Goal: Task Accomplishment & Management: Manage account settings

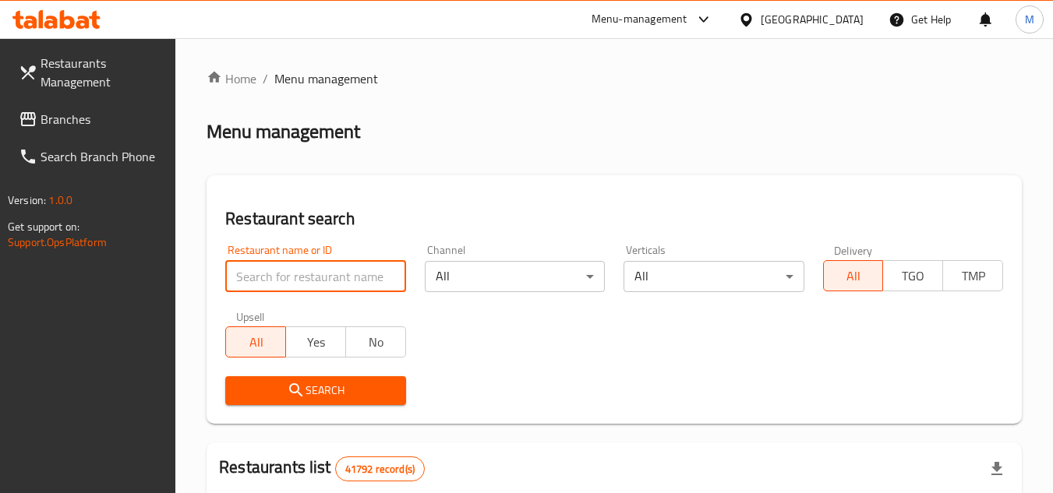
click at [362, 271] on input "search" at bounding box center [315, 276] width 180 height 31
click at [103, 122] on span "Branches" at bounding box center [102, 119] width 123 height 19
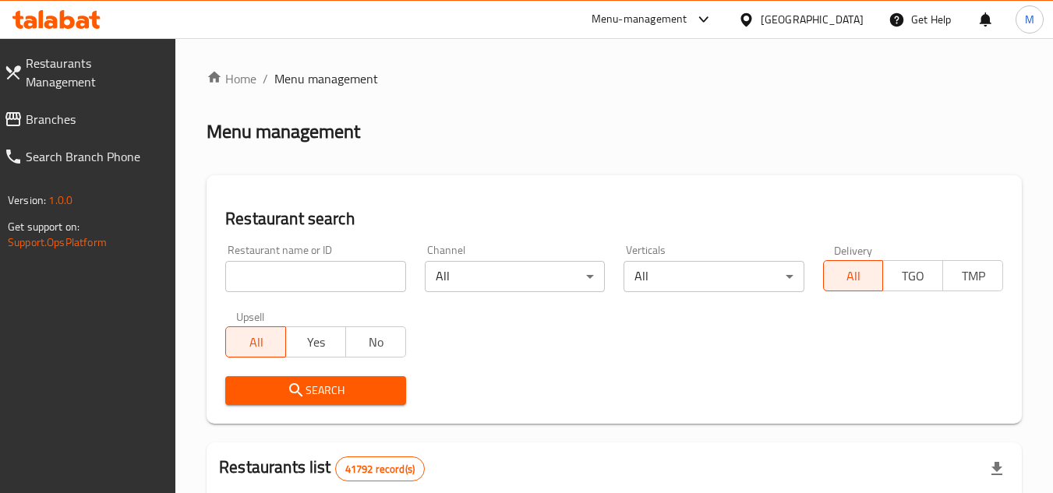
click at [373, 270] on input "search" at bounding box center [315, 276] width 180 height 31
paste input "649786"
type input "649786"
click button "Search" at bounding box center [315, 390] width 180 height 29
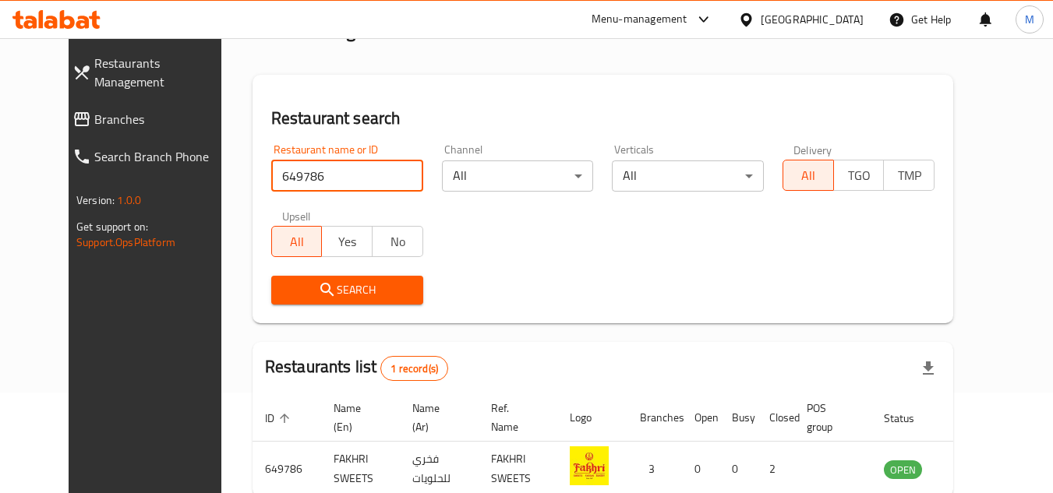
scroll to position [189, 0]
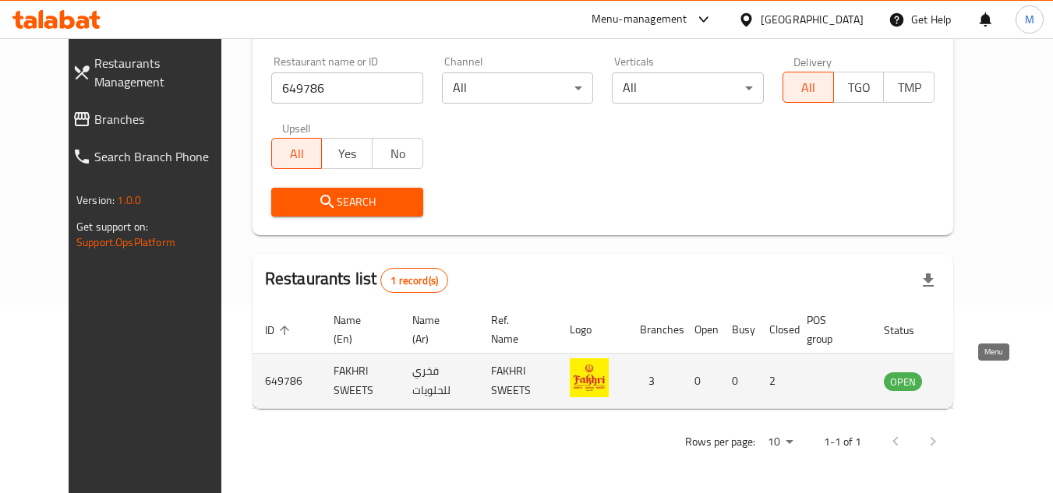
click at [984, 380] on icon "enhanced table" at bounding box center [975, 381] width 19 height 19
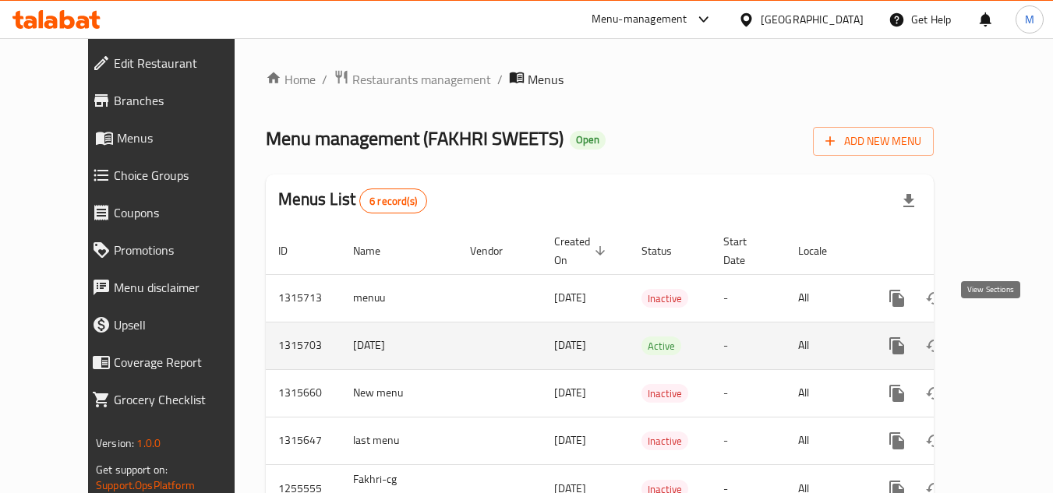
click at [1000, 337] on icon "enhanced table" at bounding box center [1009, 346] width 19 height 19
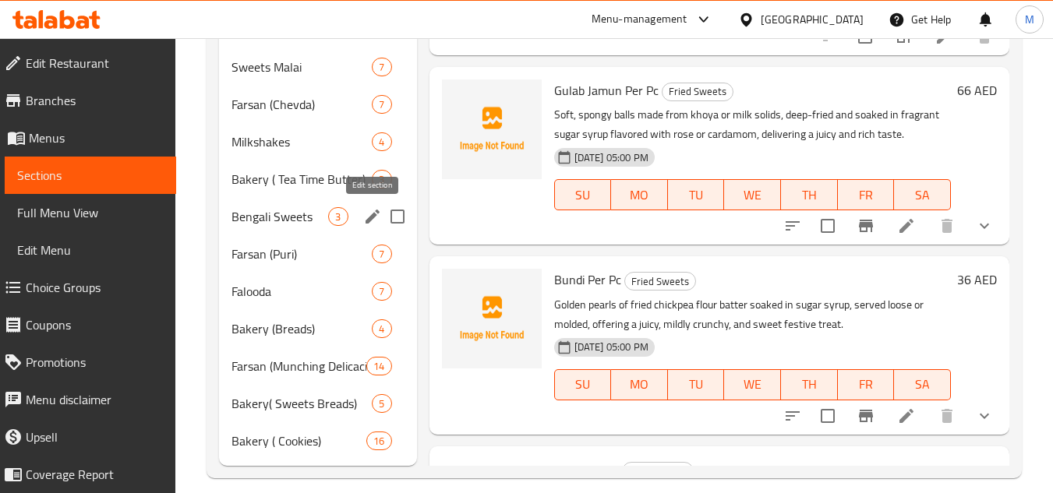
scroll to position [934, 0]
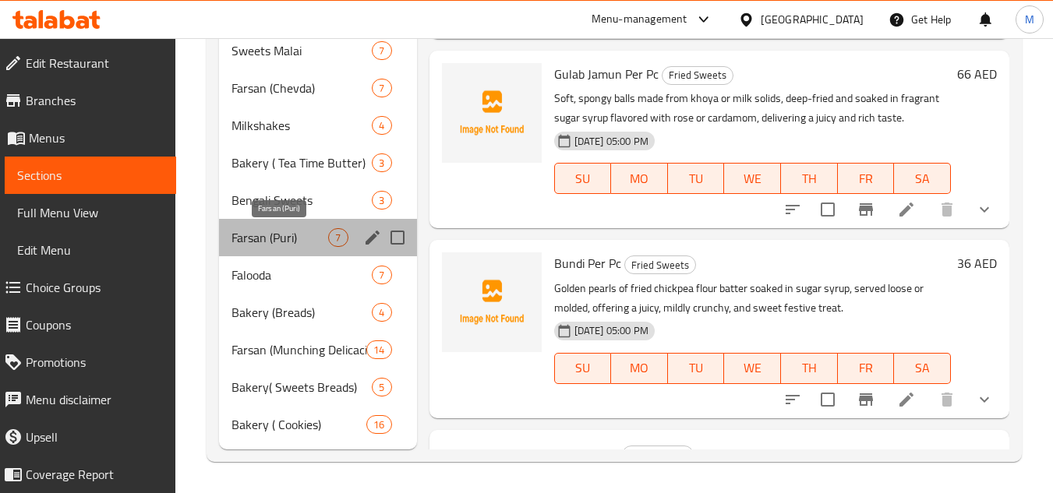
click at [276, 238] on span "Farsan (Puri)" at bounding box center [279, 237] width 97 height 19
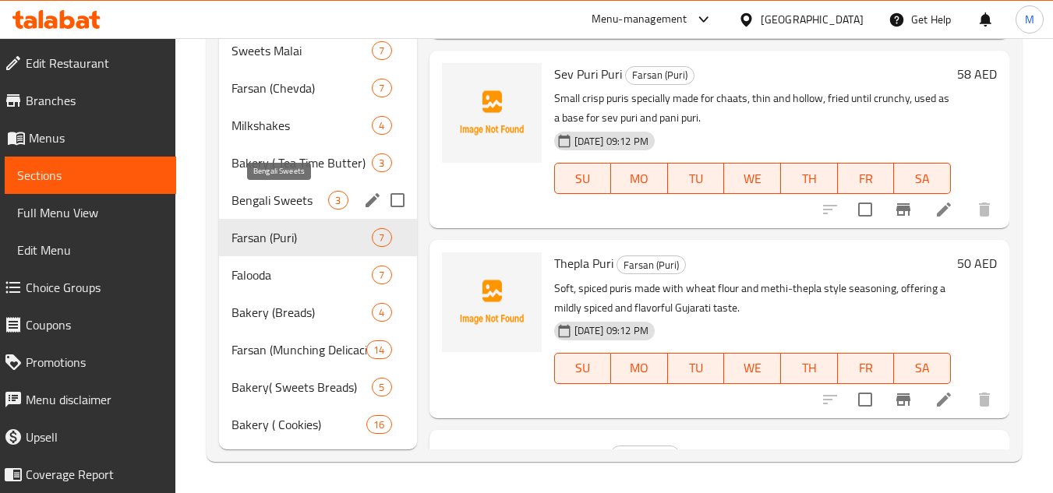
click at [288, 198] on span "Bengali Sweets" at bounding box center [279, 200] width 97 height 19
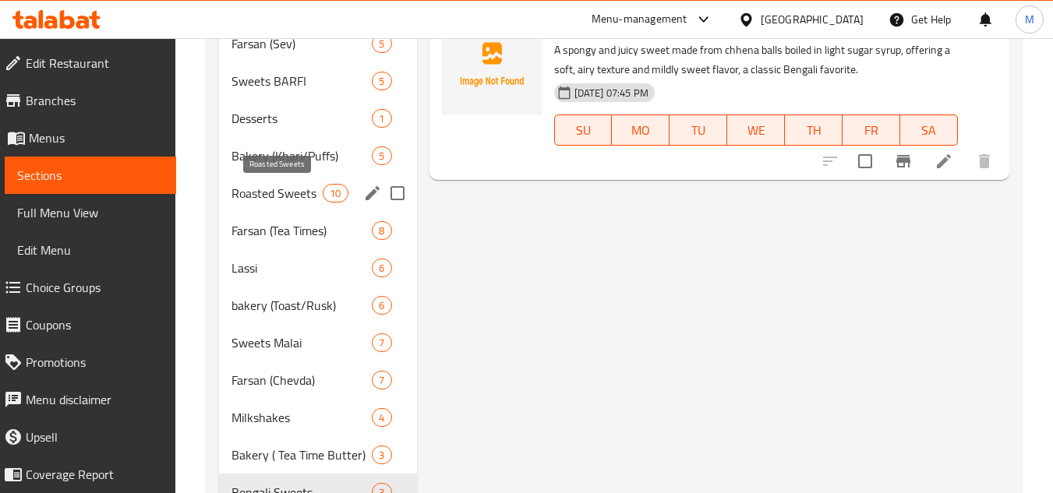
scroll to position [544, 0]
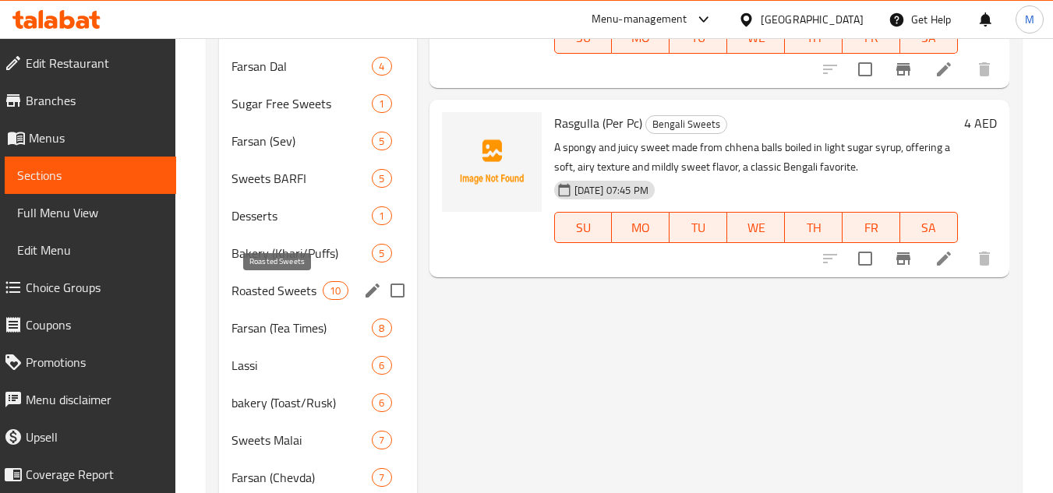
click at [299, 282] on span "Roasted Sweets" at bounding box center [276, 290] width 91 height 19
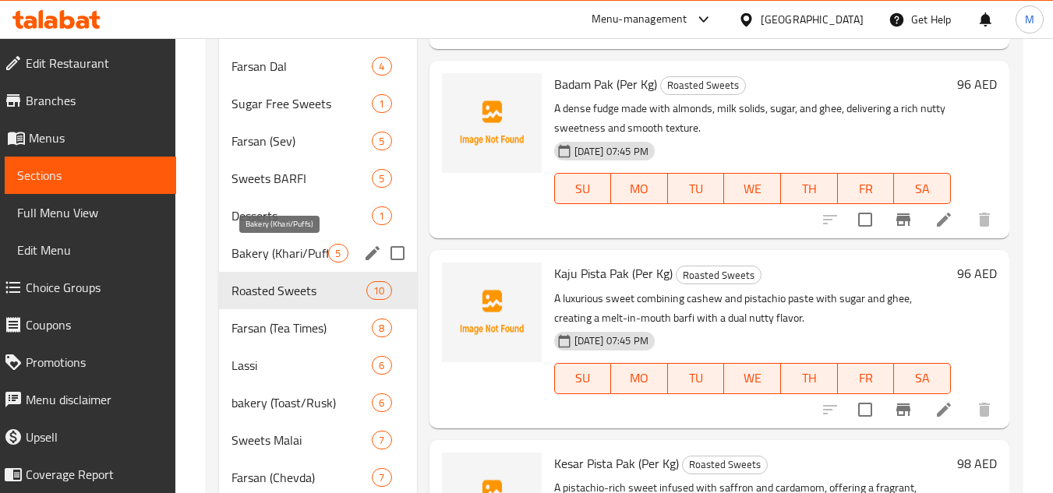
click at [291, 249] on span "Bakery (Khari/Puffs)" at bounding box center [279, 253] width 97 height 19
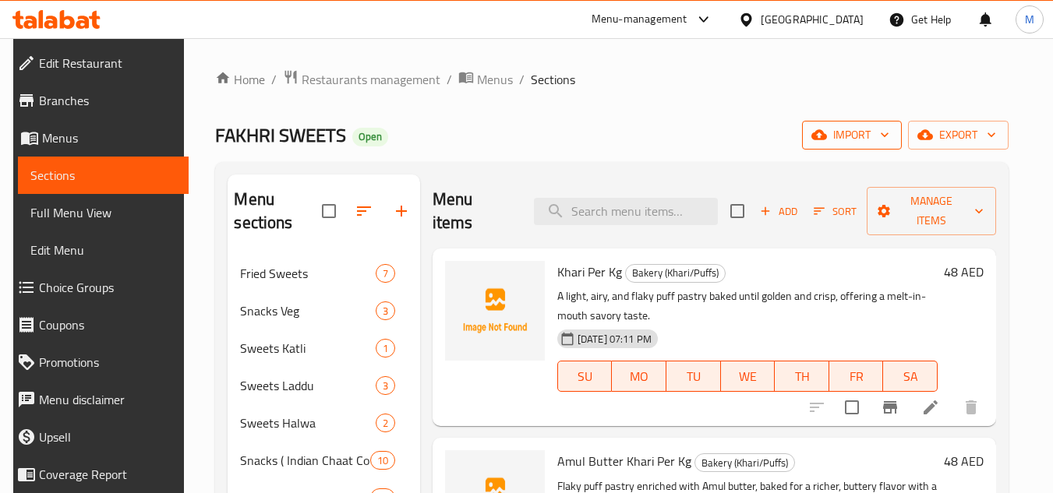
click at [889, 143] on span "import" at bounding box center [852, 134] width 75 height 19
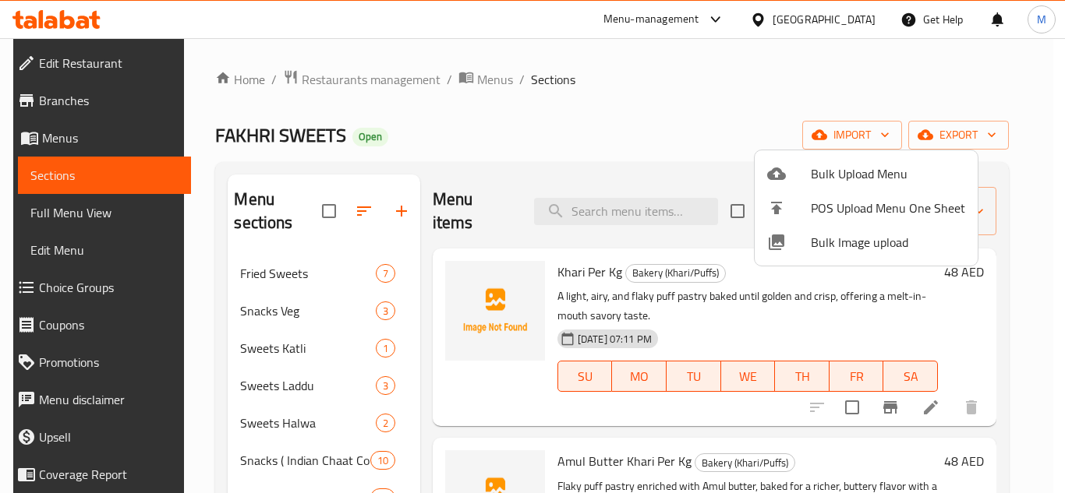
click at [818, 246] on span "Bulk Image upload" at bounding box center [888, 242] width 154 height 19
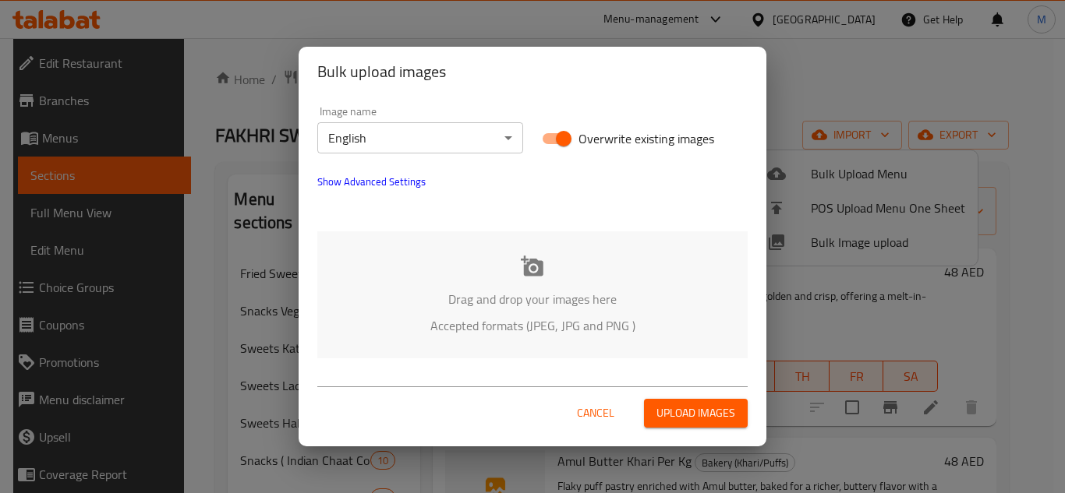
click at [451, 290] on p "Drag and drop your images here" at bounding box center [532, 299] width 383 height 19
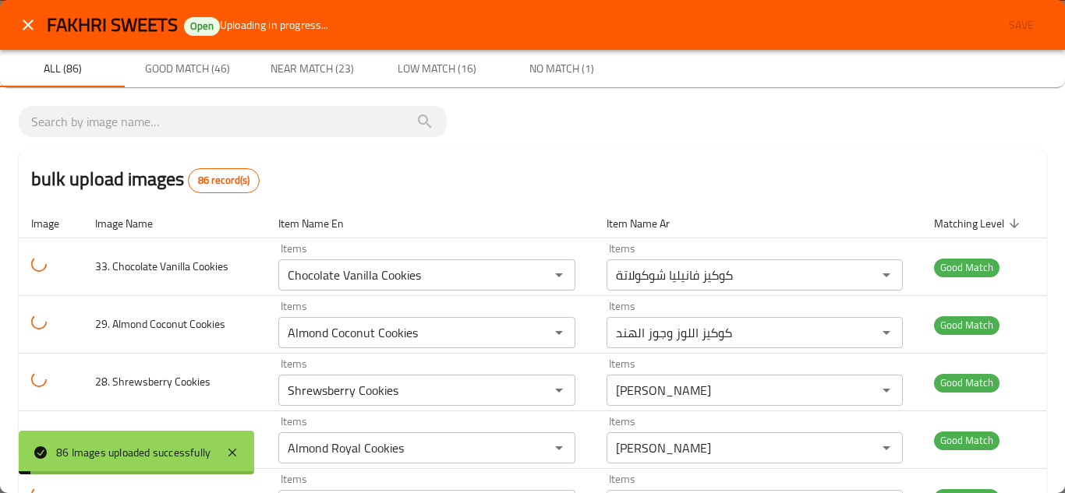
type Cake "Biscoff Cheese Cake (Pc)"
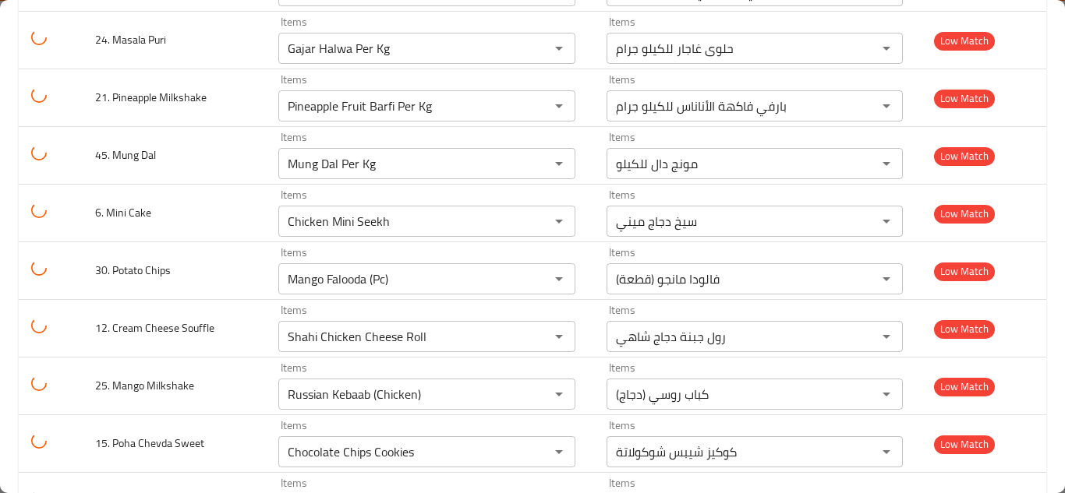
scroll to position [4737, 0]
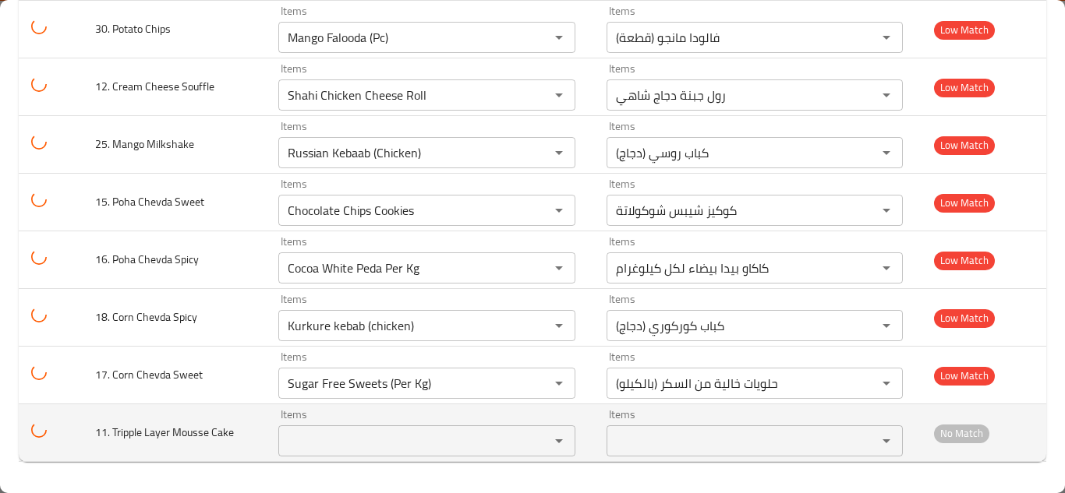
click at [368, 440] on Cake "Items" at bounding box center [404, 441] width 242 height 22
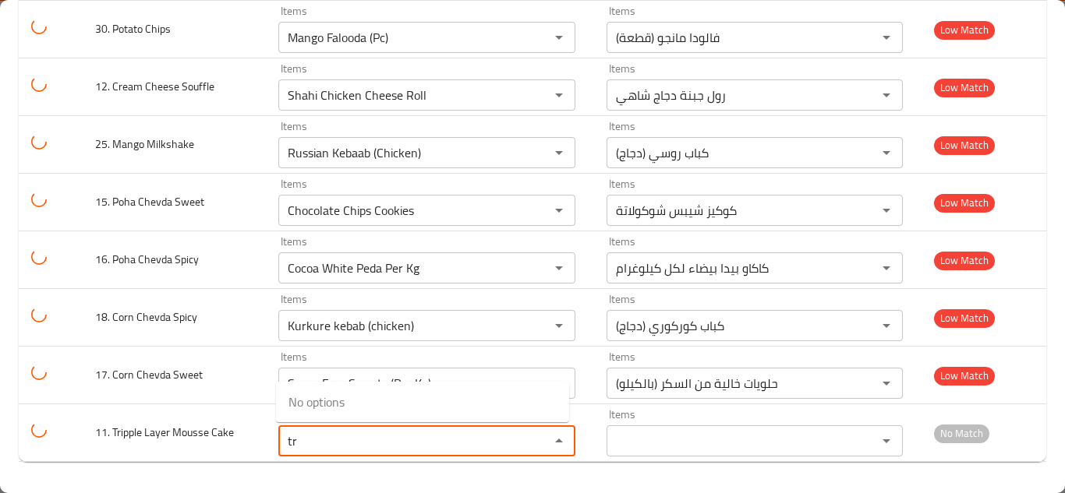
type Cake "t"
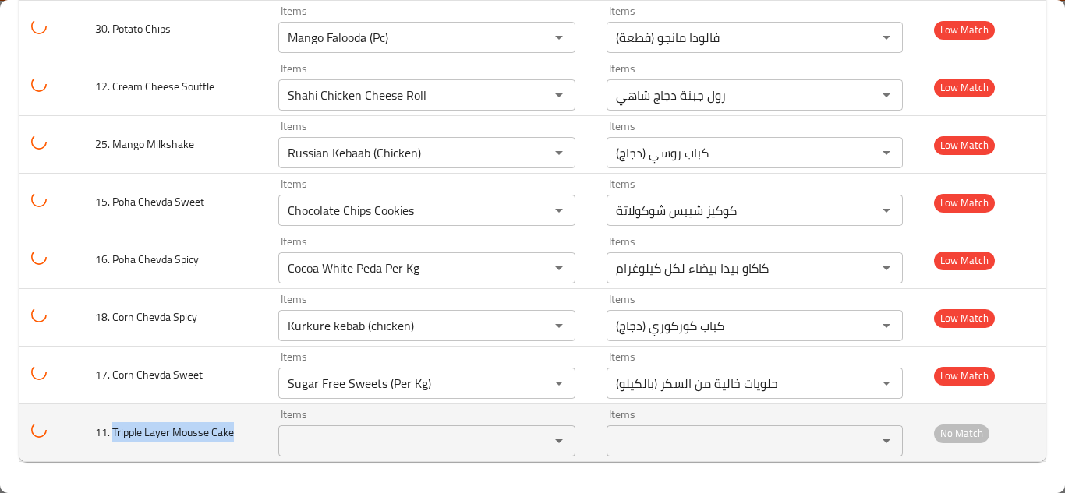
drag, startPoint x: 114, startPoint y: 432, endPoint x: 239, endPoint y: 426, distance: 125.6
click at [238, 426] on td "11. Tripple Layer Mousse Cake" at bounding box center [174, 434] width 183 height 58
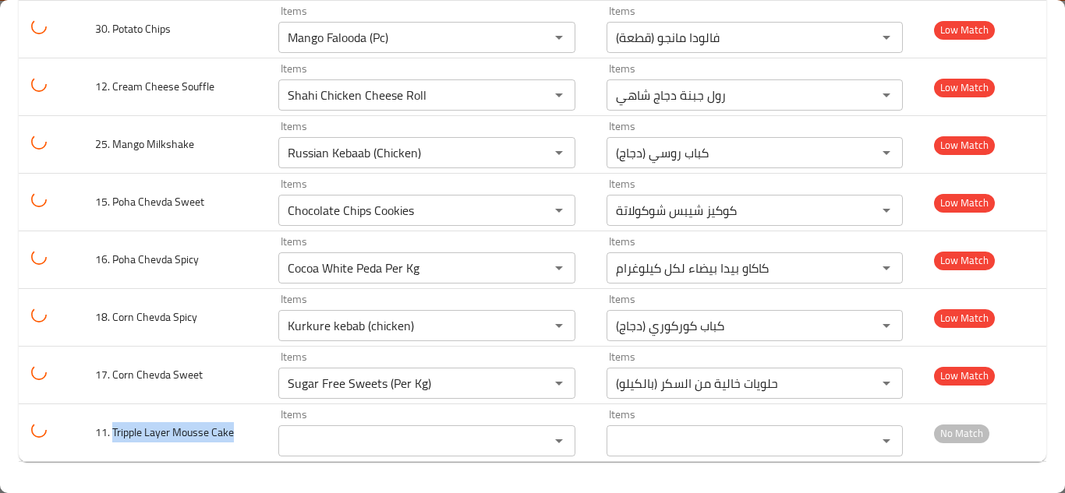
copy span "Tripple Layer Mousse Cake"
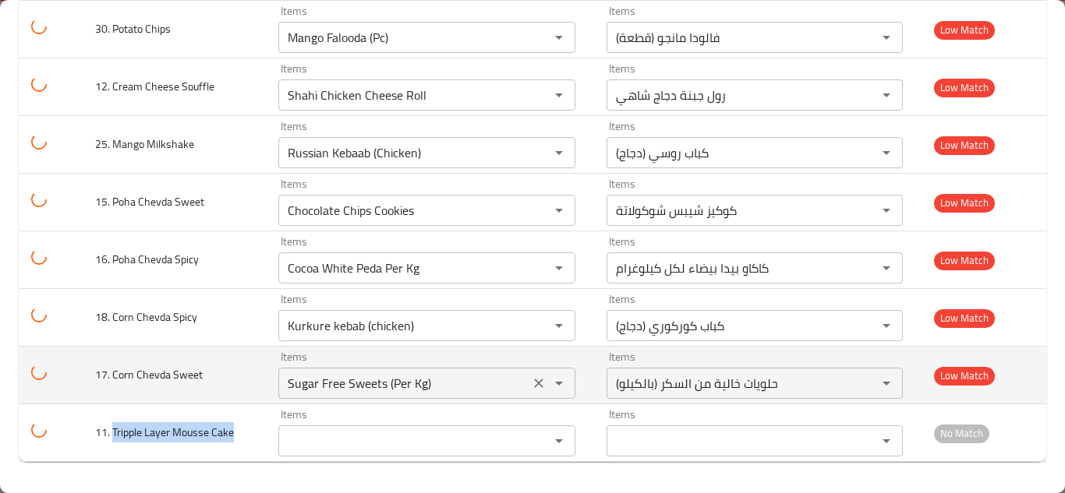
click at [416, 379] on Sweet "Sugar Free Sweets (Per Kg)" at bounding box center [404, 384] width 242 height 22
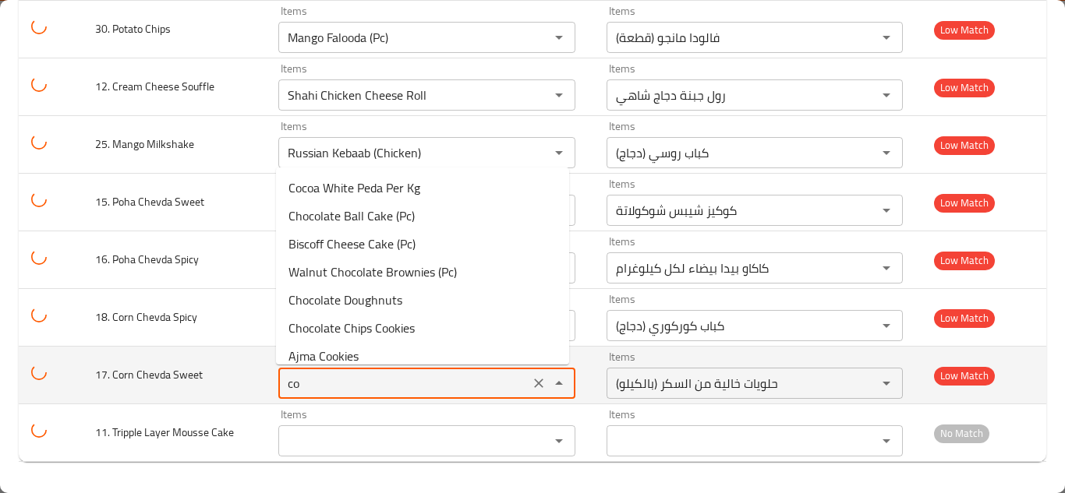
type Sweet "c"
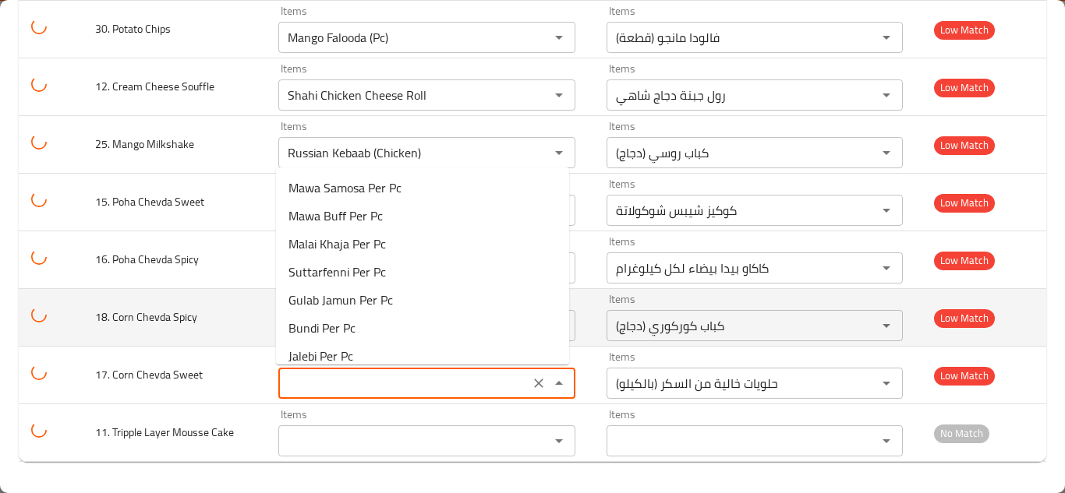
type Cake "Biscoff Cheese Cake (Pc)"
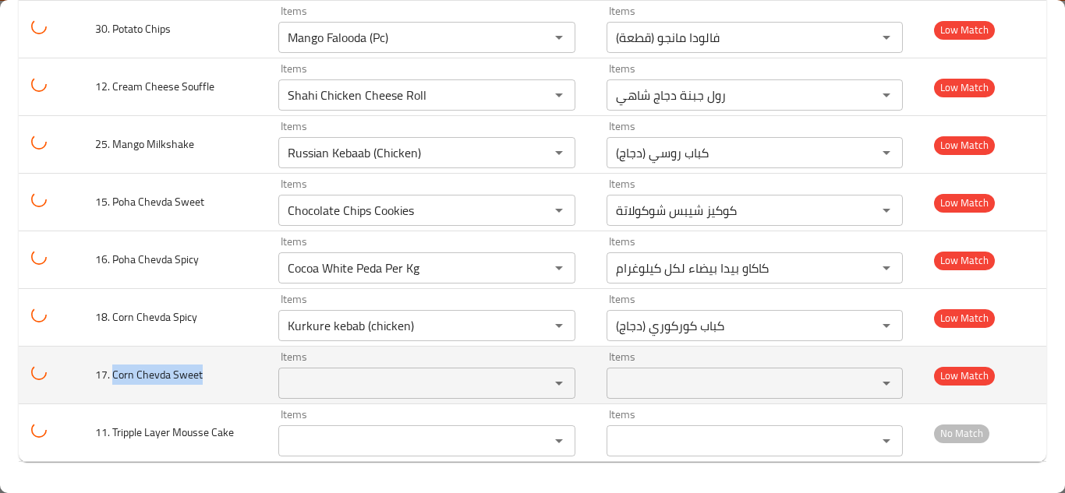
drag, startPoint x: 113, startPoint y: 375, endPoint x: 210, endPoint y: 376, distance: 96.7
click at [209, 378] on td "17. Corn Chevda Sweet" at bounding box center [174, 376] width 183 height 58
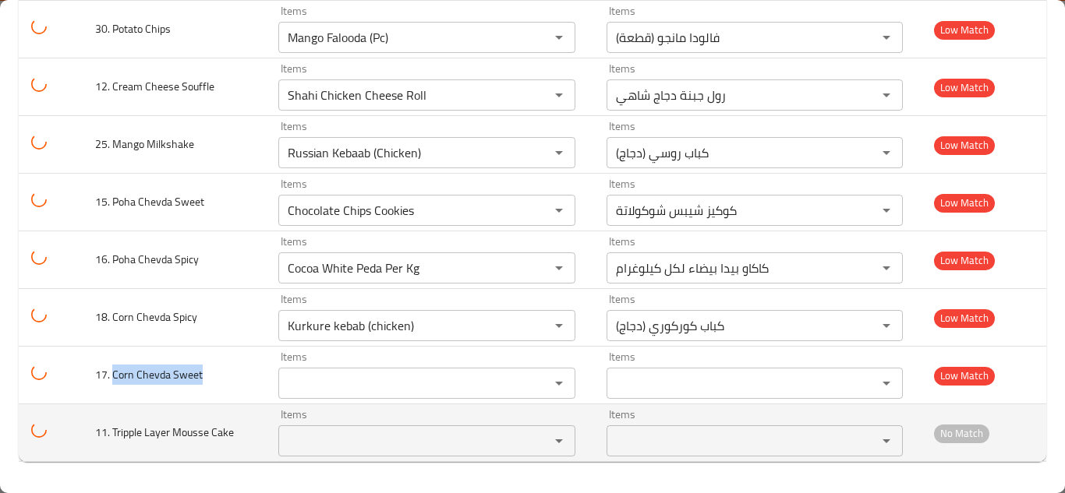
copy span "Corn Chevda Sweet"
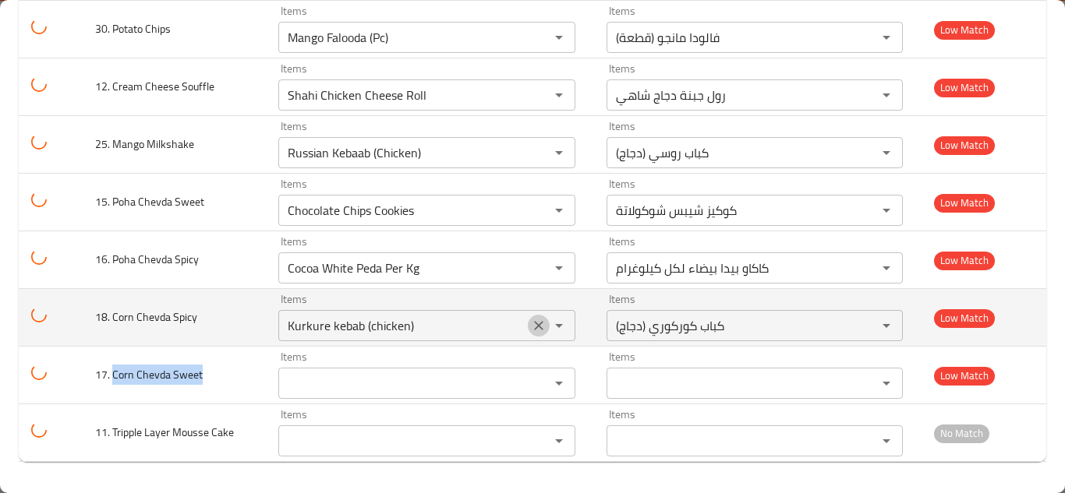
click at [537, 323] on icon "Clear" at bounding box center [539, 326] width 16 height 16
type Cake "Biscoff Cheese Cake (Pc)"
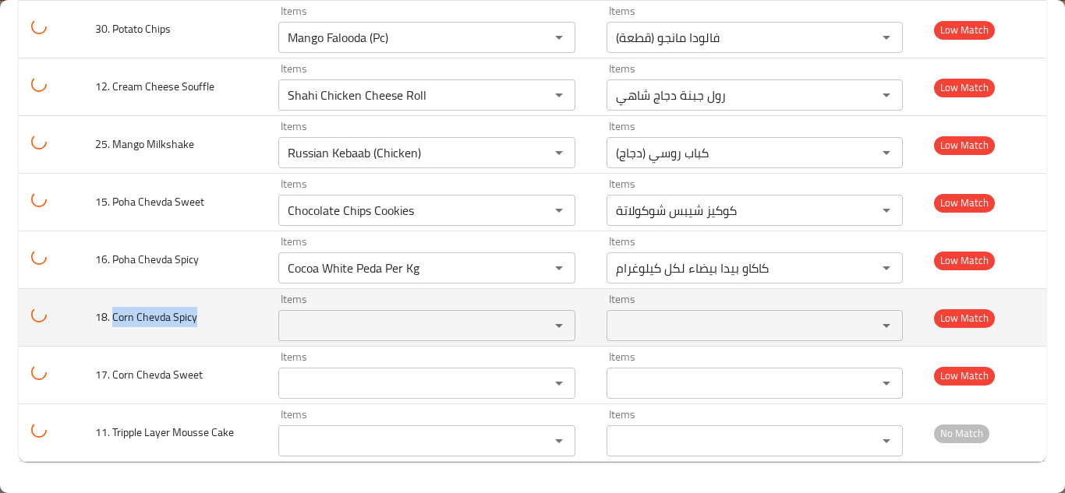
drag, startPoint x: 114, startPoint y: 313, endPoint x: 207, endPoint y: 305, distance: 93.9
click at [207, 306] on td "18. Corn Chevda Spicy" at bounding box center [174, 318] width 183 height 58
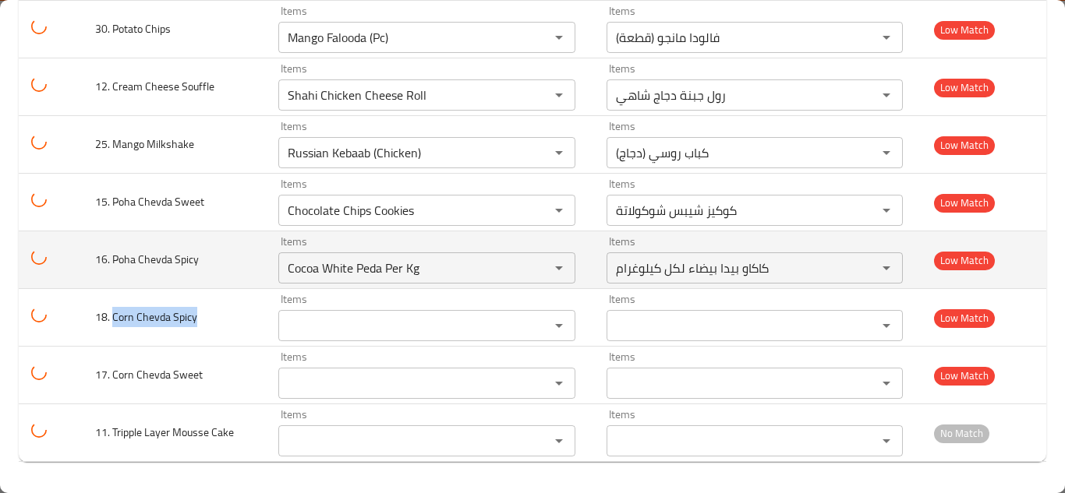
copy span "Corn Chevda Spicy"
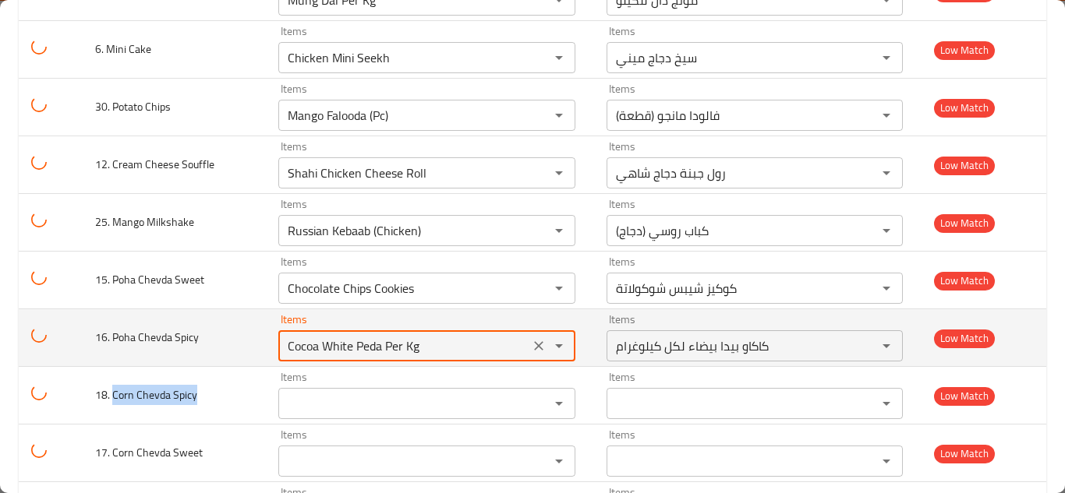
click at [466, 341] on Spicy "Cocoa White Peda Per Kg" at bounding box center [404, 346] width 242 height 22
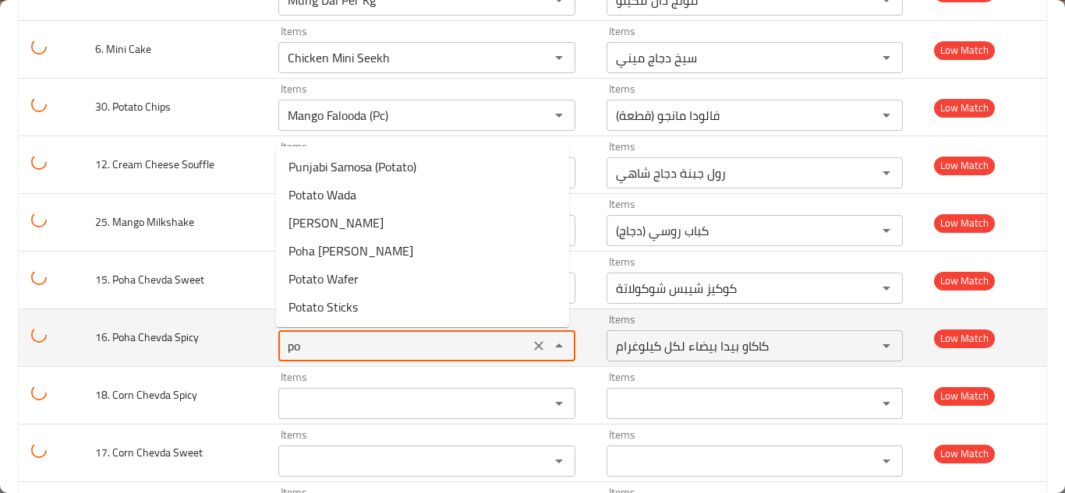
type Spicy "p"
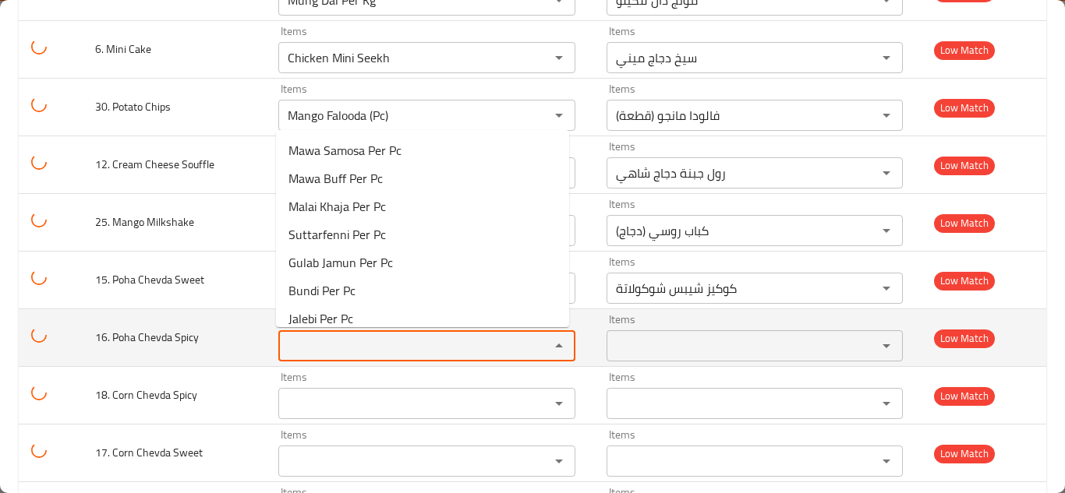
type Cake "Biscoff Cheese Cake (Pc)"
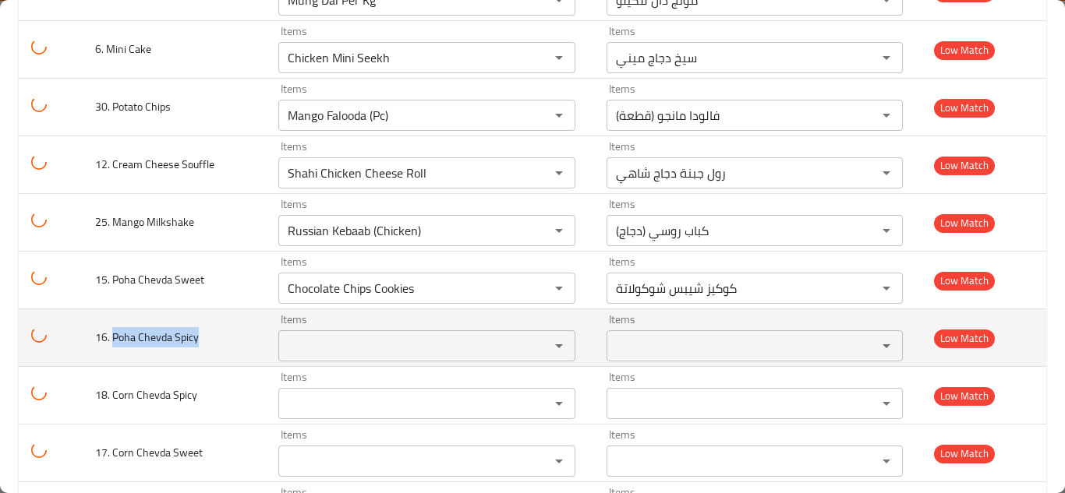
drag, startPoint x: 112, startPoint y: 337, endPoint x: 207, endPoint y: 334, distance: 95.1
click at [207, 334] on td "16. Poha Chevda Spicy" at bounding box center [174, 338] width 183 height 58
copy span "Poha Chevda Spicy"
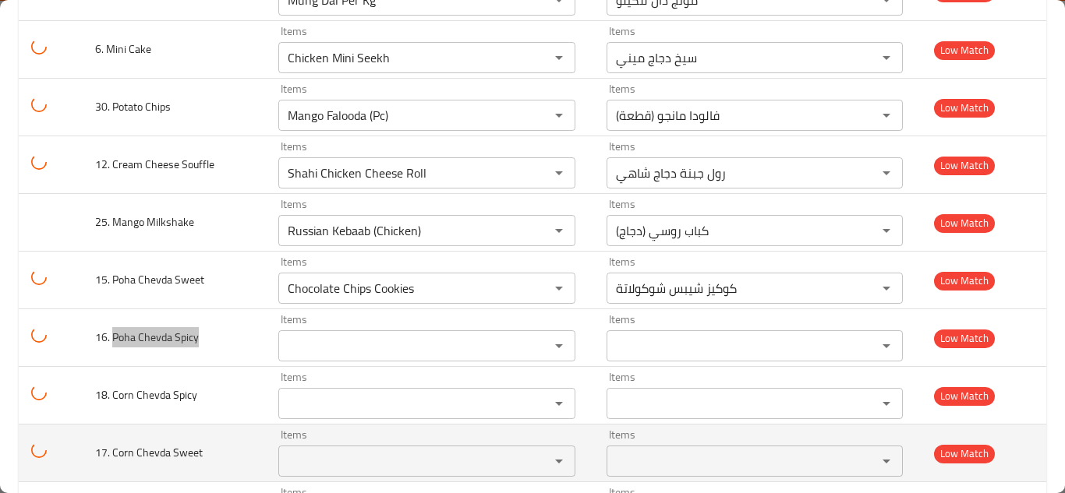
type Cake "Biscoff Cheese Cake (Pc)"
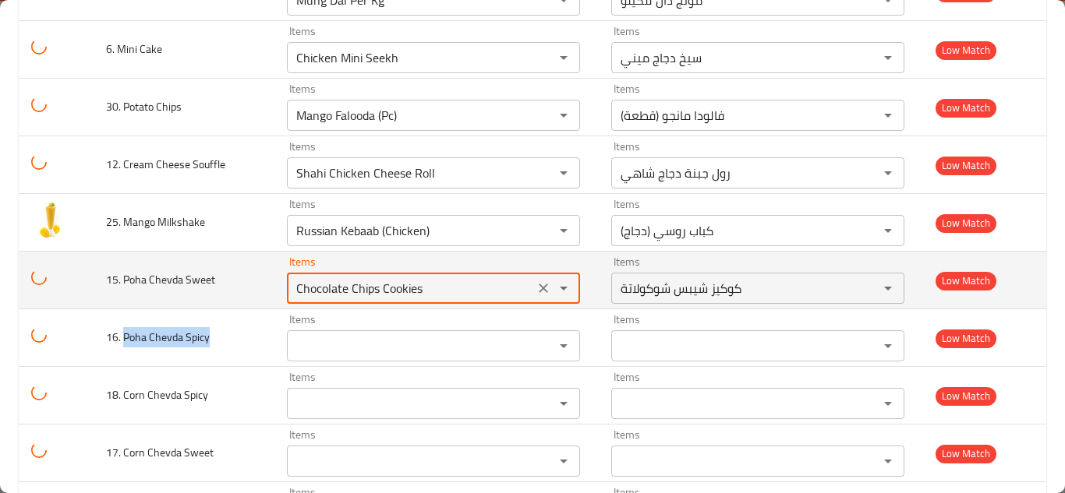
click at [436, 281] on Sweet "Chocolate Chips Cookies" at bounding box center [411, 288] width 238 height 22
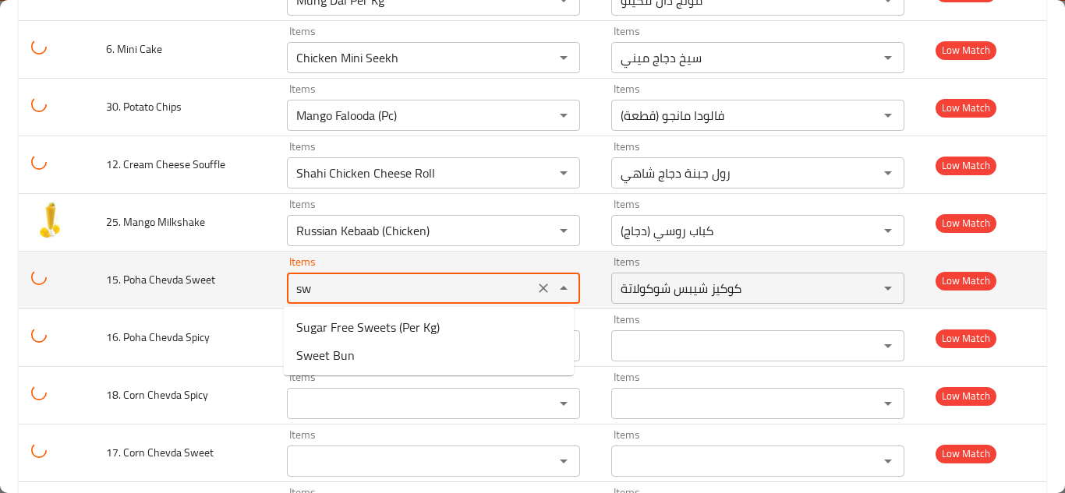
type Sweet "s"
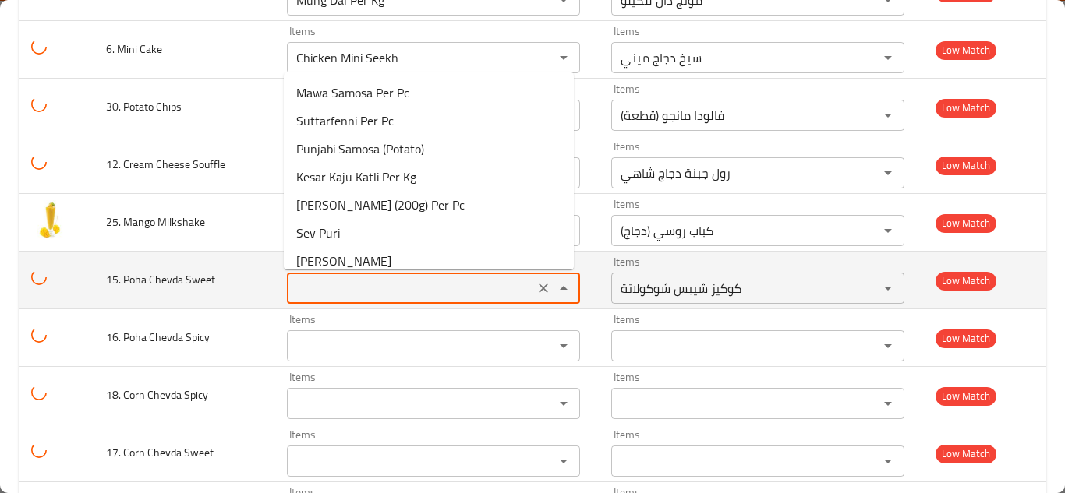
type Cake "Biscoff Cheese Cake (Pc)"
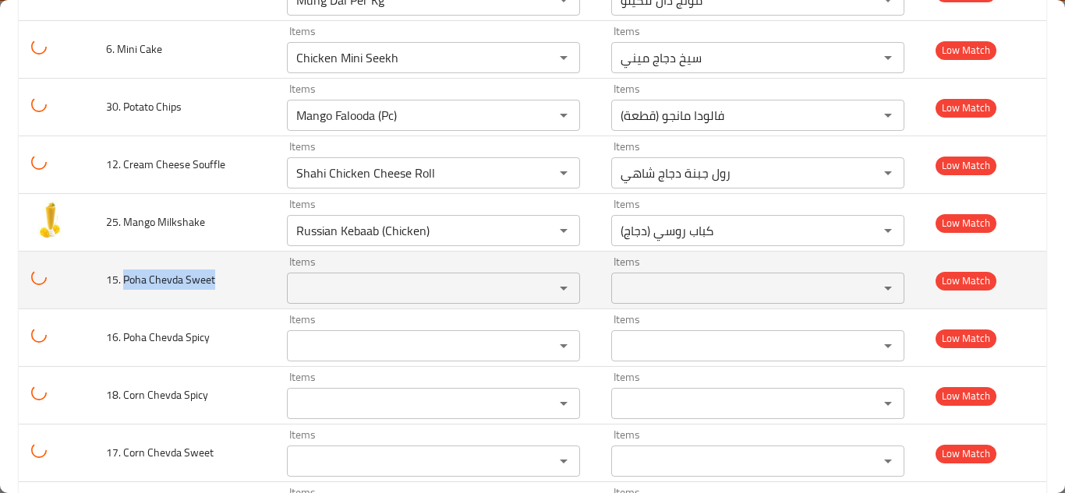
drag, startPoint x: 123, startPoint y: 278, endPoint x: 235, endPoint y: 277, distance: 111.5
click at [235, 277] on td "15. Poha Chevda Sweet" at bounding box center [184, 281] width 181 height 58
copy span "Poha Chevda Sweet"
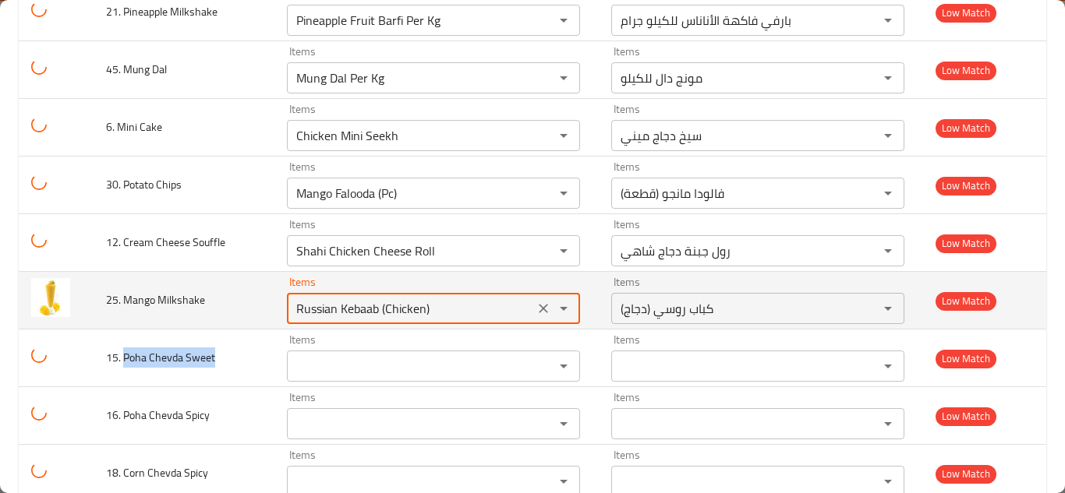
click at [417, 304] on Milkshake "Russian Kebaab (Chicken)" at bounding box center [411, 309] width 238 height 22
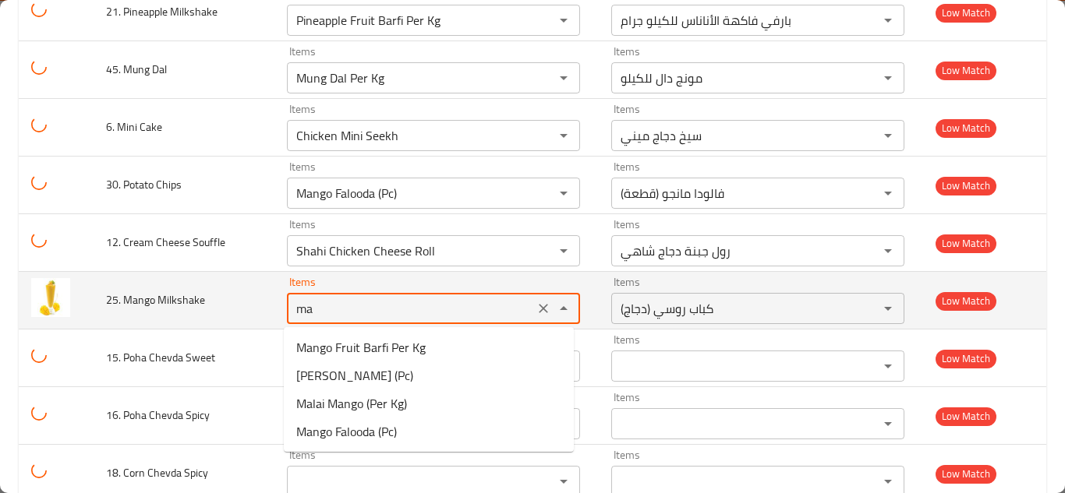
type Milkshake "m"
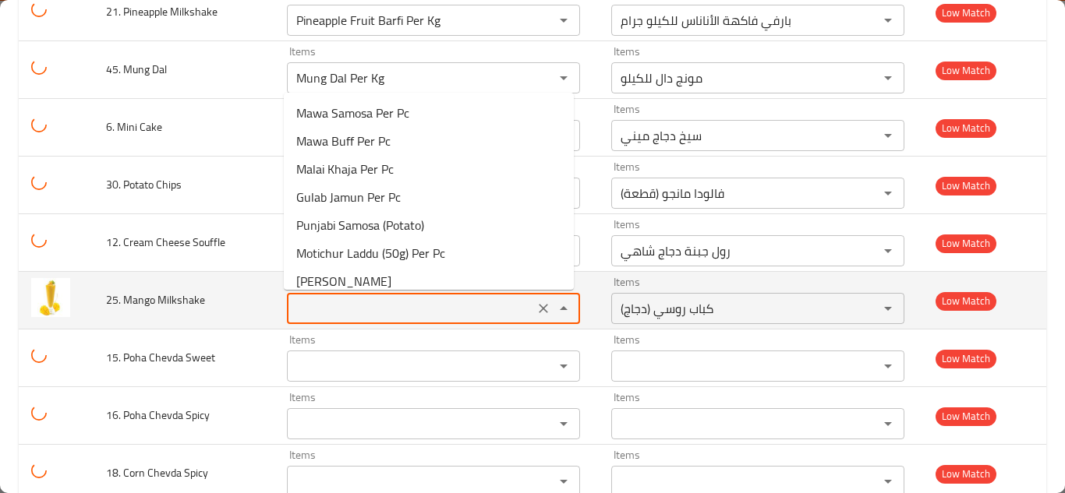
type Cake "Biscoff Cheese Cake (Pc)"
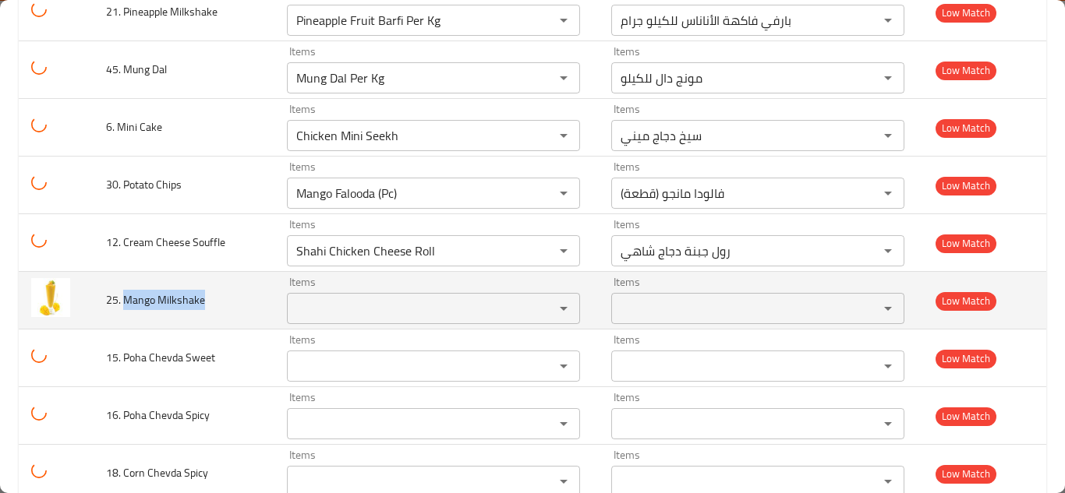
drag, startPoint x: 124, startPoint y: 300, endPoint x: 211, endPoint y: 299, distance: 87.3
click at [211, 299] on td "25. Mango Milkshake" at bounding box center [184, 301] width 181 height 58
copy span "Mango Milkshake"
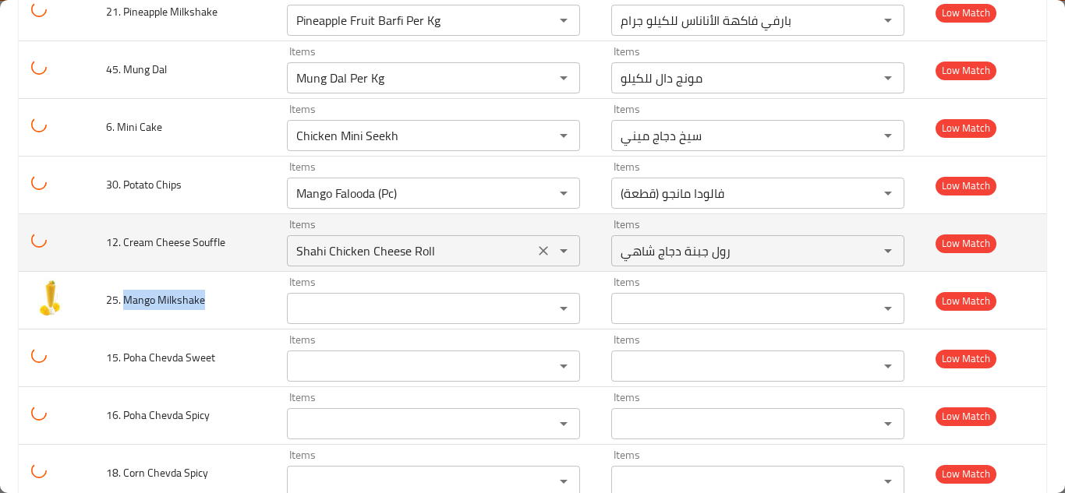
click at [369, 247] on Souffle "Shahi Chicken Cheese Roll" at bounding box center [411, 251] width 238 height 22
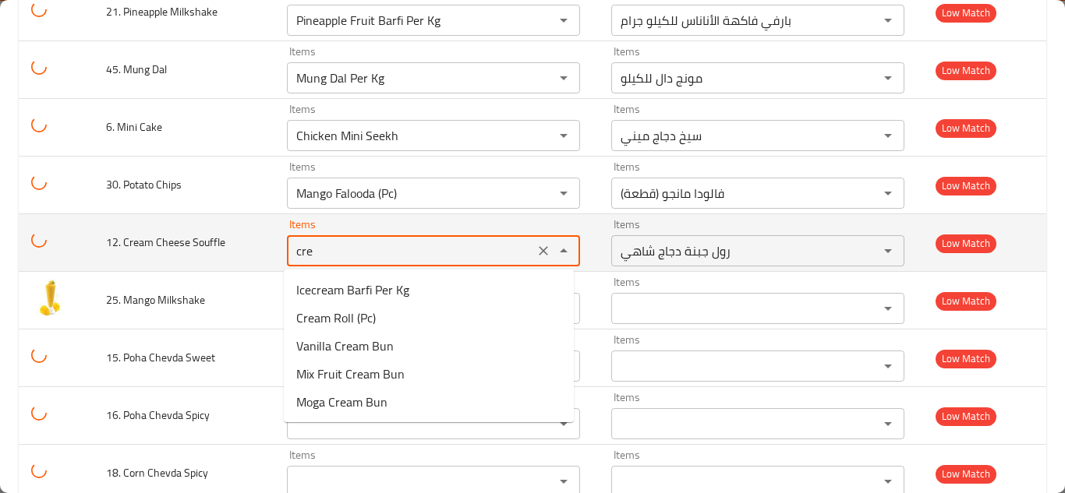
type Souffle "crea"
type Cake "Biscoff Cheese Cake (Pc)"
type Souffle "c"
type Cake "Biscoff Cheese Cake (Pc)"
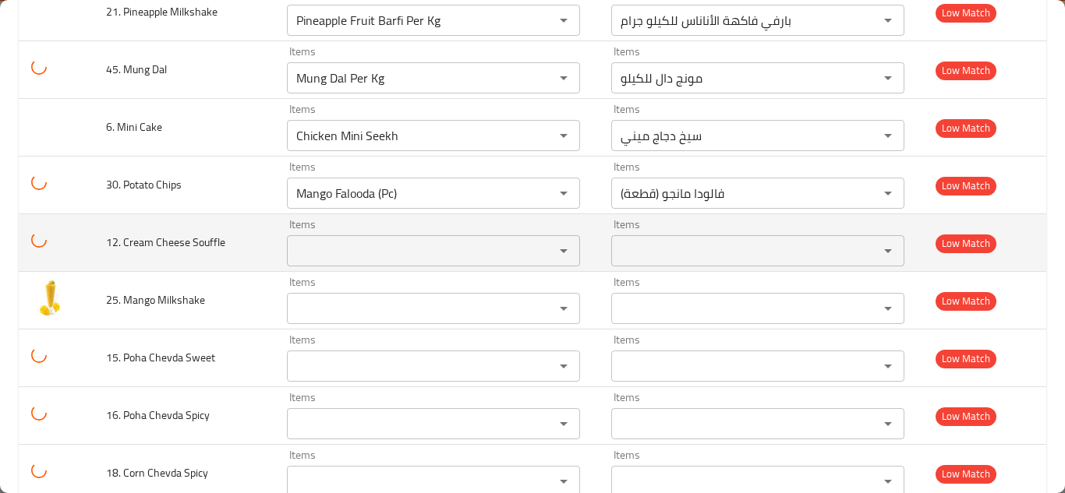
drag, startPoint x: 122, startPoint y: 240, endPoint x: 236, endPoint y: 238, distance: 113.8
click at [236, 238] on td "12. Cream Cheese Souffle" at bounding box center [184, 243] width 181 height 58
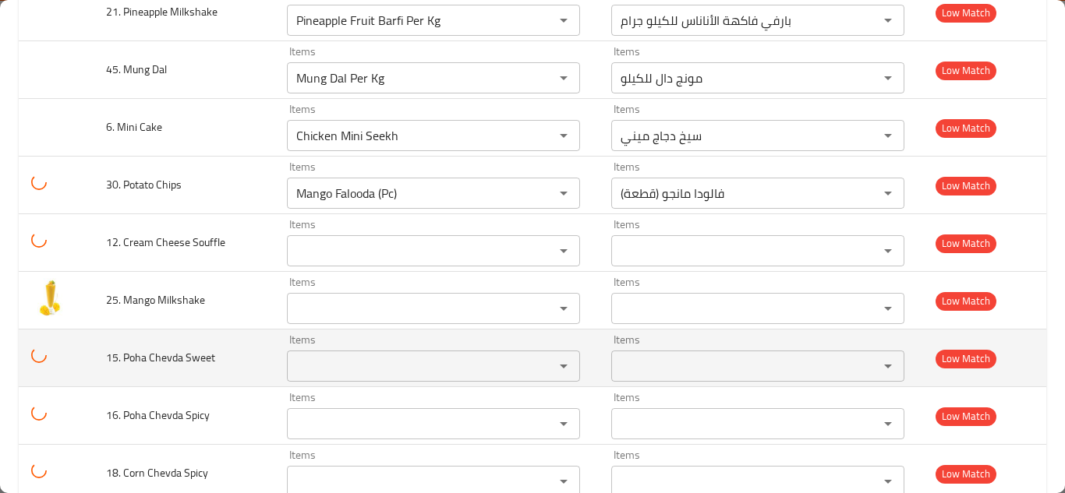
type Cake "Biscoff Cheese Cake (Pc)"
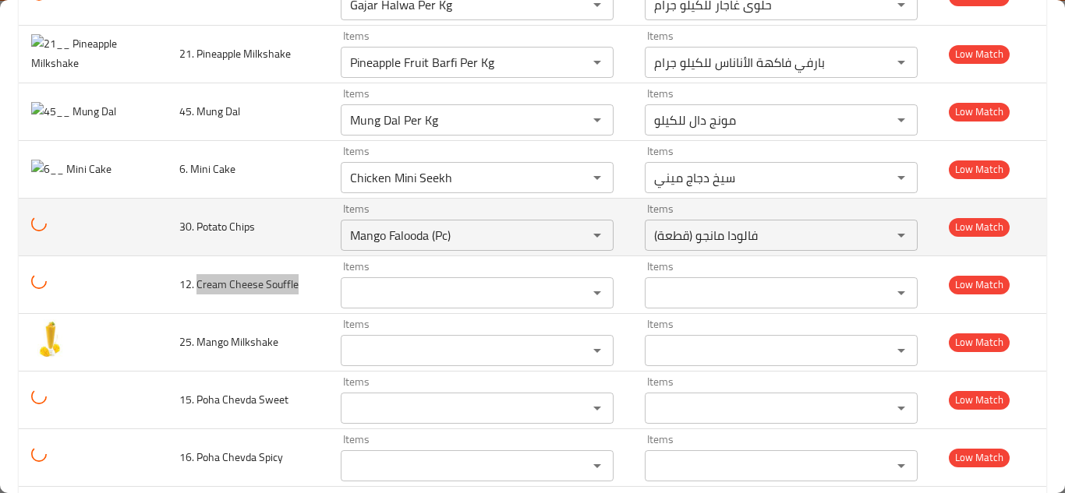
scroll to position [4520, 0]
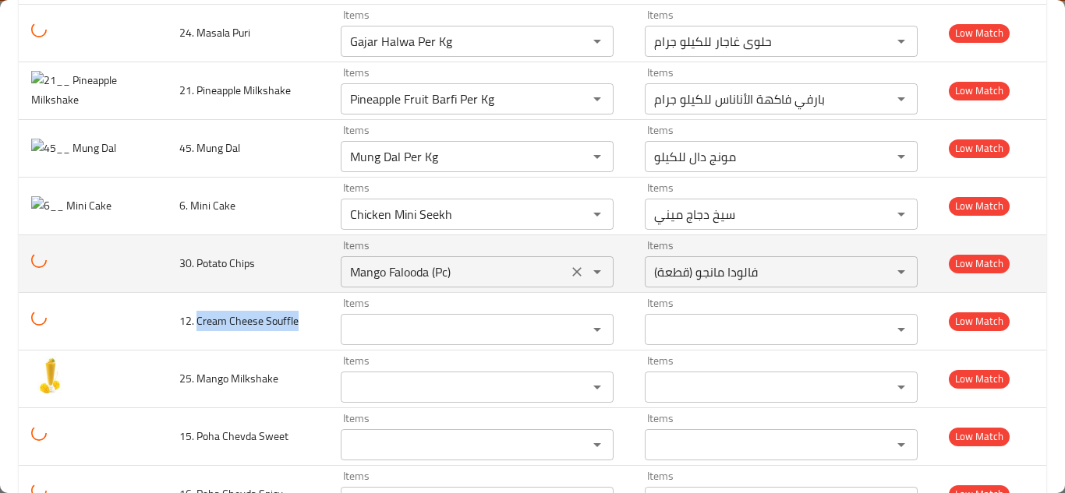
click at [451, 278] on Chips "Mango Falooda (Pc)" at bounding box center [453, 272] width 217 height 22
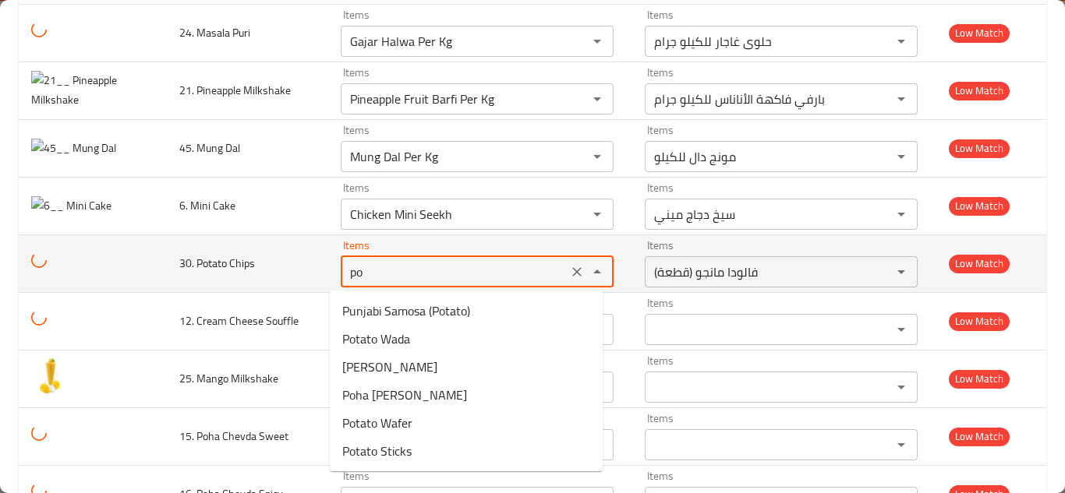
type Chips "pot"
type Cake "Biscoff Cheese Cake (Pc)"
type Chips "p"
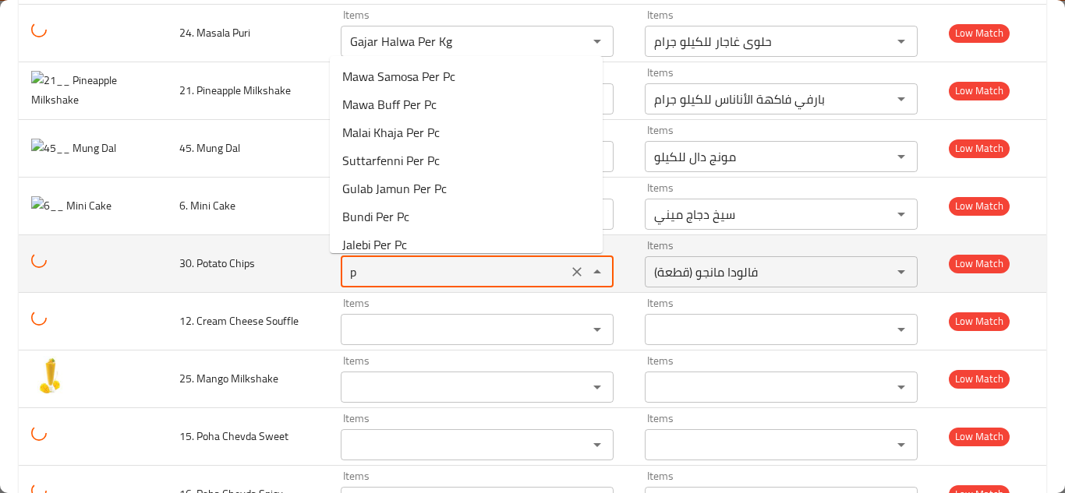
type Cake "Biscoff Cheese Cake (Pc)"
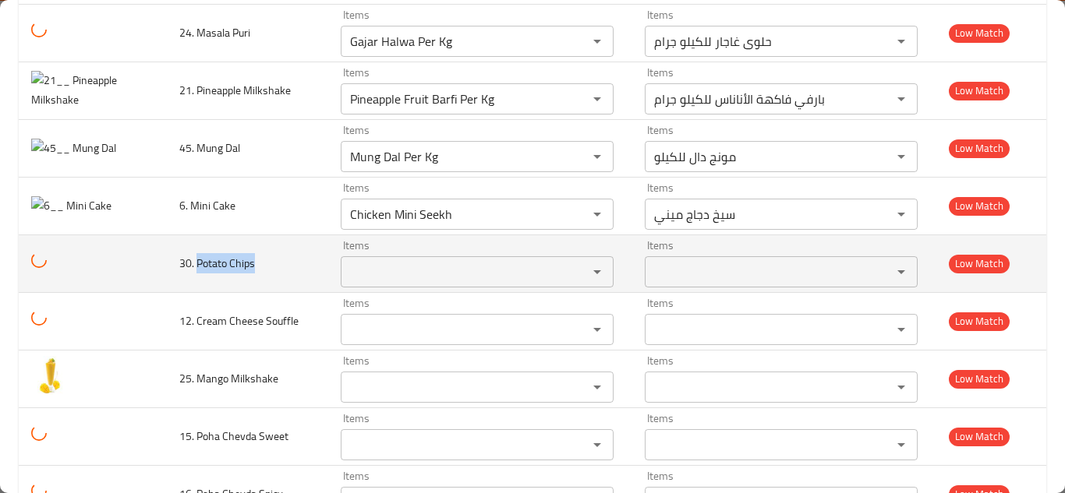
drag, startPoint x: 196, startPoint y: 262, endPoint x: 265, endPoint y: 260, distance: 68.6
click at [265, 260] on td "30. Potato Chips" at bounding box center [247, 264] width 161 height 58
copy span "Potato Chips"
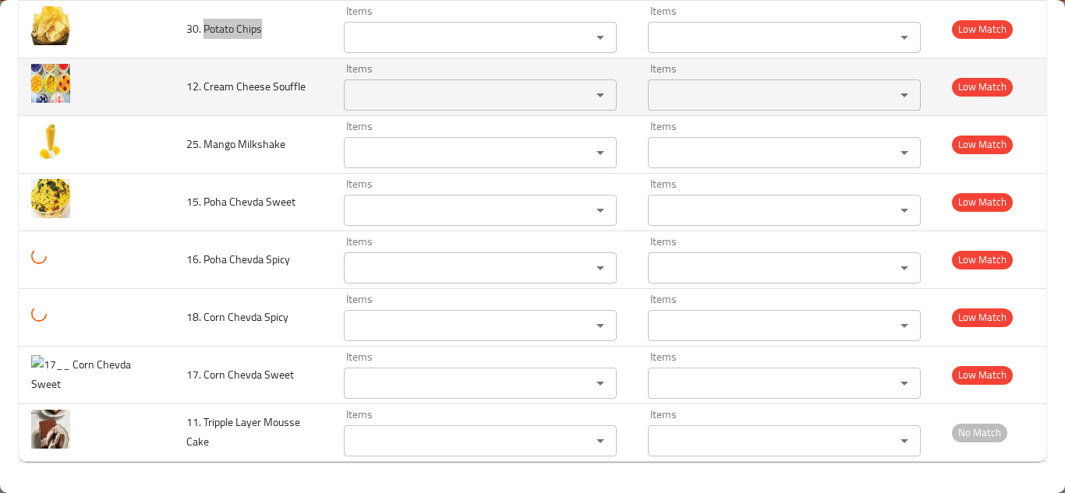
type Cake "Biscoff Cheese Cake (Pc)"
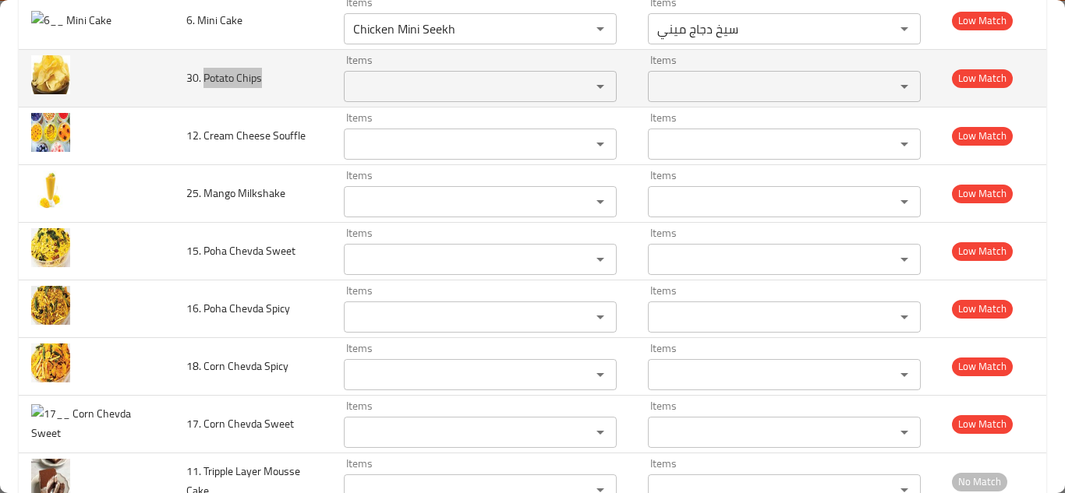
scroll to position [4521, 0]
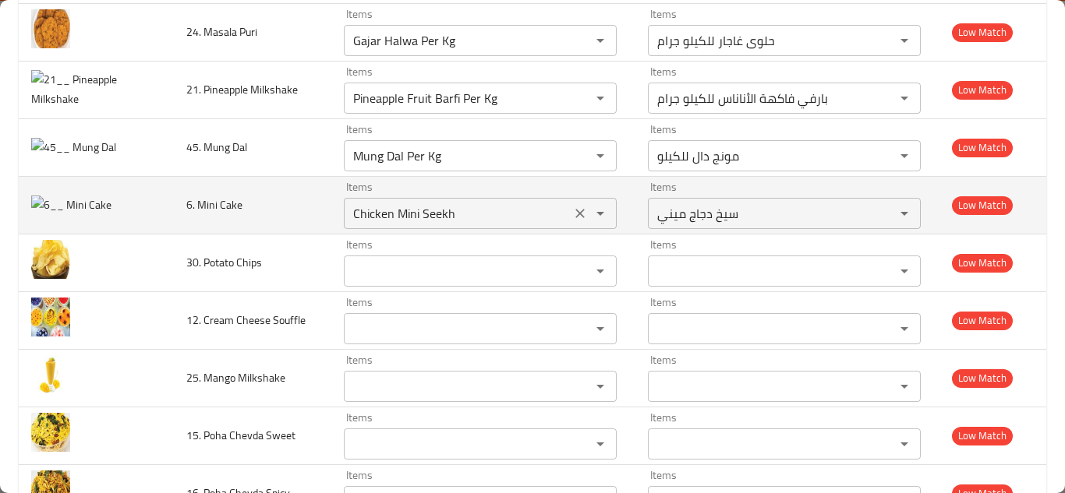
click at [460, 207] on Cake "Chicken Mini Seekh" at bounding box center [456, 214] width 217 height 22
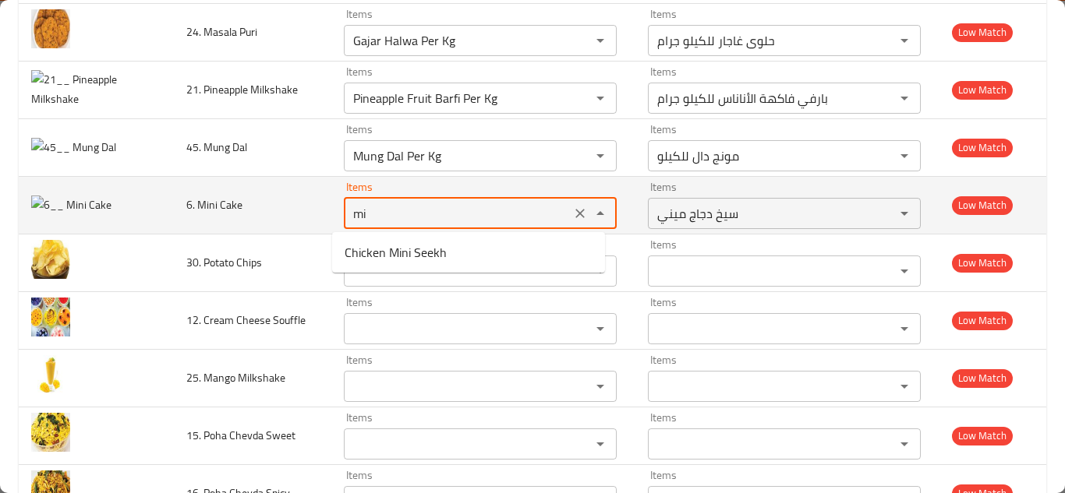
type Cake "m"
type Cake "Biscoff Cheese Cake (Pc)"
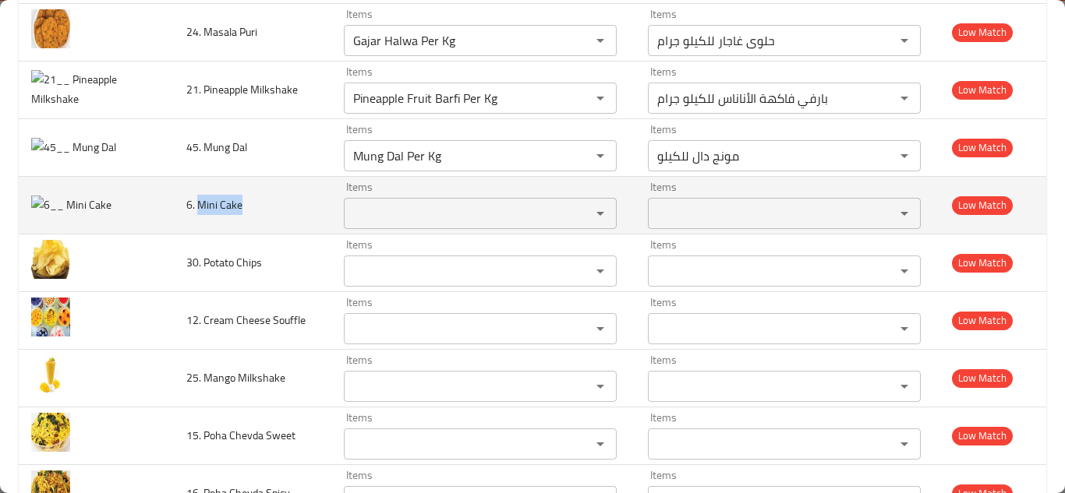
drag, startPoint x: 200, startPoint y: 203, endPoint x: 251, endPoint y: 203, distance: 51.4
click at [251, 203] on td "6. Mini Cake" at bounding box center [252, 205] width 157 height 58
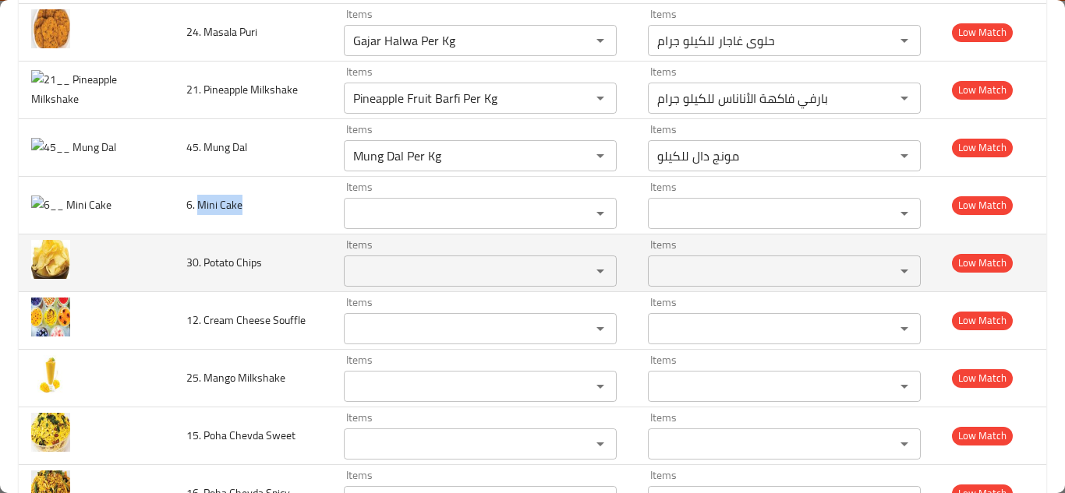
copy span "Mini Cake"
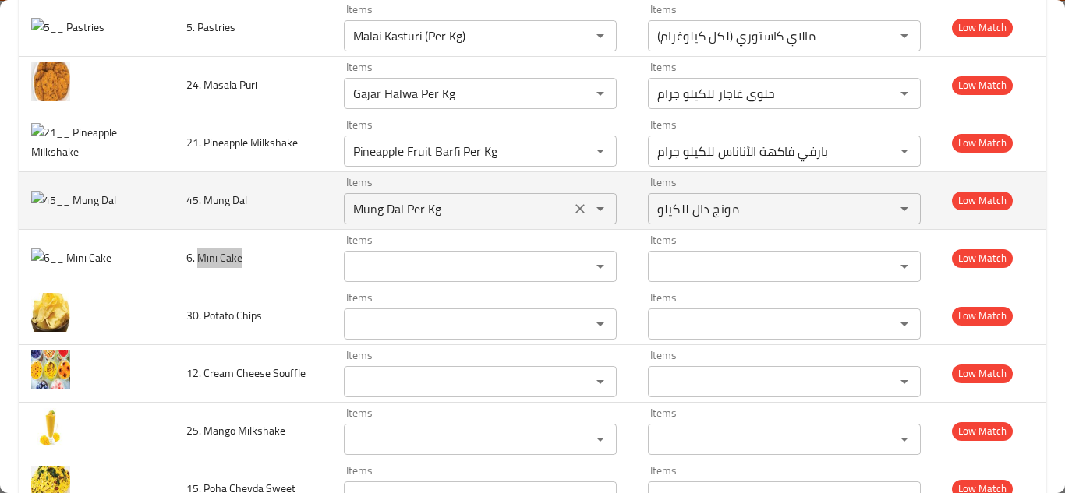
scroll to position [4443, 0]
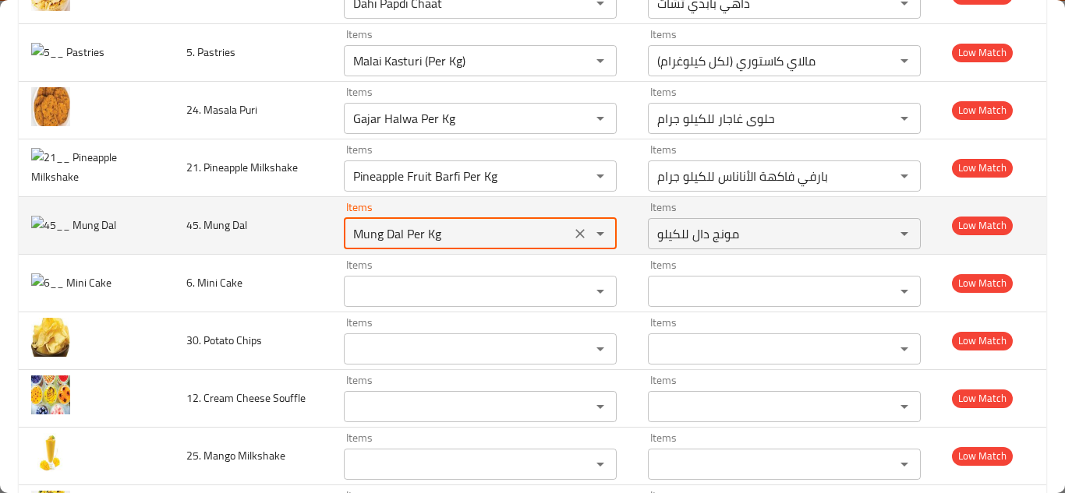
click at [429, 231] on Dal "Mung Dal Per Kg" at bounding box center [456, 234] width 217 height 22
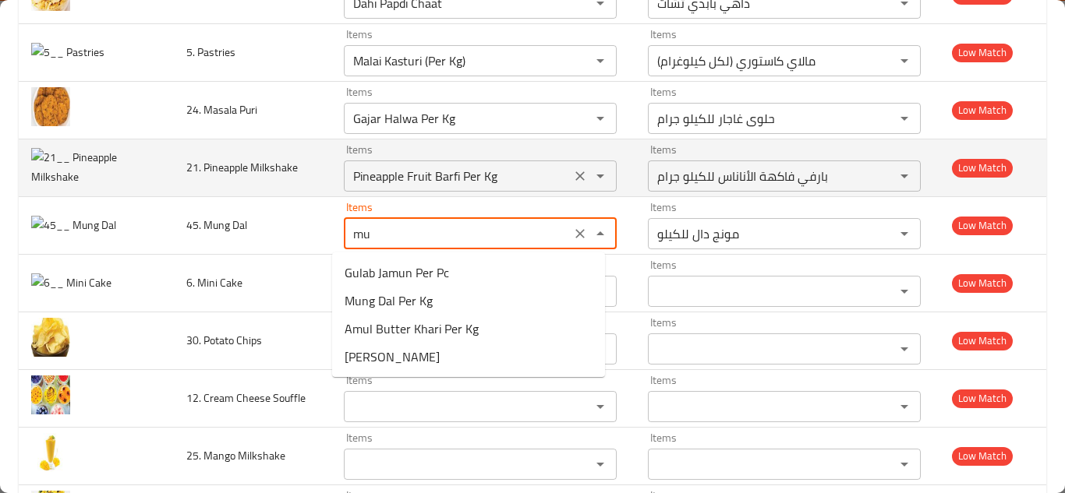
type Dal "m"
type Cake "Biscoff Cheese Cake (Pc)"
click at [490, 174] on Milkshake "Pineapple Fruit Barfi Per Kg" at bounding box center [456, 176] width 217 height 22
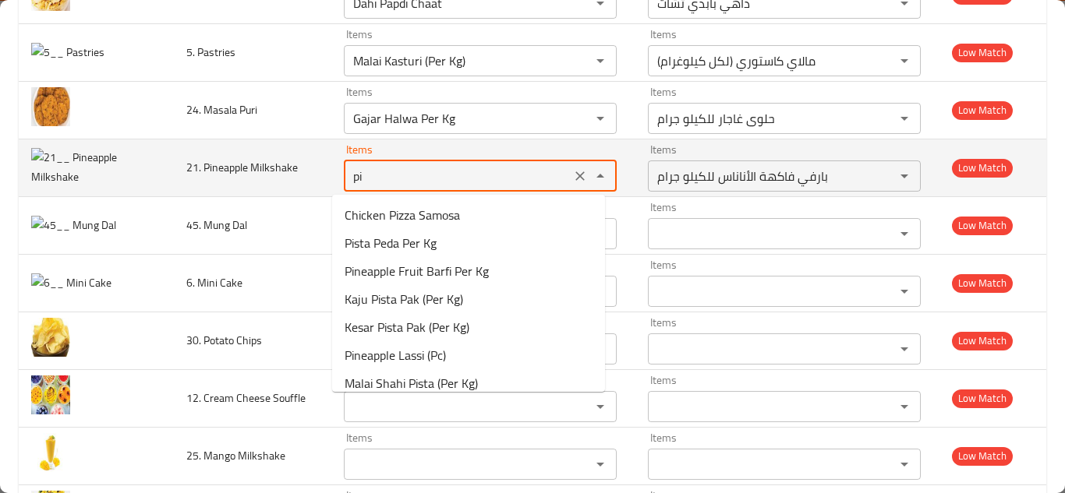
type Milkshake "p"
type Cake "Biscoff Cheese Cake (Pc)"
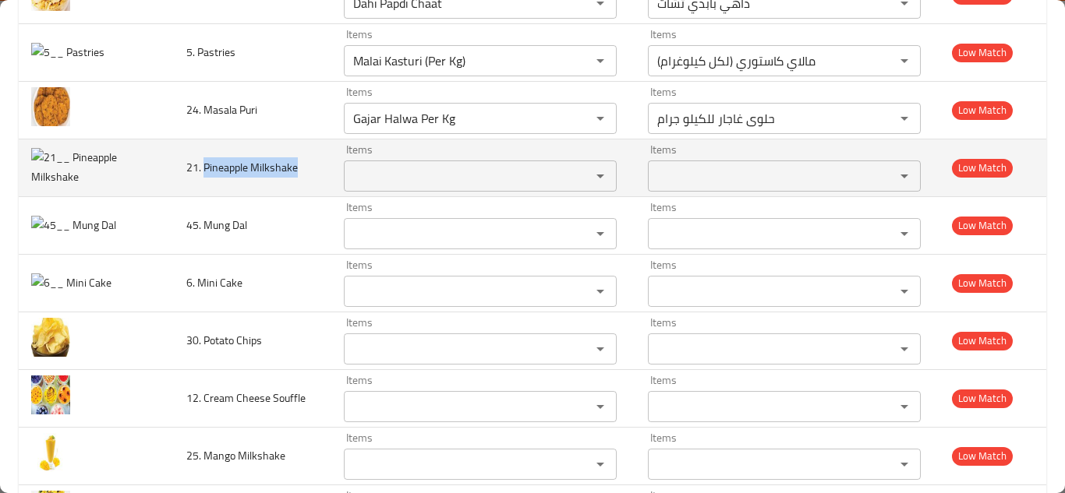
drag, startPoint x: 203, startPoint y: 168, endPoint x: 306, endPoint y: 168, distance: 102.9
click at [306, 168] on td "21. Pineapple Milkshake" at bounding box center [252, 168] width 157 height 58
copy span "Pineapple Milkshake"
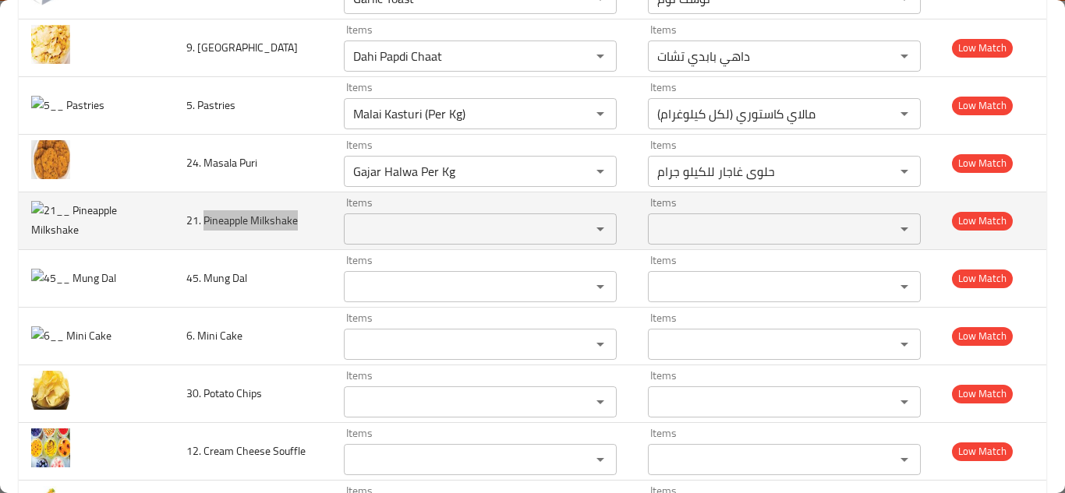
scroll to position [4365, 0]
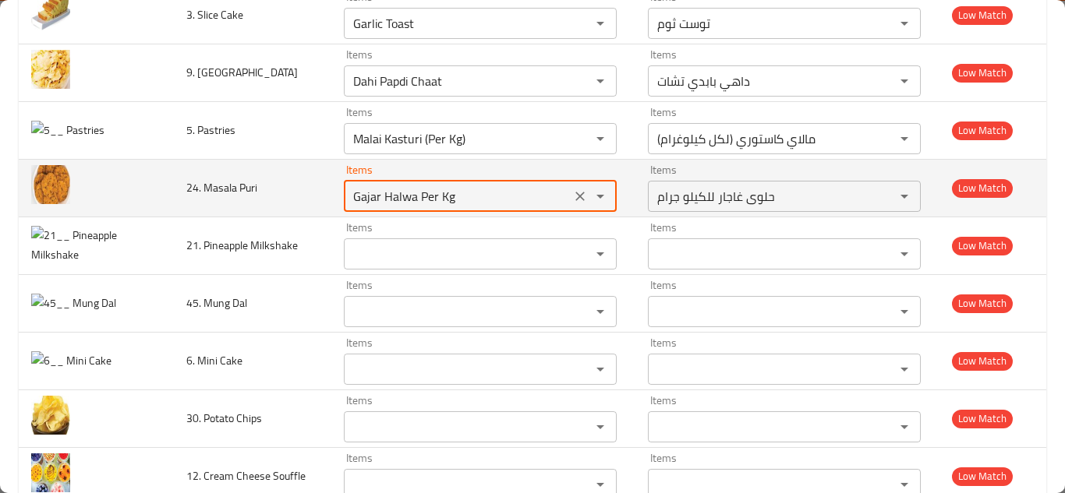
click at [441, 197] on Puri "Gajar Halwa Per Kg" at bounding box center [456, 197] width 217 height 22
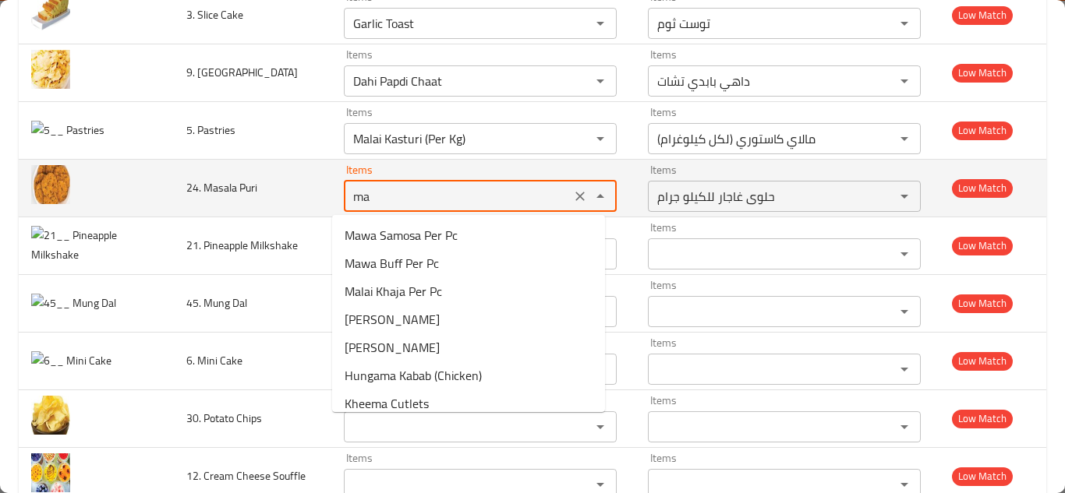
type Puri "m"
type Cake "Biscoff Cheese Cake (Pc)"
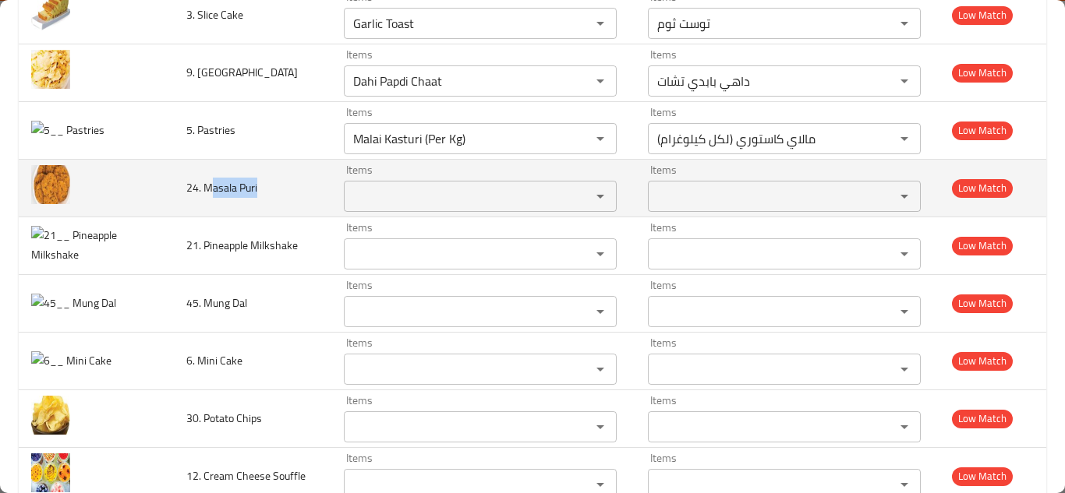
drag, startPoint x: 210, startPoint y: 189, endPoint x: 263, endPoint y: 189, distance: 53.0
click at [263, 189] on td "24. Masala Puri" at bounding box center [252, 188] width 157 height 58
drag, startPoint x: 207, startPoint y: 189, endPoint x: 273, endPoint y: 184, distance: 66.4
click at [273, 184] on td "24. Masala Puri" at bounding box center [252, 188] width 157 height 58
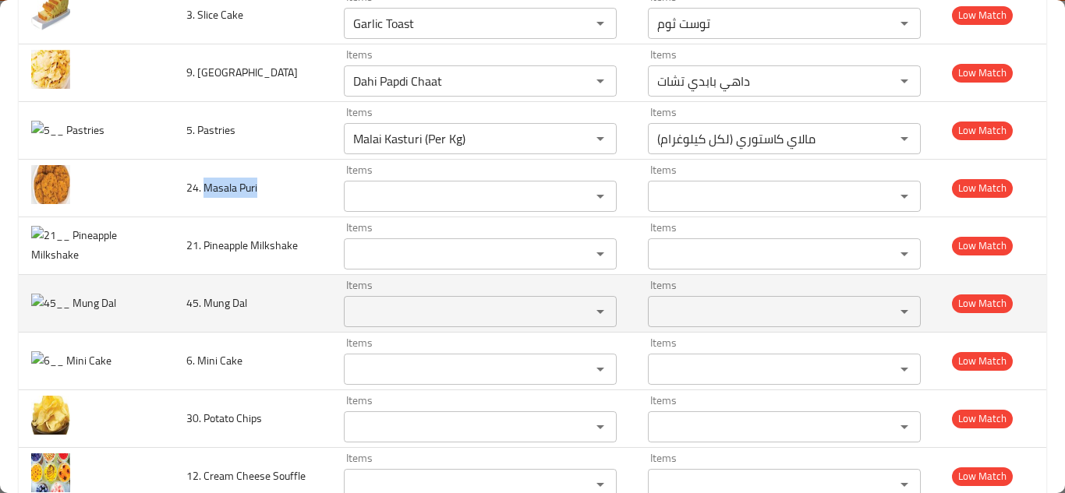
copy span "Masala Puri"
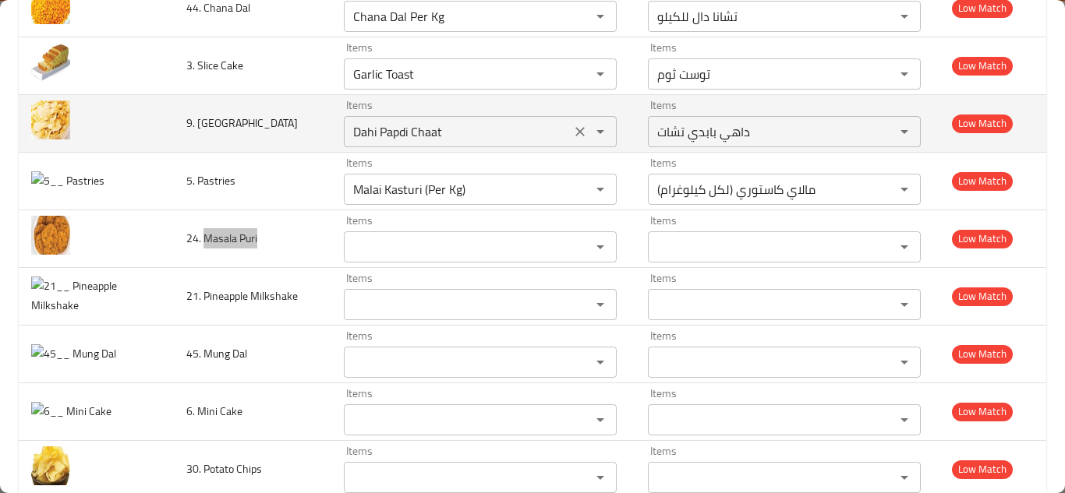
scroll to position [4287, 0]
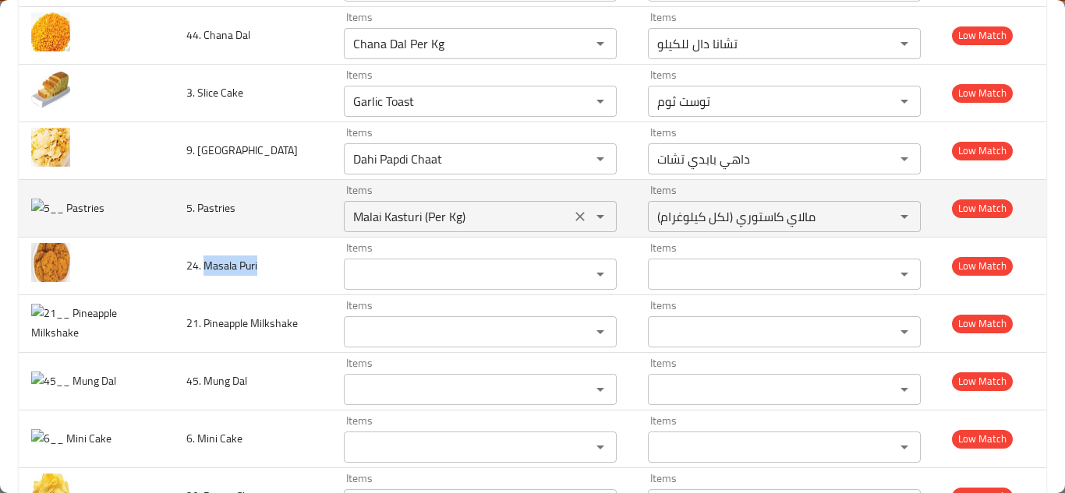
click at [435, 217] on Pastries "Malai Kasturi (Per Kg)" at bounding box center [456, 217] width 217 height 22
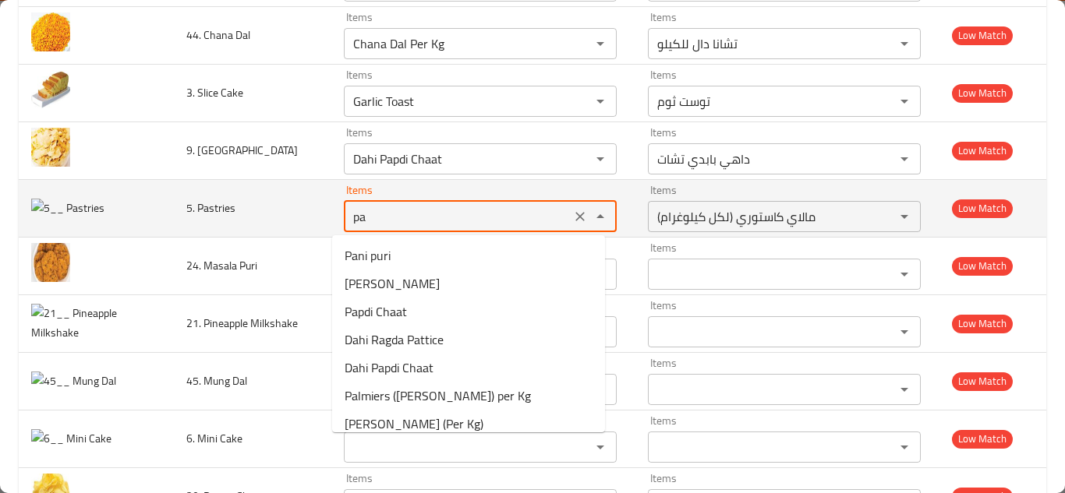
type Pastries "p"
type Cake "Biscoff Cheese Cake (Pc)"
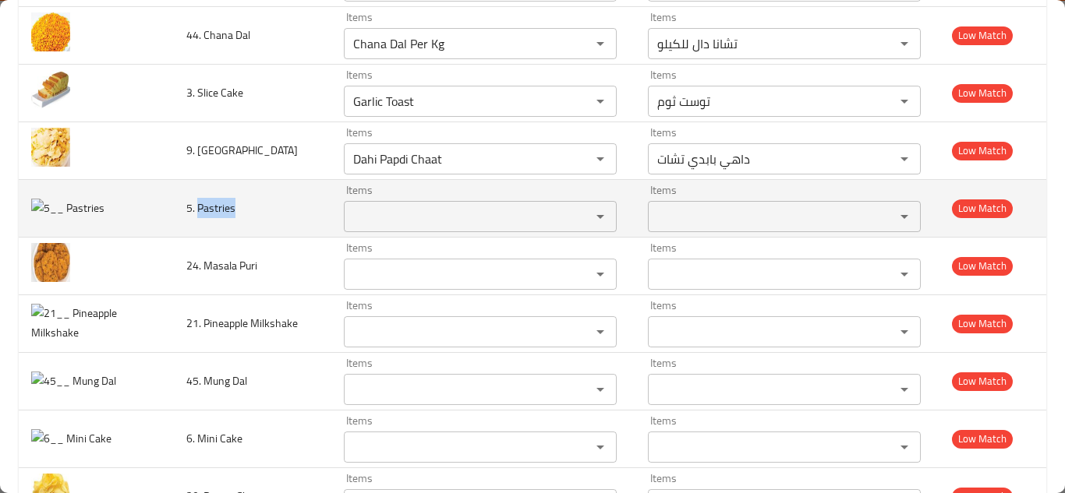
drag, startPoint x: 197, startPoint y: 210, endPoint x: 253, endPoint y: 207, distance: 56.3
click at [253, 207] on td "5. Pastries" at bounding box center [252, 208] width 157 height 58
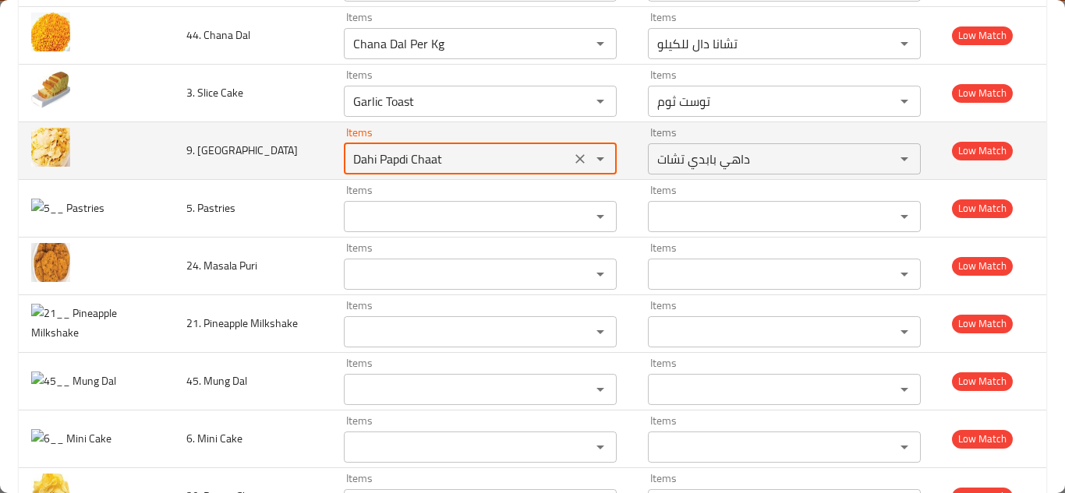
click at [440, 150] on Papdi "Dahi Papdi Chaat" at bounding box center [456, 159] width 217 height 22
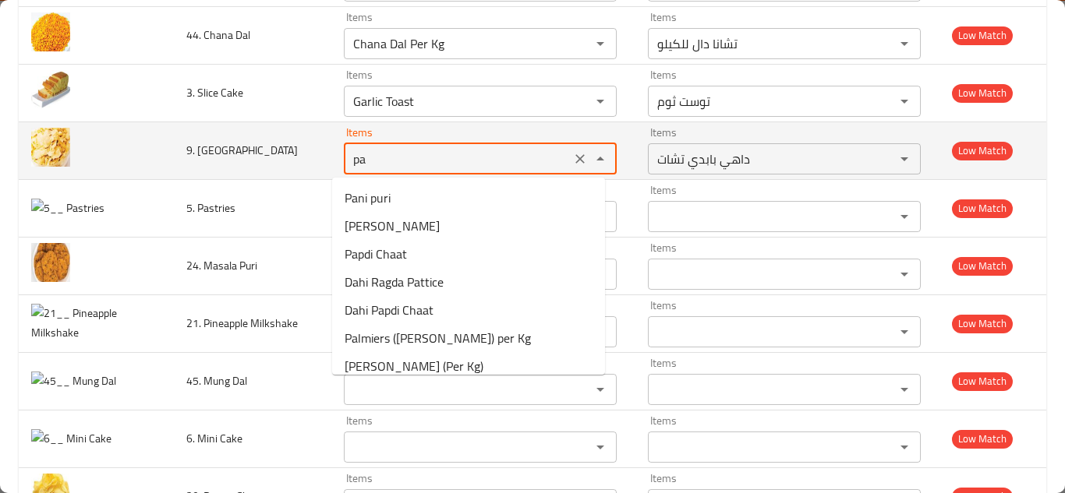
type Papdi "p"
type Cake "Biscoff Cheese Cake (Pc)"
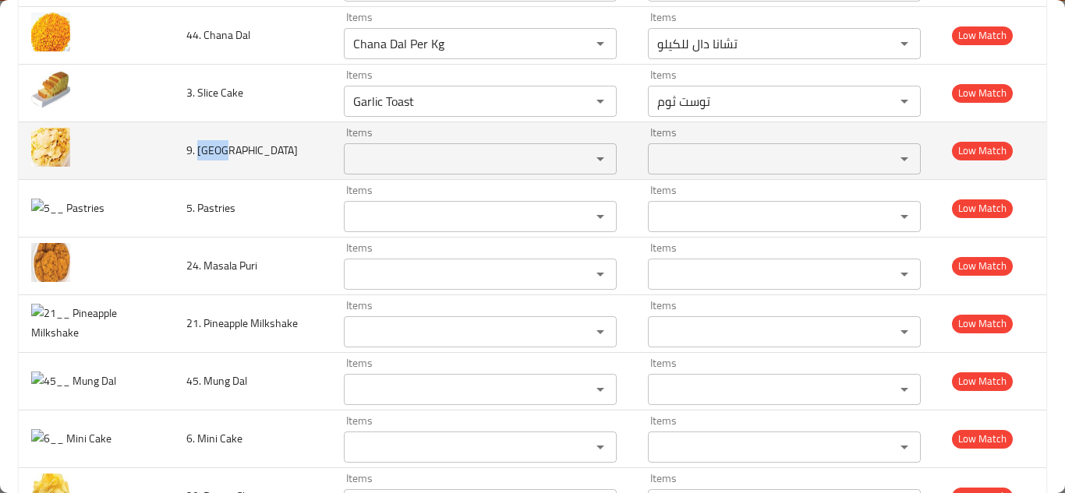
drag, startPoint x: 200, startPoint y: 149, endPoint x: 235, endPoint y: 150, distance: 35.1
click at [235, 150] on td "9. Papdi" at bounding box center [252, 151] width 157 height 58
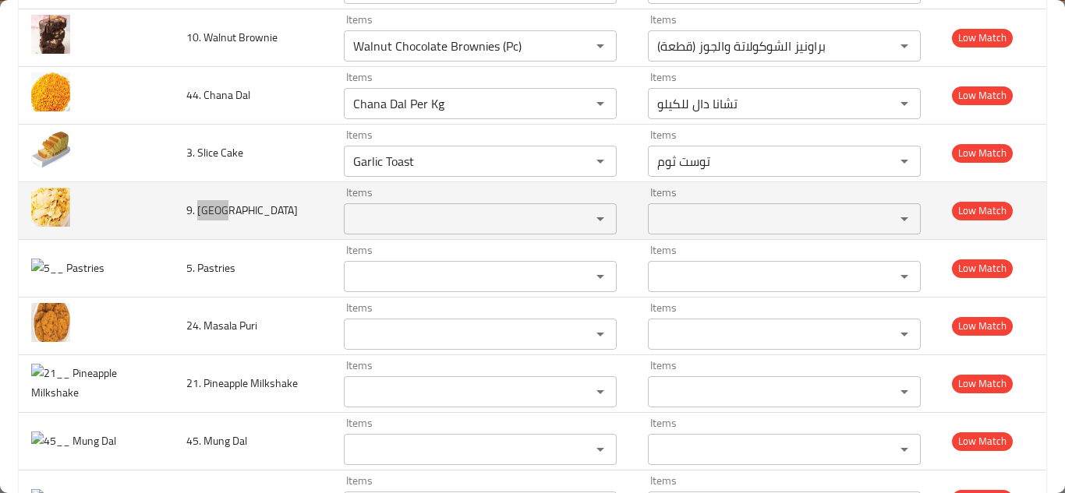
scroll to position [4131, 0]
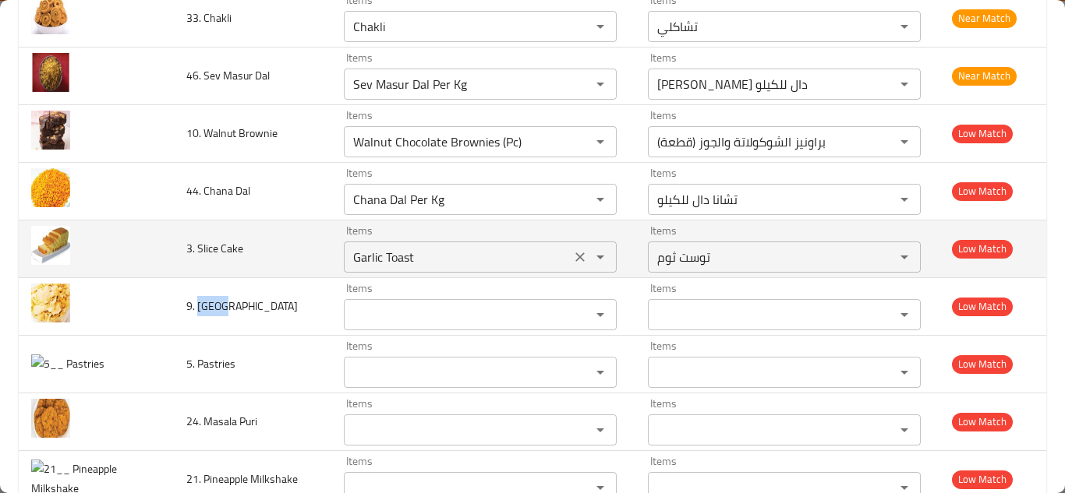
click at [377, 250] on Cake "Garlic Toast" at bounding box center [456, 257] width 217 height 22
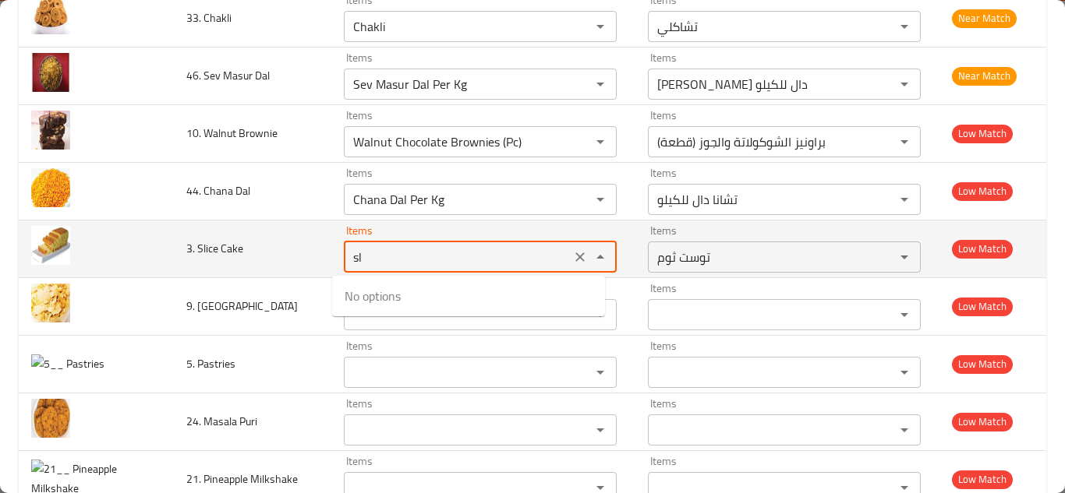
type Cake "s"
type Cake "Biscoff Cheese Cake (Pc)"
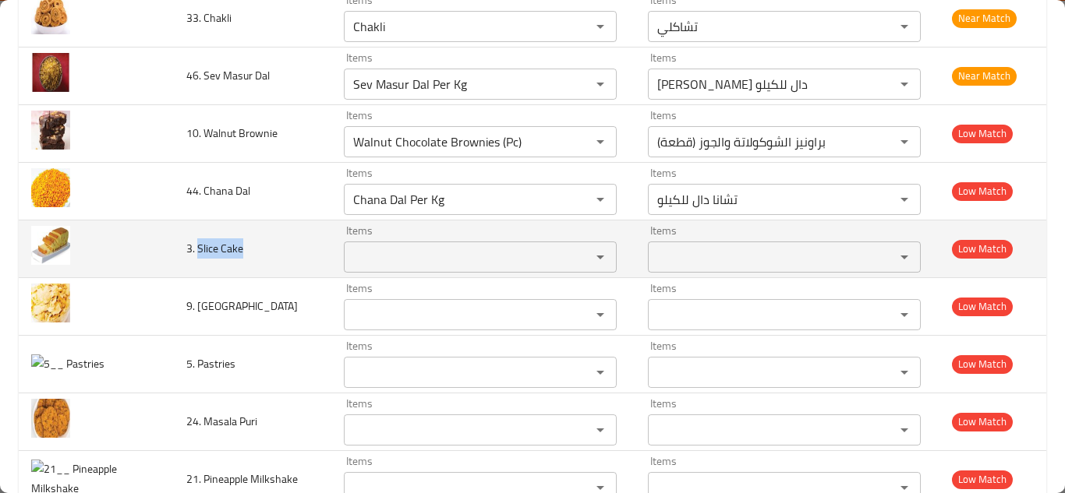
drag, startPoint x: 198, startPoint y: 246, endPoint x: 253, endPoint y: 245, distance: 54.6
click at [253, 246] on td "3. Slice Cake" at bounding box center [252, 249] width 157 height 58
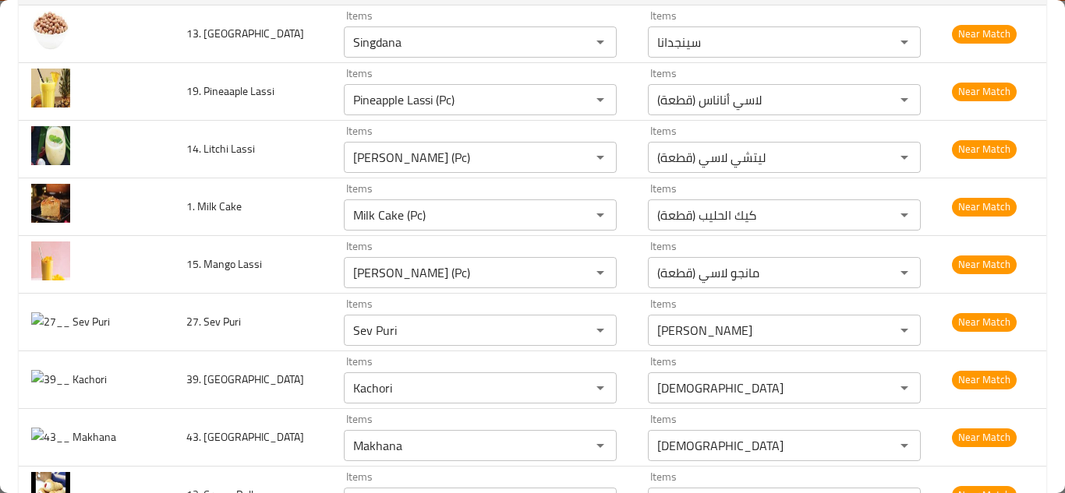
scroll to position [3430, 0]
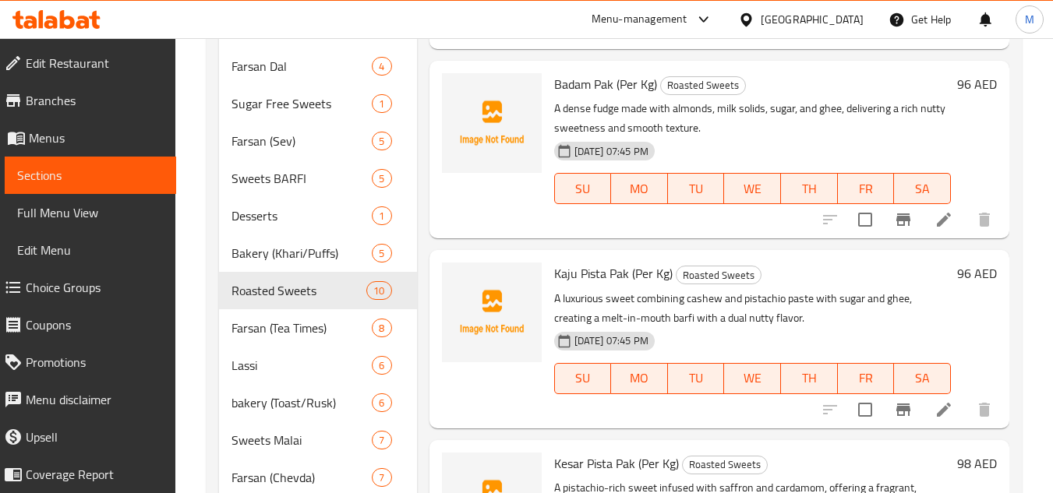
scroll to position [544, 0]
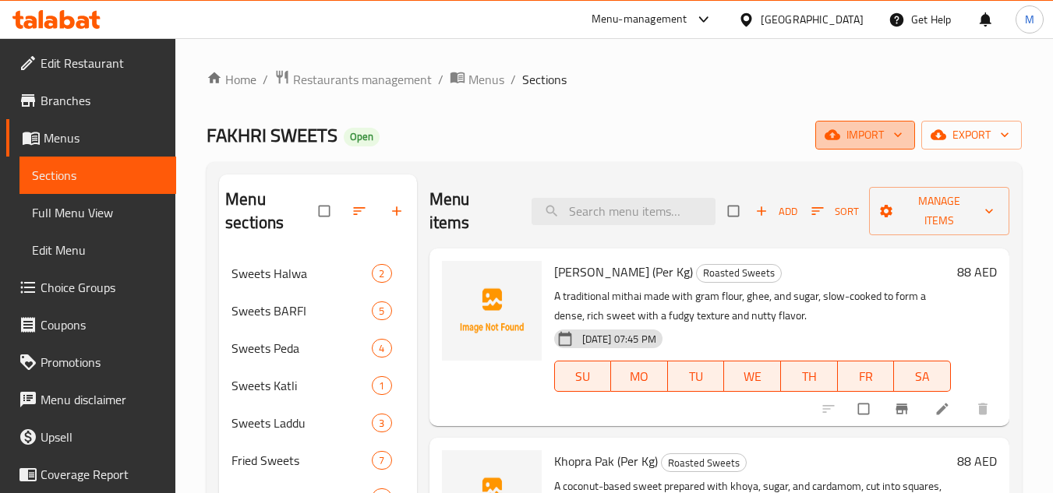
click at [905, 141] on icon "button" at bounding box center [898, 135] width 16 height 16
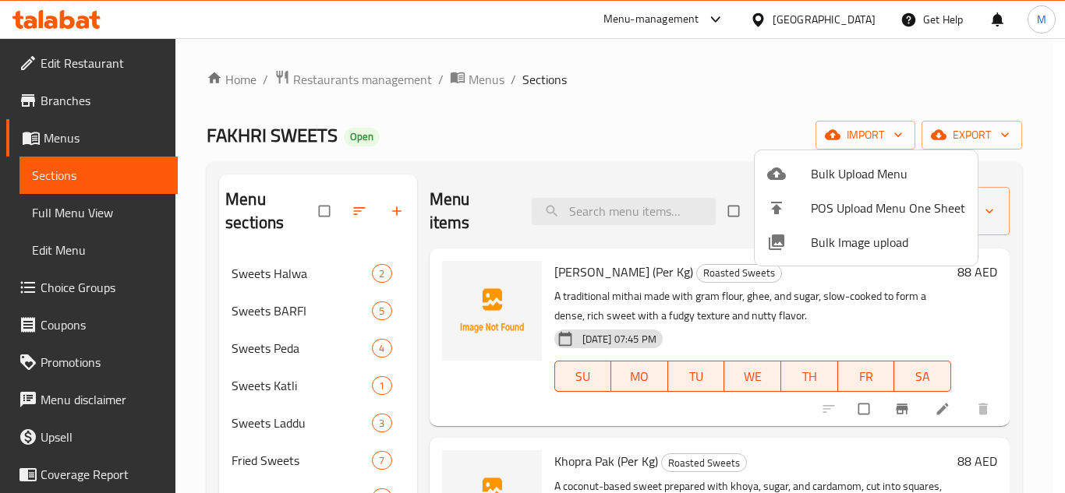
click at [819, 239] on span "Bulk Image upload" at bounding box center [888, 242] width 154 height 19
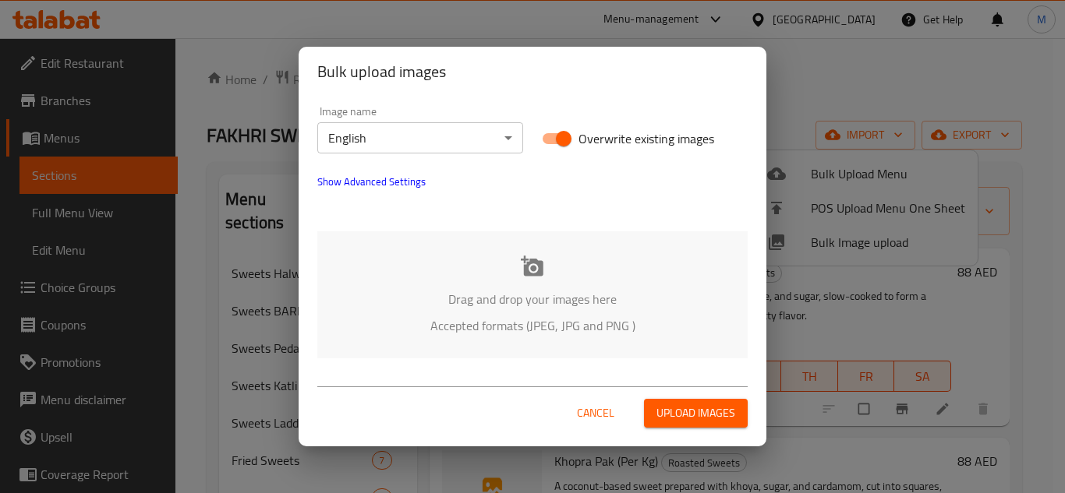
click at [457, 277] on div "Drag and drop your images here Accepted formats (JPEG, JPG and PNG )" at bounding box center [532, 294] width 430 height 127
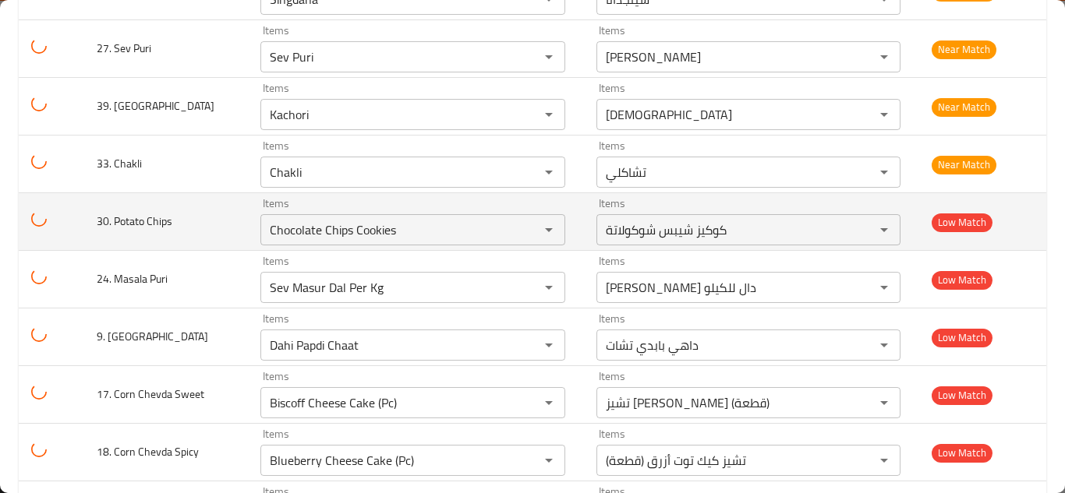
scroll to position [2083, 0]
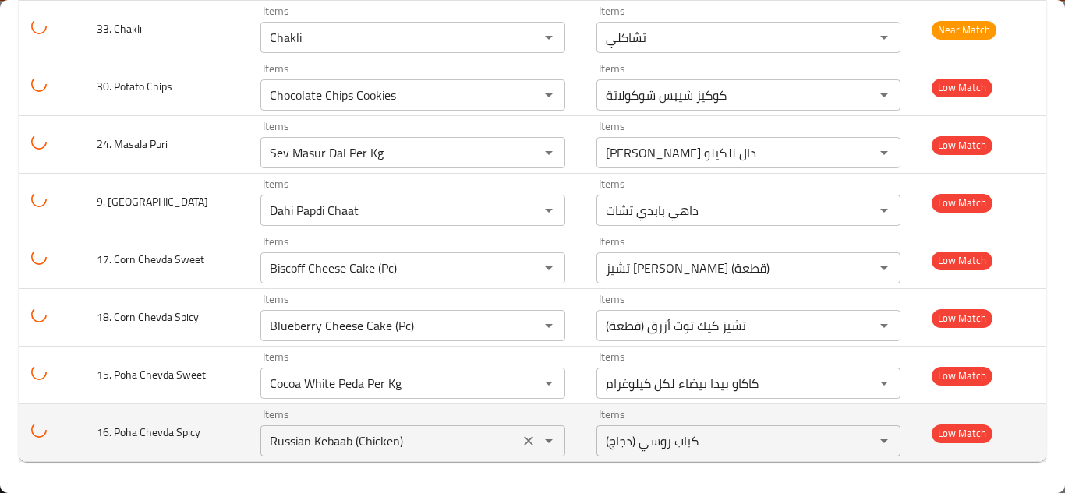
click at [524, 440] on icon "Clear" at bounding box center [528, 440] width 9 height 9
type Sweet "Biscoff Cheese Cake (Pc)"
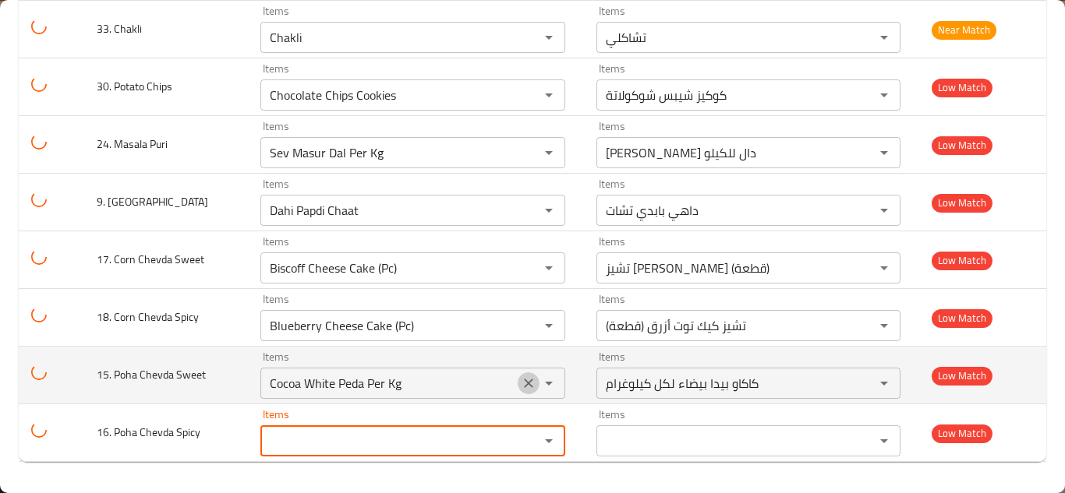
click at [521, 383] on icon "Clear" at bounding box center [529, 384] width 16 height 16
type Sweet "Biscoff Cheese Cake (Pc)"
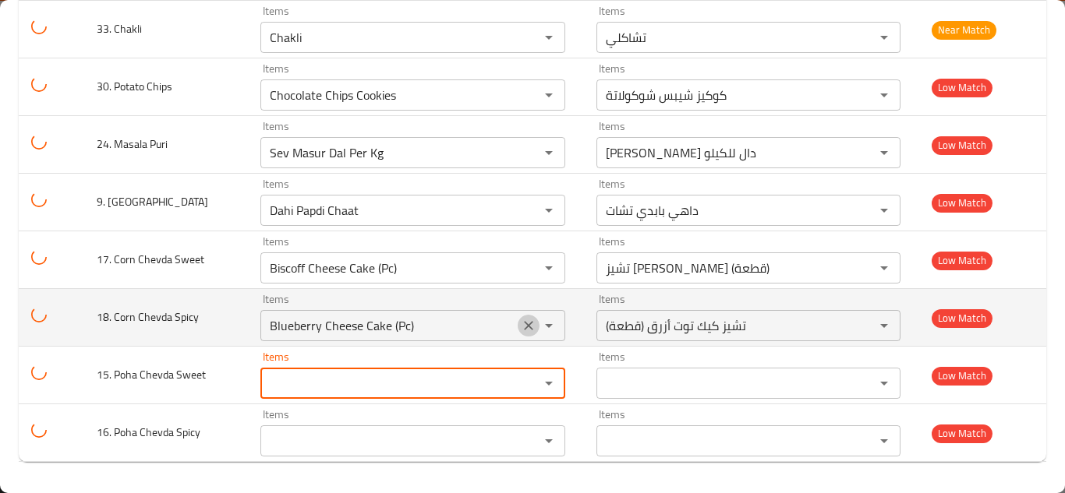
click at [521, 323] on icon "Clear" at bounding box center [529, 326] width 16 height 16
type Sweet "Biscoff Cheese Cake (Pc)"
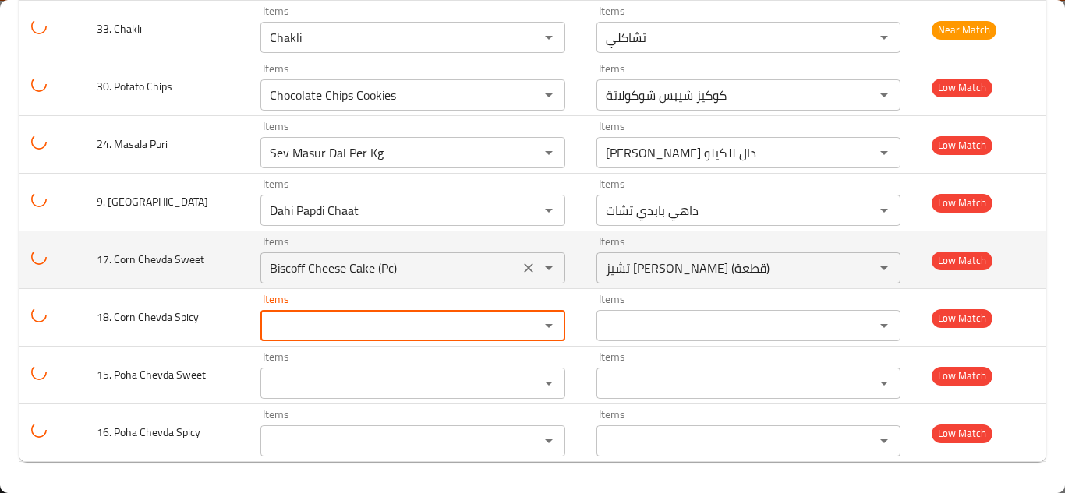
click at [521, 264] on icon "Clear" at bounding box center [529, 268] width 16 height 16
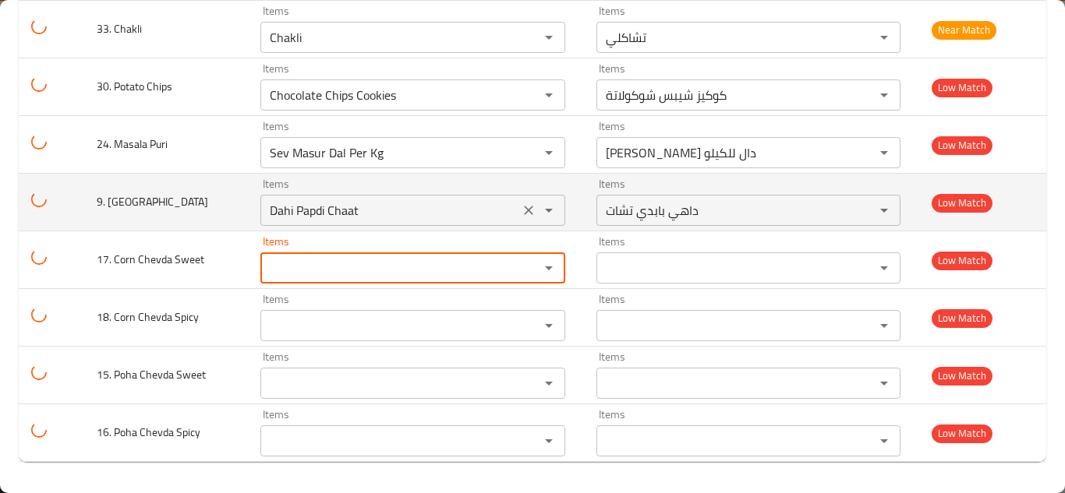
click at [521, 210] on icon "Clear" at bounding box center [529, 211] width 16 height 16
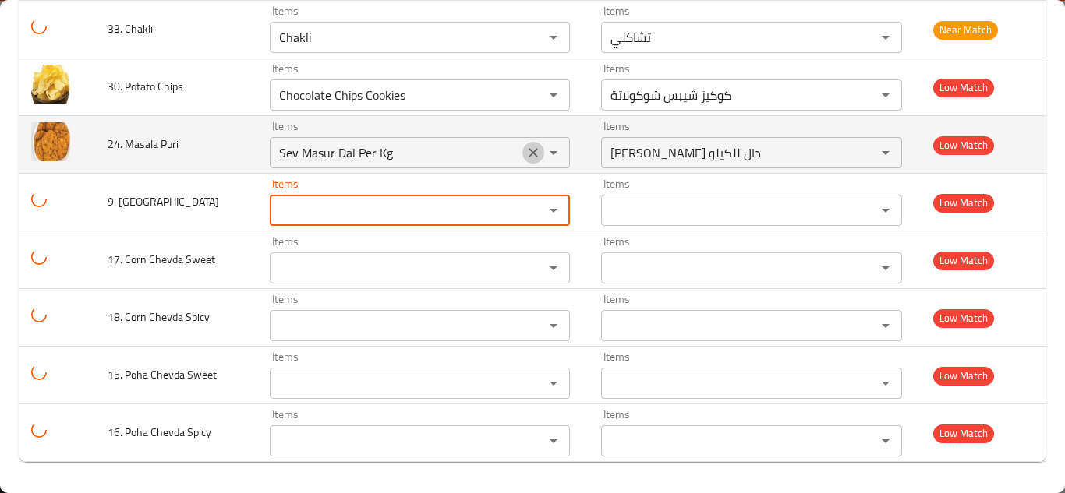
click at [526, 149] on icon "Clear" at bounding box center [533, 153] width 16 height 16
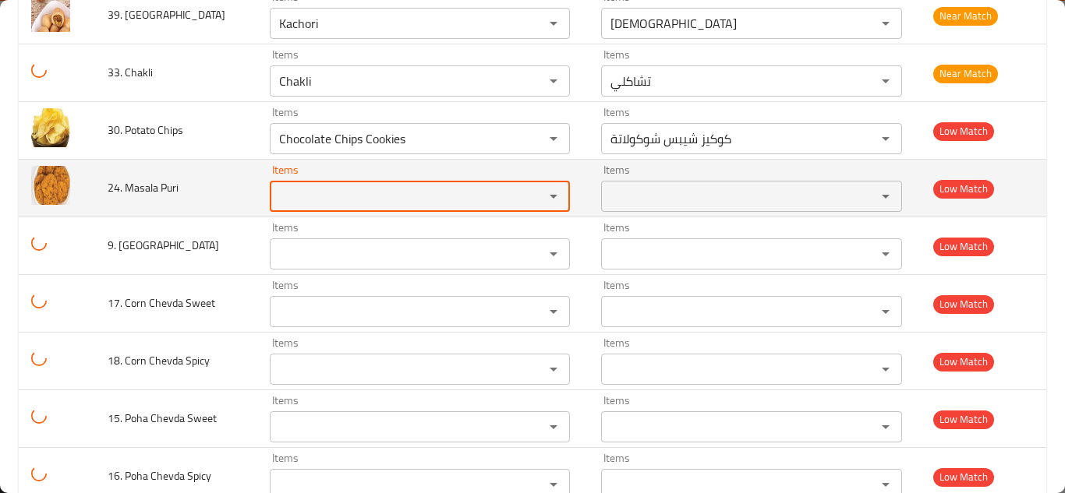
scroll to position [2006, 0]
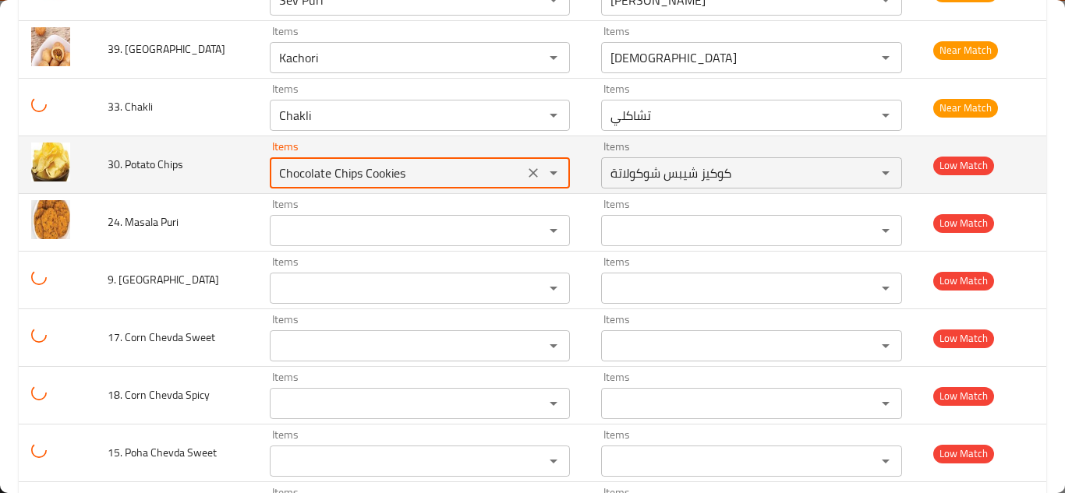
click at [388, 174] on Chips "Chocolate Chips Cookies" at bounding box center [396, 173] width 245 height 22
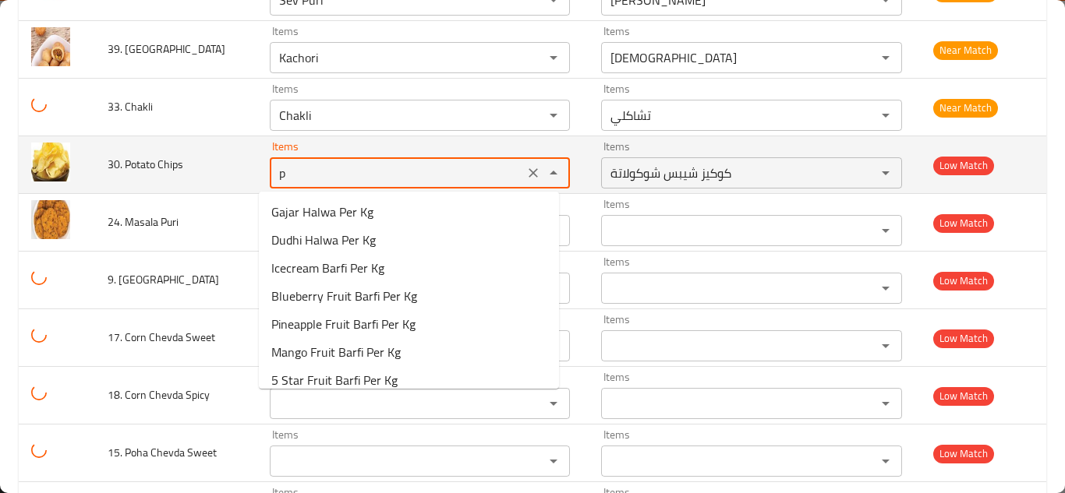
type Chips "po"
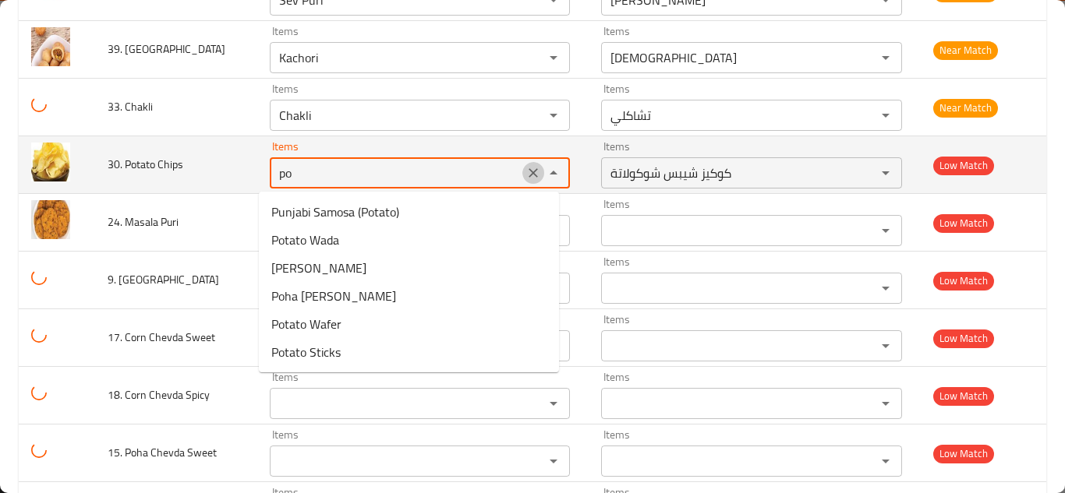
click at [529, 174] on icon "Clear" at bounding box center [533, 172] width 9 height 9
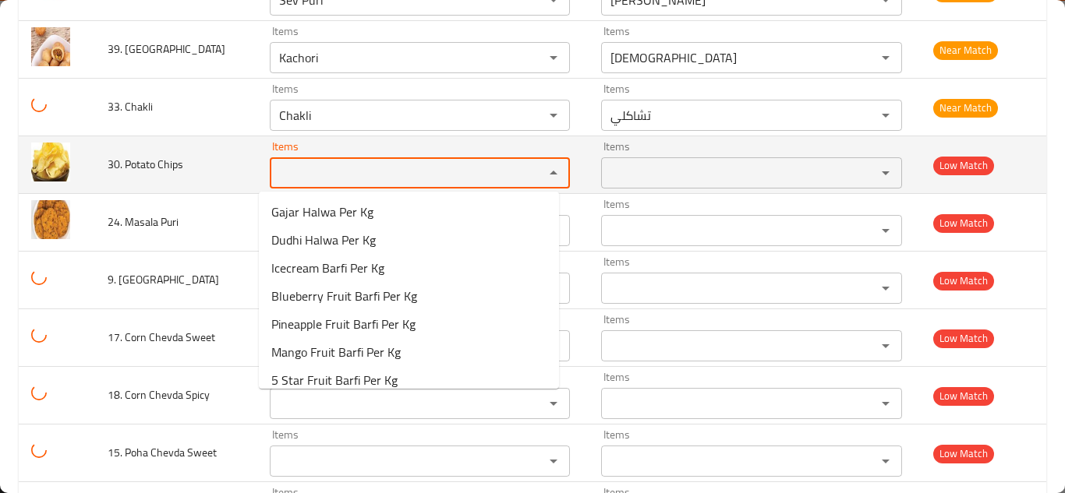
click at [204, 155] on td "30. Potato Chips" at bounding box center [176, 165] width 162 height 58
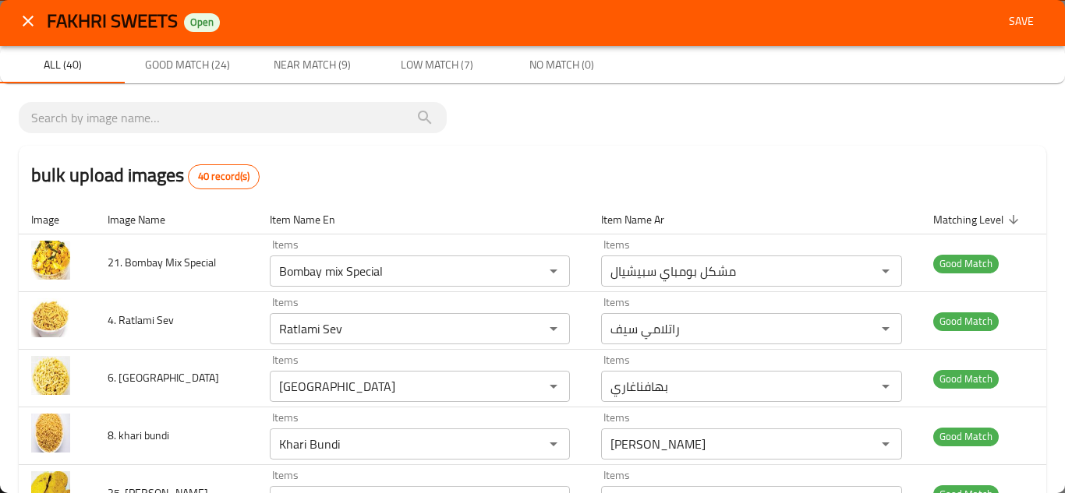
scroll to position [0, 0]
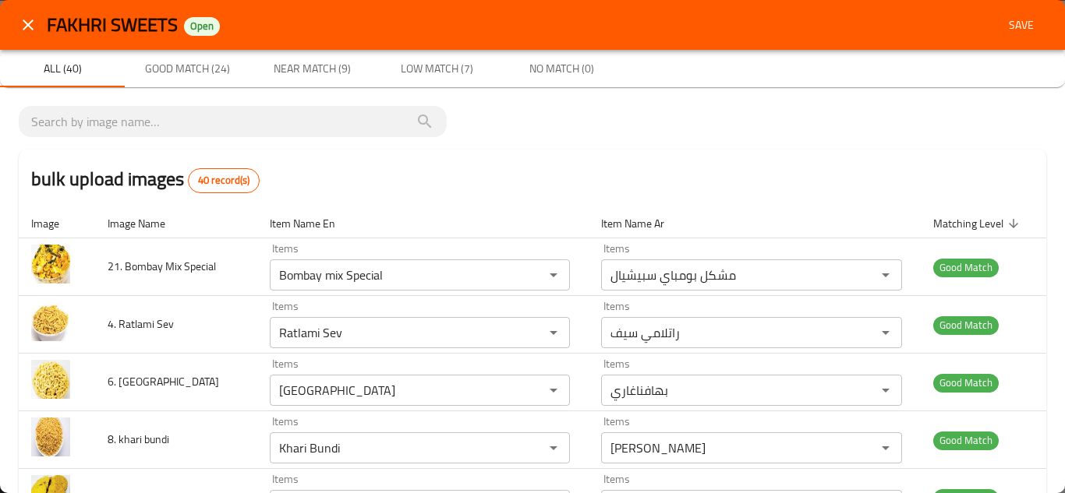
click at [1020, 23] on span "Save" at bounding box center [1020, 25] width 37 height 19
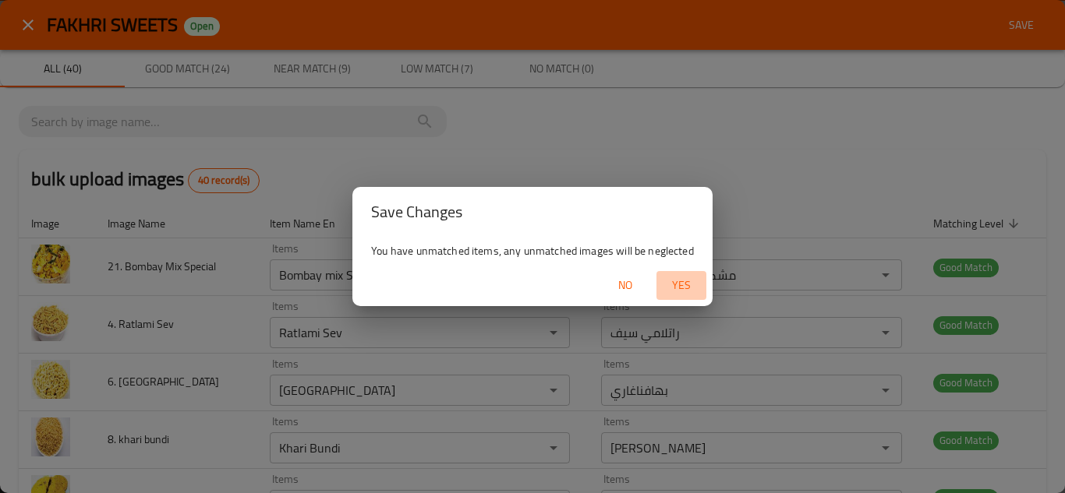
click at [691, 281] on span "Yes" at bounding box center [681, 285] width 37 height 19
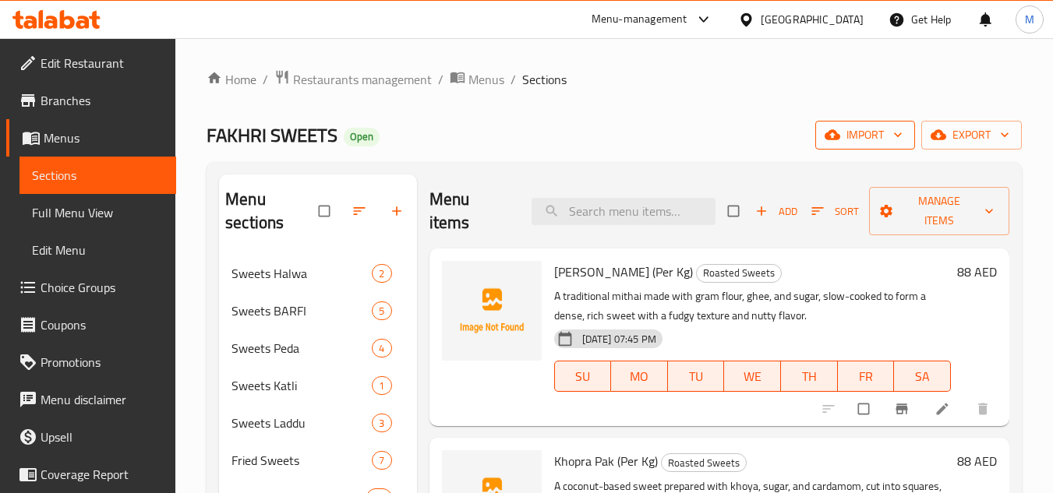
click at [899, 133] on icon "button" at bounding box center [898, 135] width 16 height 16
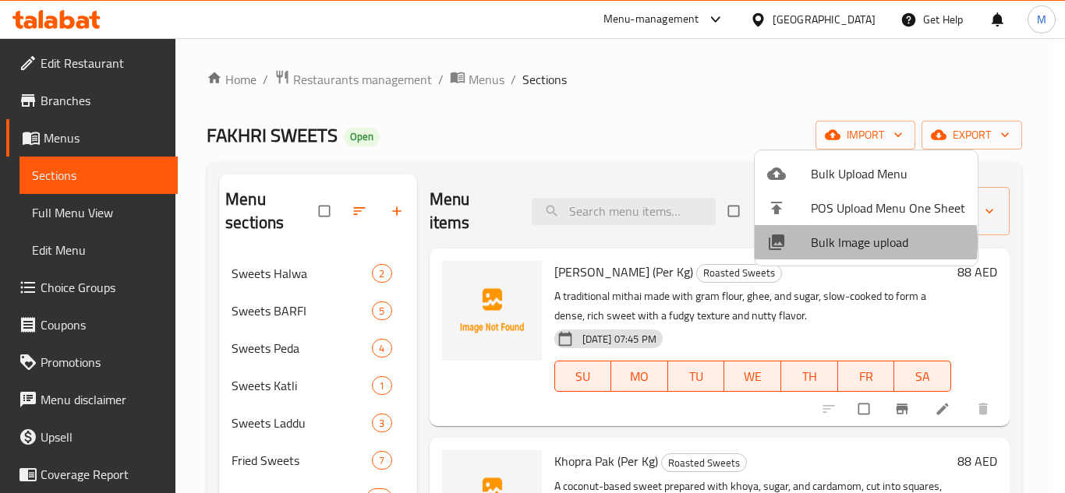
click at [843, 242] on span "Bulk Image upload" at bounding box center [888, 242] width 154 height 19
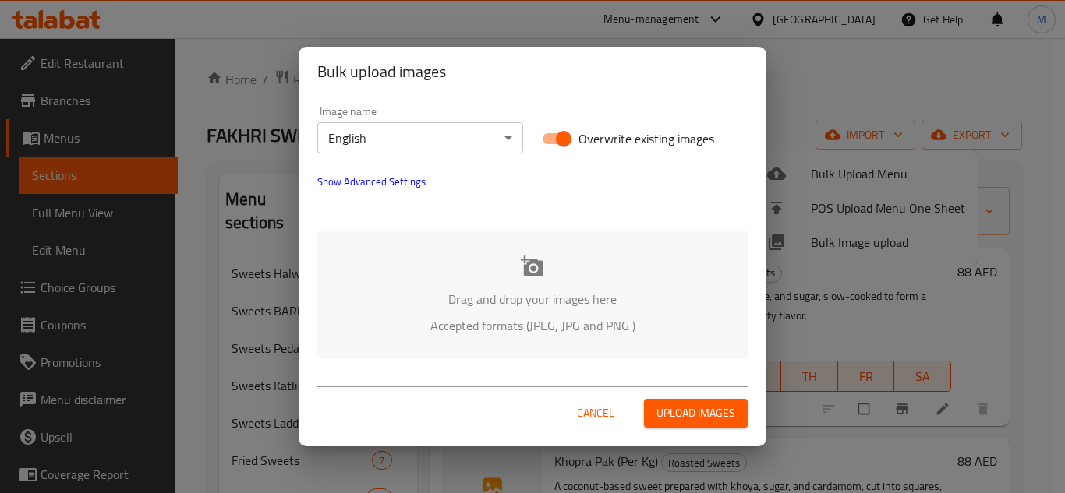
click at [435, 285] on div "Drag and drop your images here Accepted formats (JPEG, JPG and PNG )" at bounding box center [532, 294] width 430 height 127
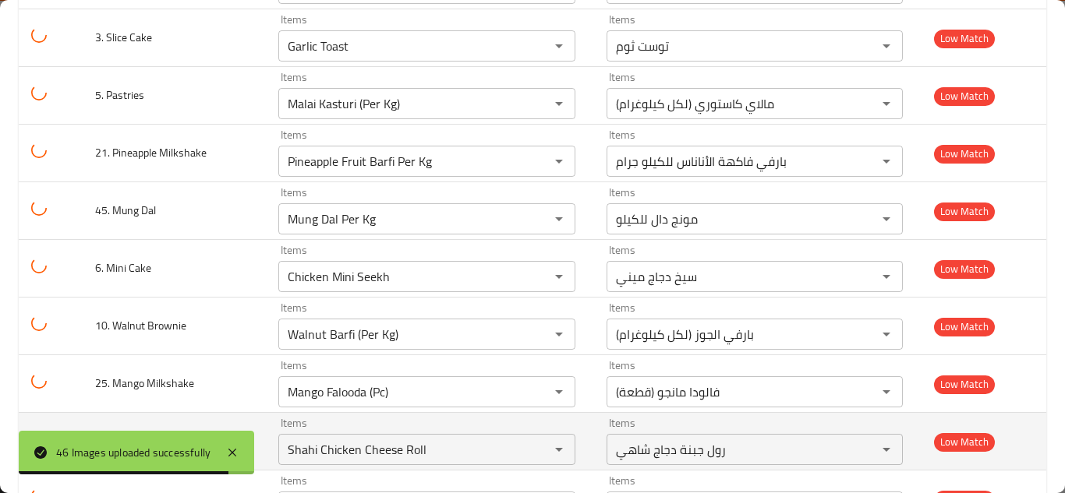
scroll to position [2430, 0]
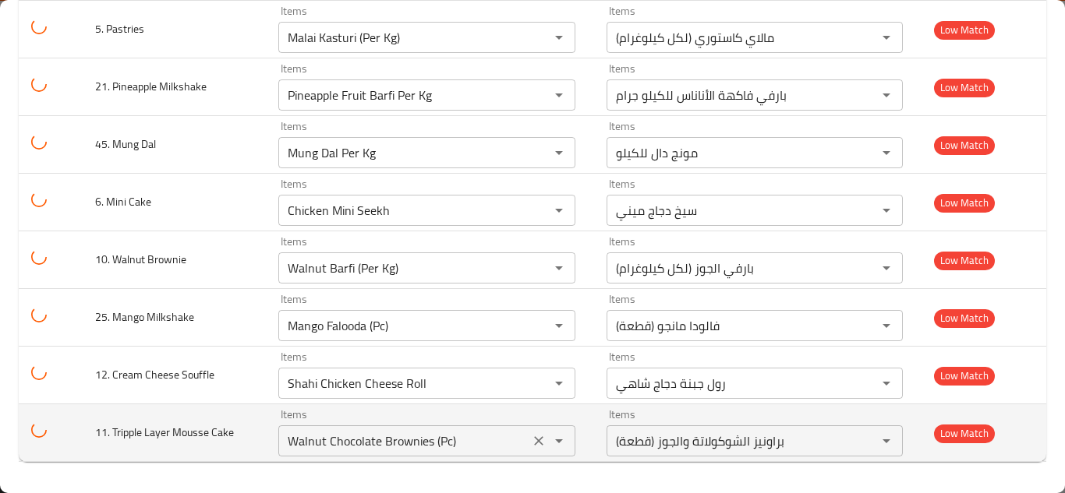
click at [531, 447] on icon "Clear" at bounding box center [539, 441] width 16 height 16
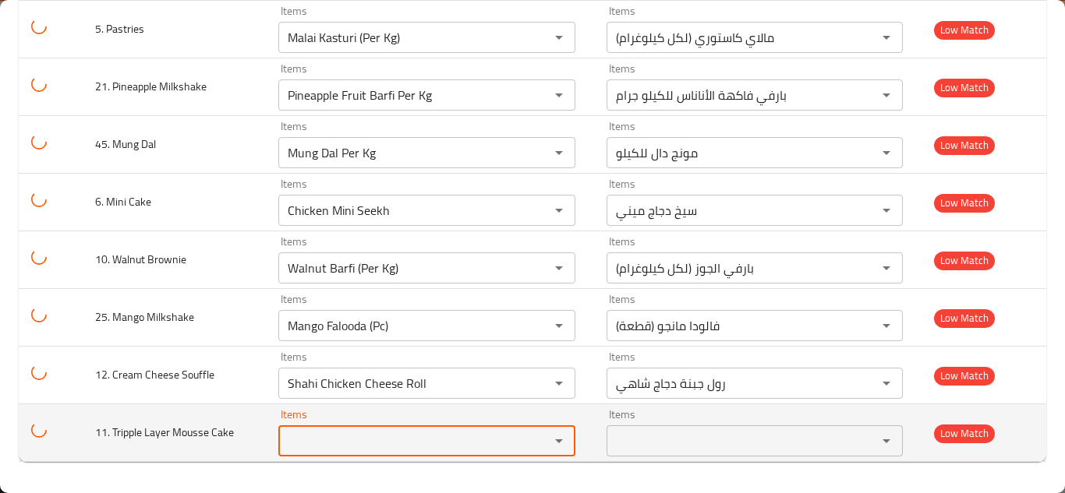
type Cake "Biscoff Cheese Cake (Pc)"
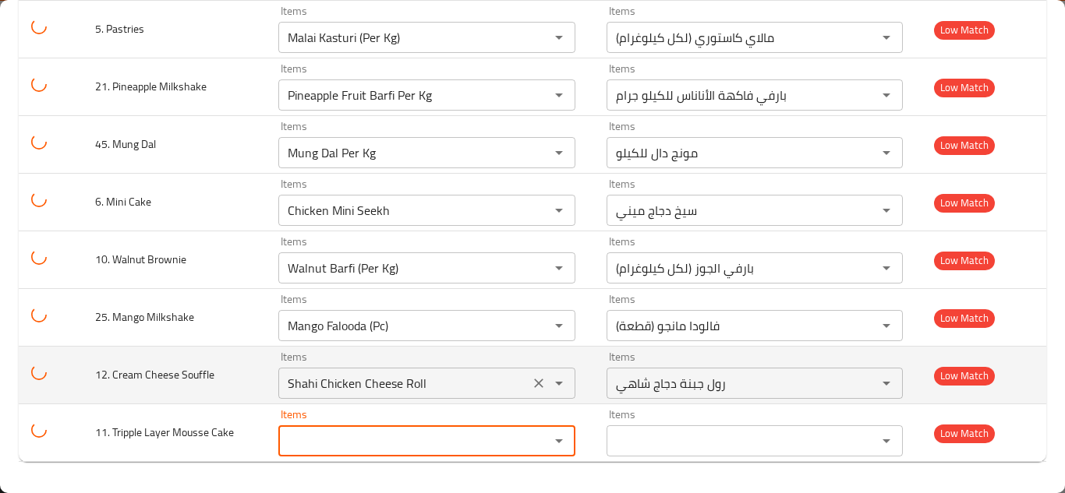
click at [413, 381] on Souffle "Shahi Chicken Cheese Roll" at bounding box center [404, 384] width 242 height 22
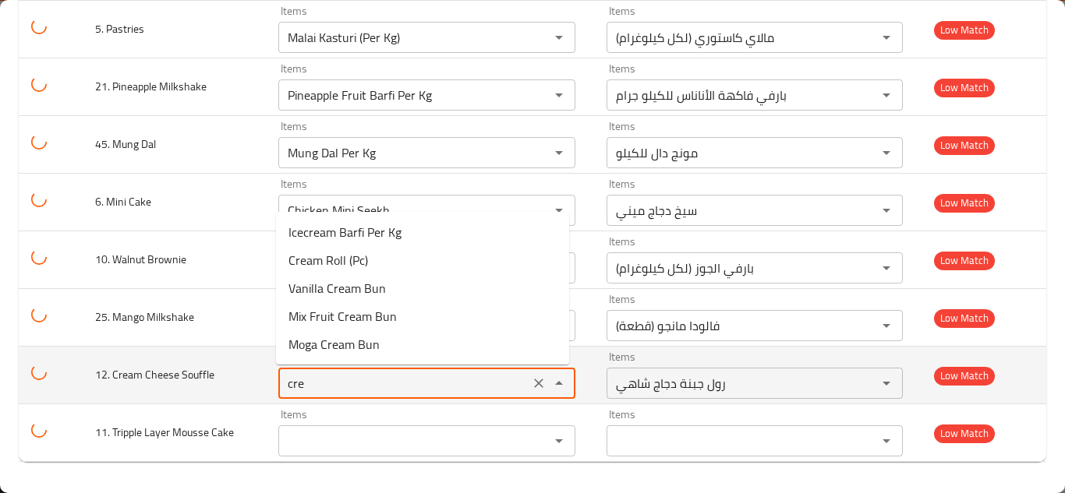
type Souffle "crea"
type Cake "Biscoff Cheese Cake (Pc)"
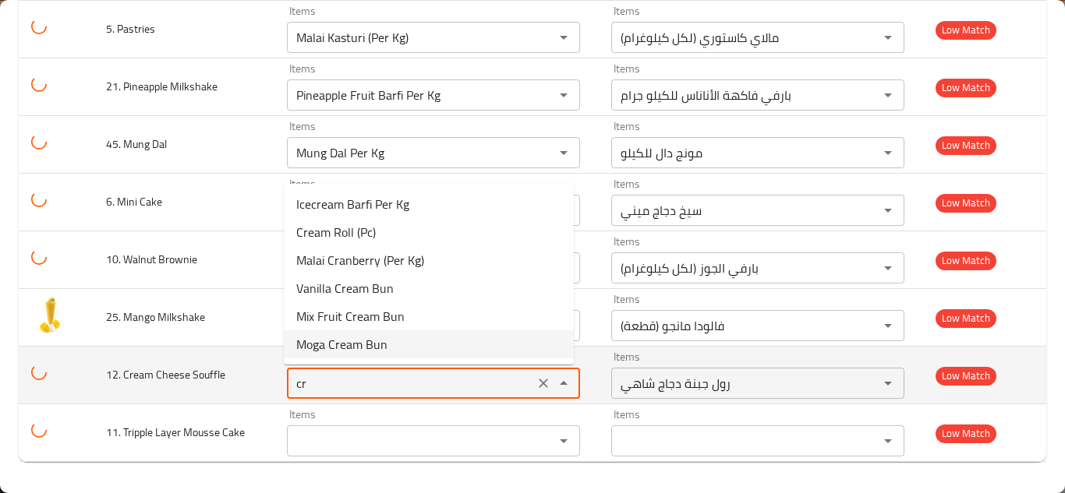
type Souffle "c"
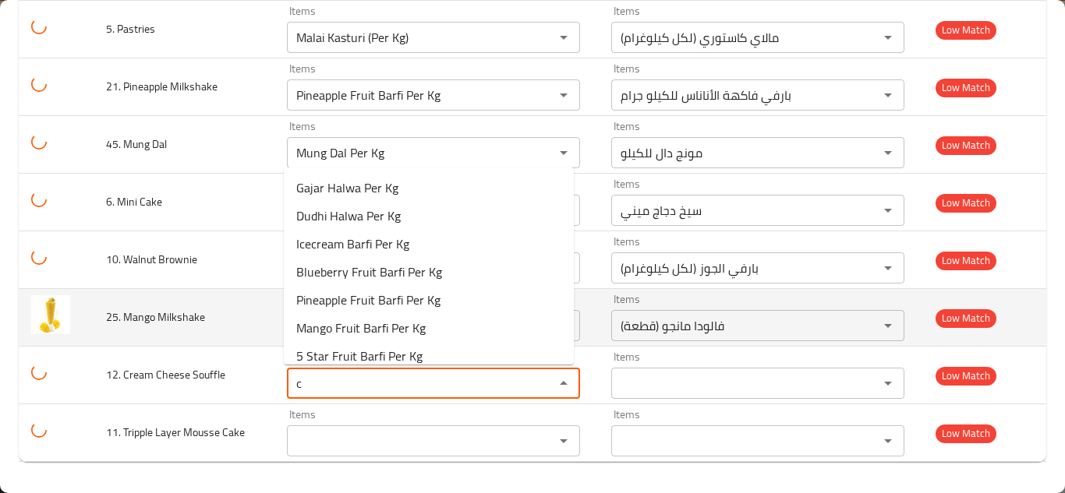
type Cake "Biscoff Cheese Cake (Pc)"
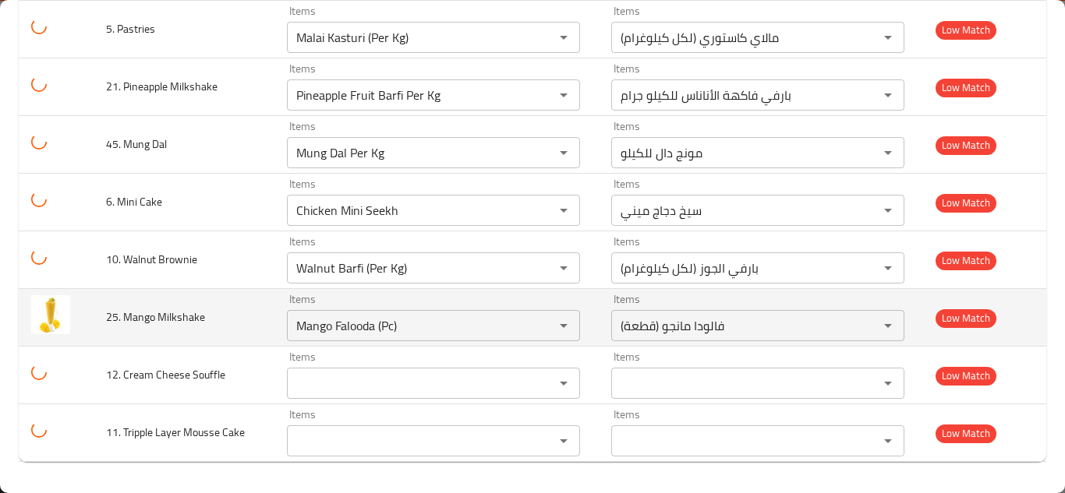
click at [249, 326] on td "25. Mango Milkshake" at bounding box center [184, 318] width 181 height 58
click at [539, 323] on icon "Clear" at bounding box center [543, 325] width 9 height 9
type Cake "Biscoff Cheese Cake (Pc)"
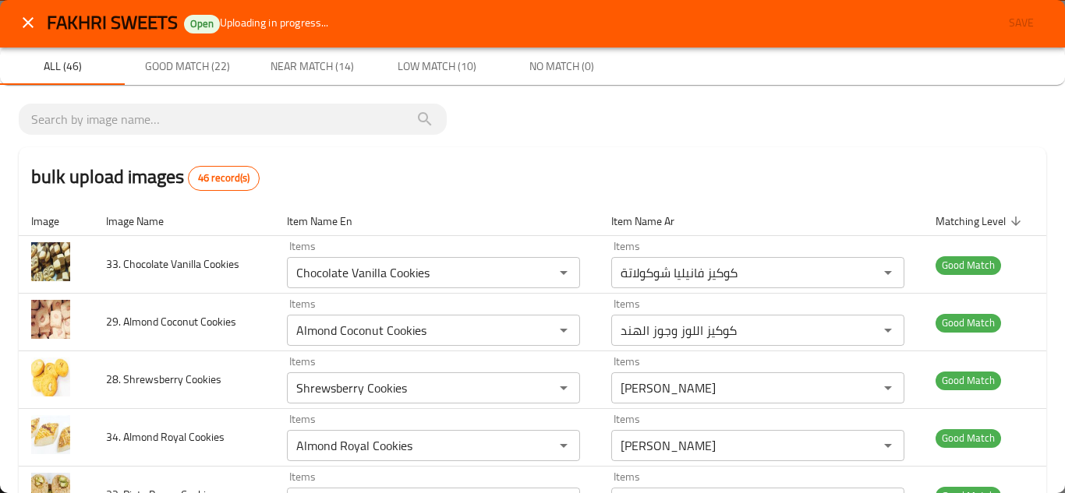
scroll to position [0, 0]
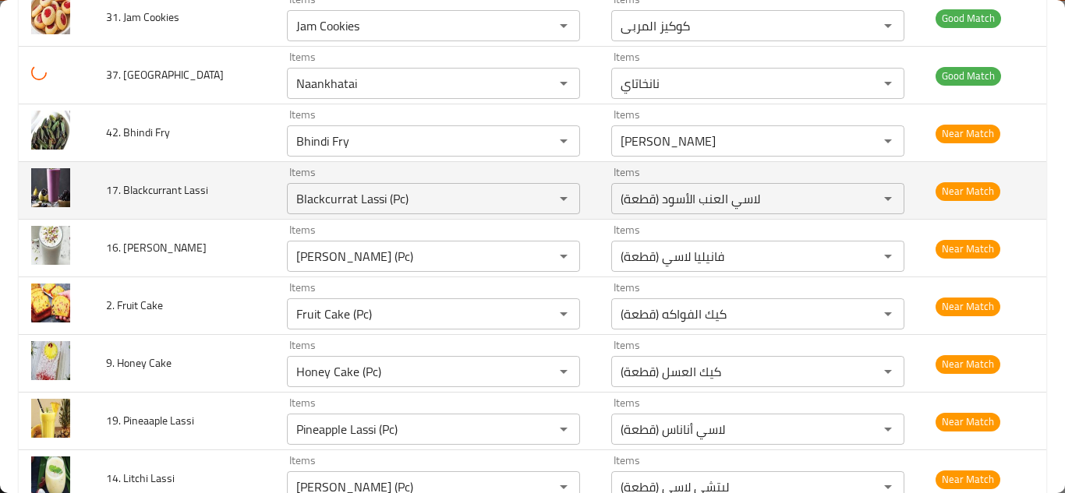
type Cake "Biscoff Cheese Cake (Pc)"
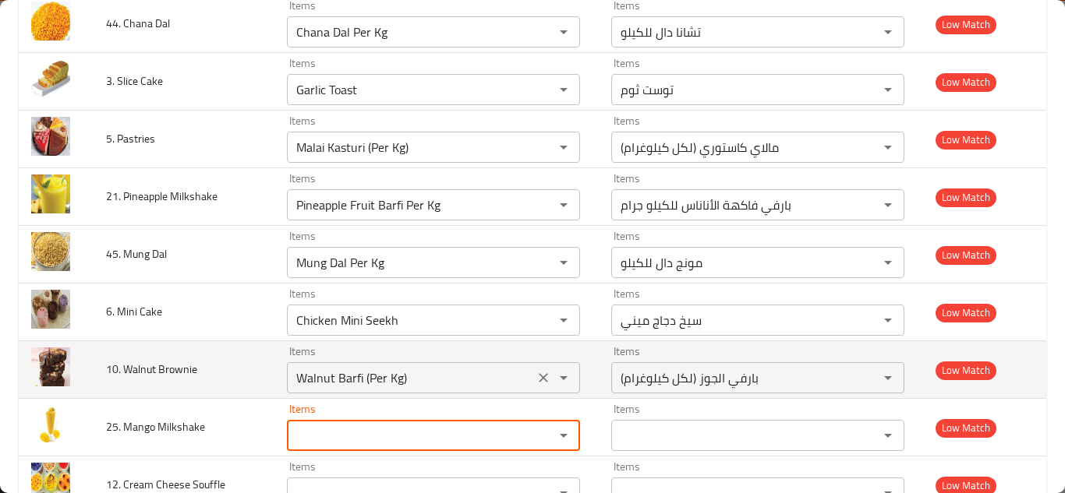
scroll to position [2430, 0]
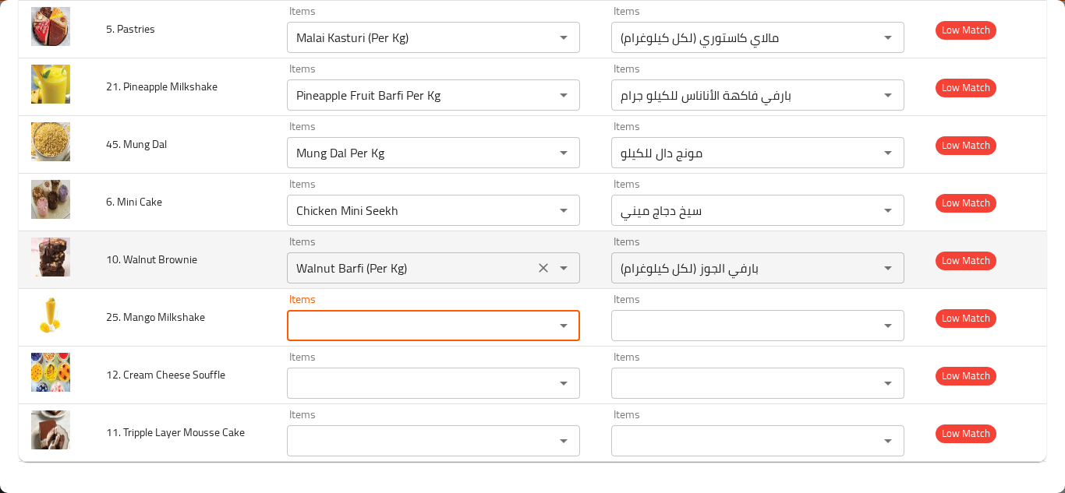
click at [388, 256] on div "Walnut Barfi (Per Kg) Items" at bounding box center [433, 268] width 293 height 31
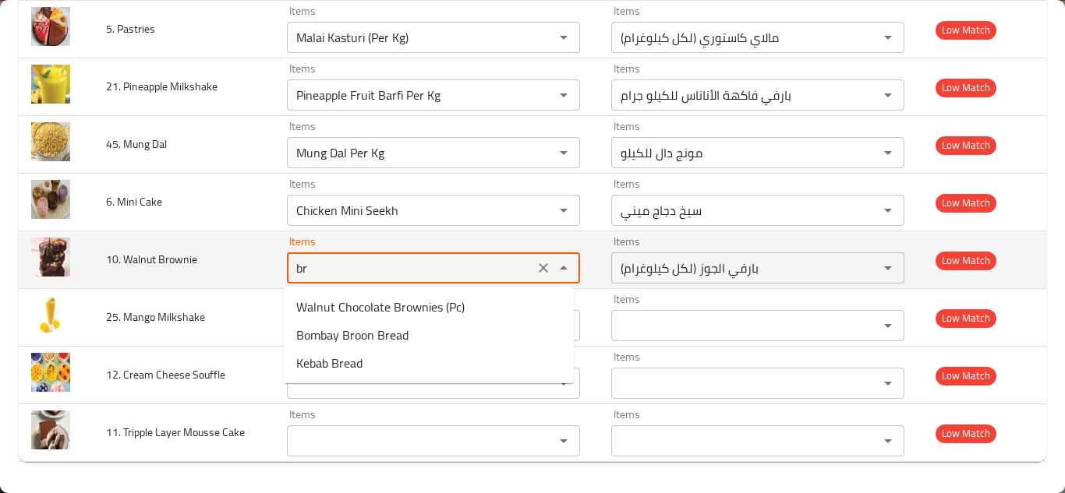
type Brownie "bro"
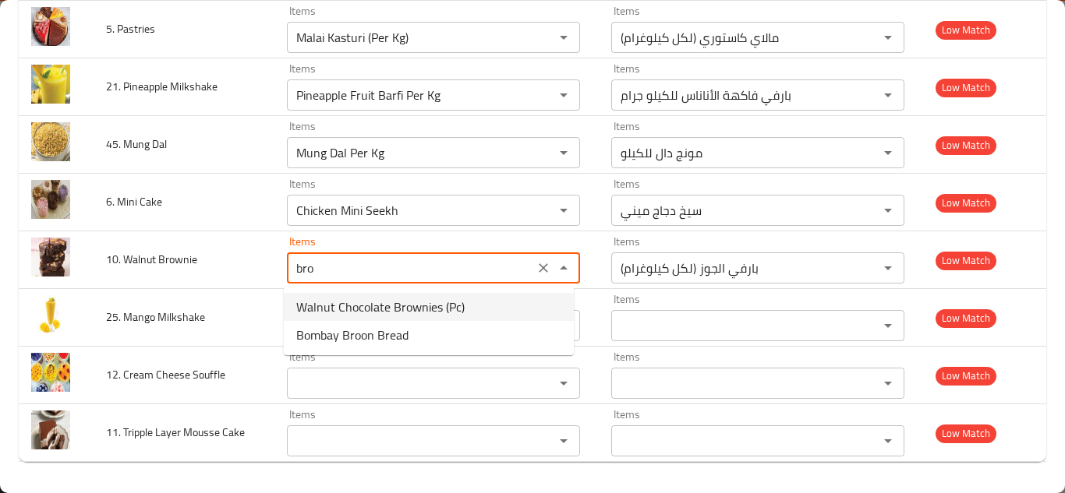
click at [391, 306] on span "Walnut Chocolate Brownies (Pc)" at bounding box center [380, 307] width 168 height 19
type Cake "Biscoff Cheese Cake (Pc)"
type Brownie "Walnut Chocolate Brownies (Pc)"
type Brownie-ar "براونيز الشوكولاتة والجوز (قطعة)"
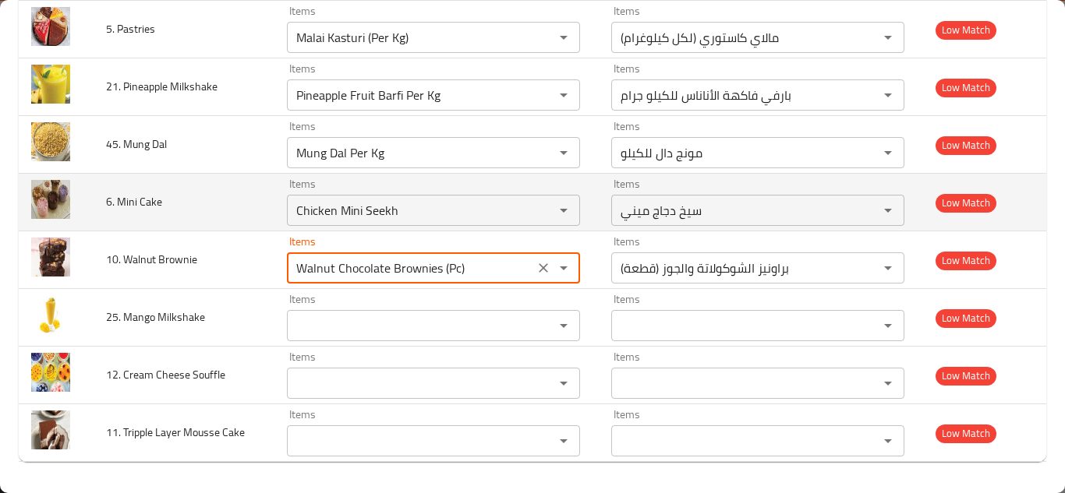
type Brownie "Walnut Chocolate Brownies (Pc)"
click at [245, 195] on td "6. Mini Cake" at bounding box center [184, 203] width 181 height 58
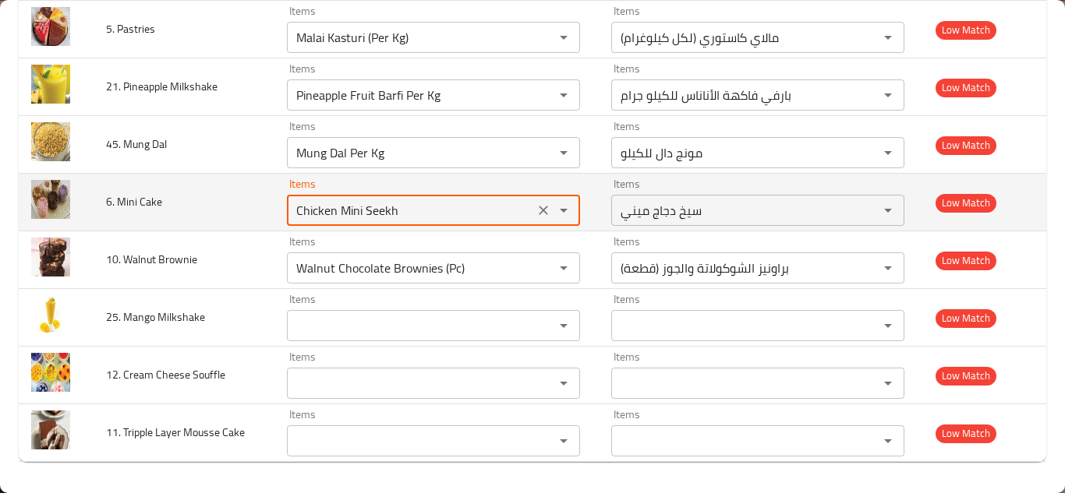
drag, startPoint x: 436, startPoint y: 210, endPoint x: 331, endPoint y: 208, distance: 104.5
click at [331, 208] on Cake "Chicken Mini Seekh" at bounding box center [411, 211] width 238 height 22
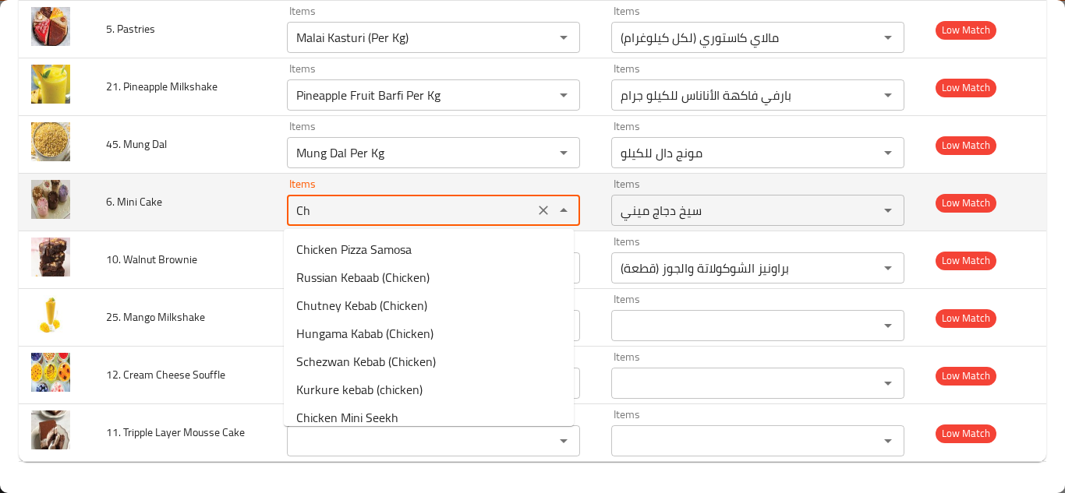
type Cake "C"
type Cake "Biscoff Cheese Cake (Pc)"
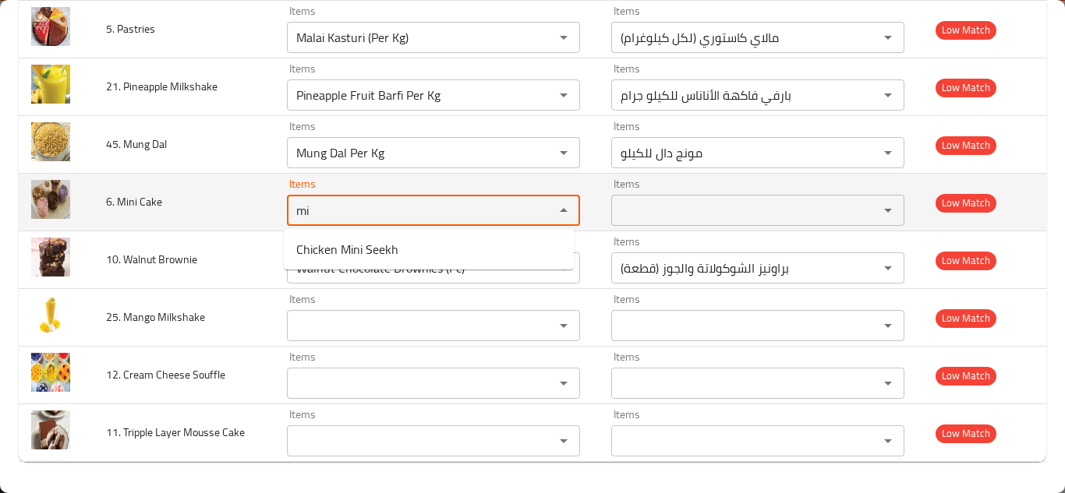
type Cake "m"
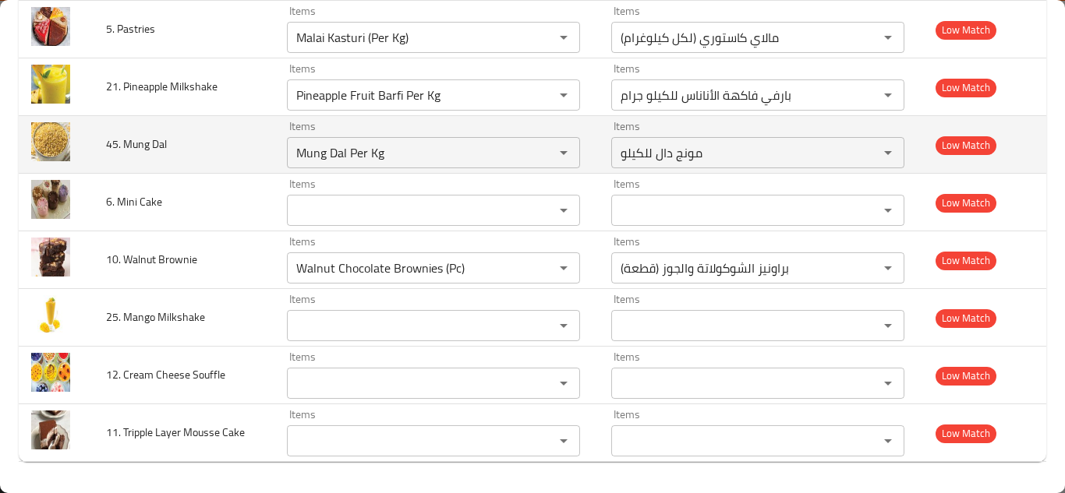
click at [246, 148] on td "45. Mung Dal" at bounding box center [184, 145] width 181 height 58
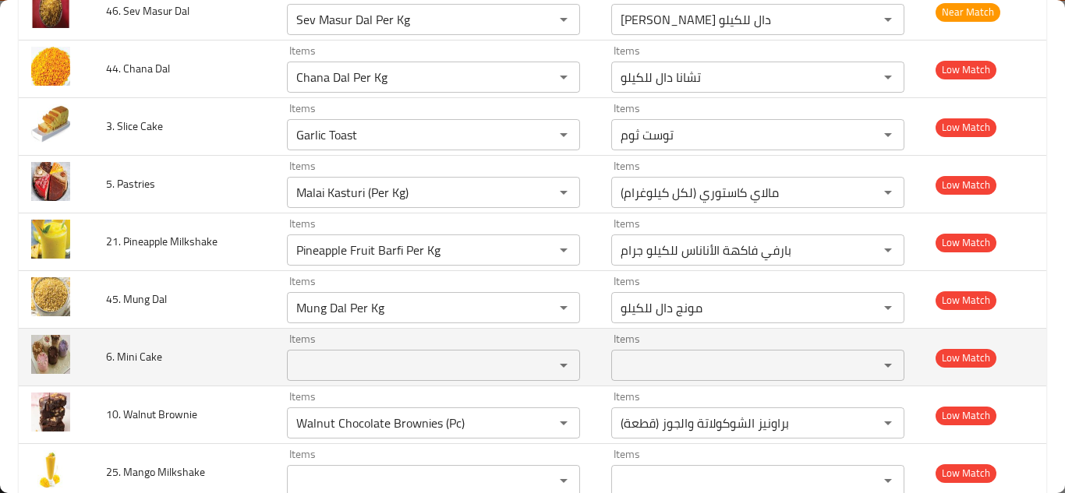
scroll to position [2274, 0]
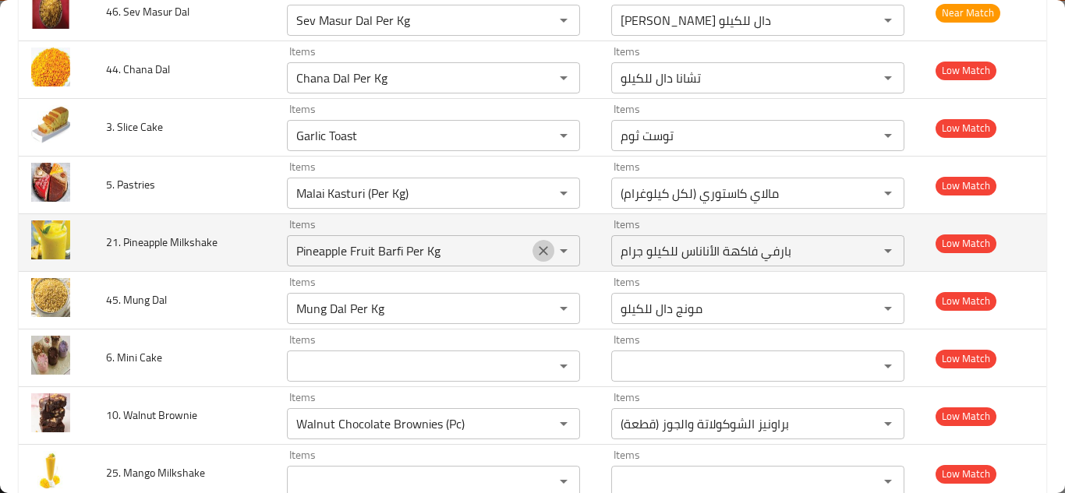
click at [535, 246] on icon "Clear" at bounding box center [543, 251] width 16 height 16
type Cake "Biscoff Cheese Cake (Pc)"
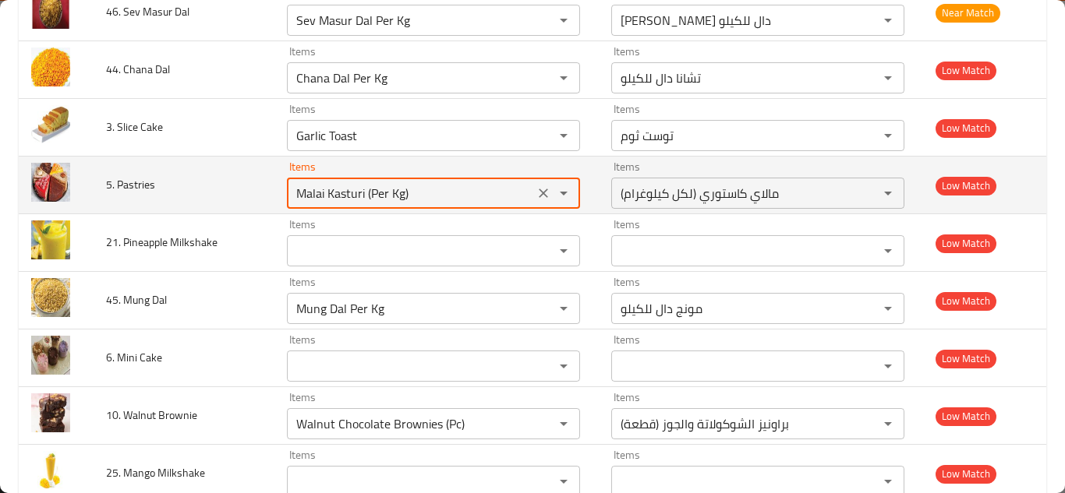
click at [419, 188] on Pastries "Malai Kasturi (Per Kg)" at bounding box center [411, 193] width 238 height 22
type Pastries "p"
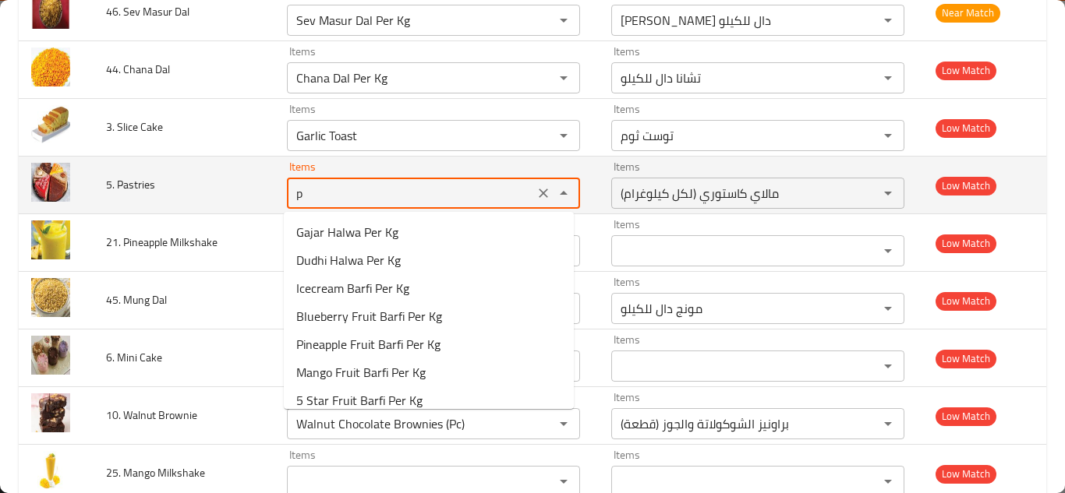
type Cake "Biscoff Cheese Cake (Pc)"
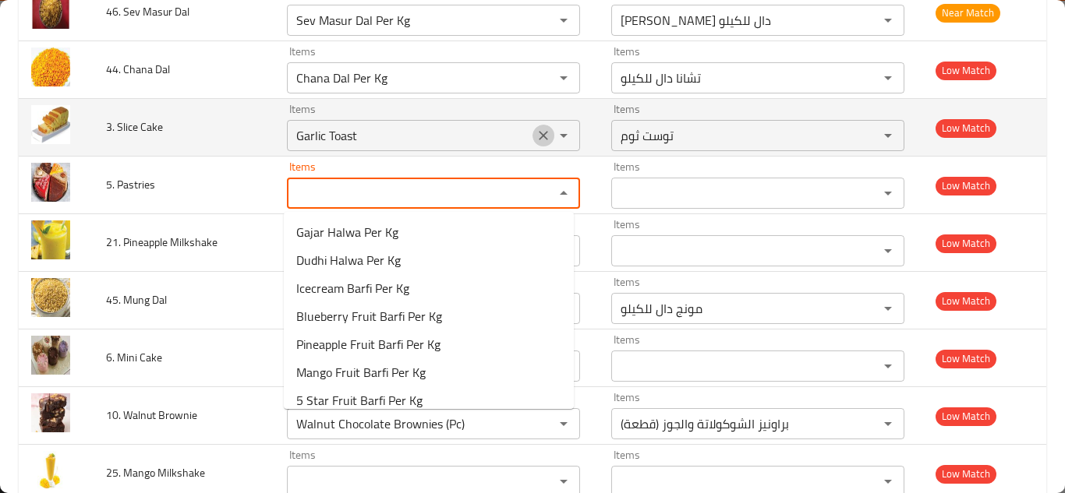
click at [540, 136] on icon "Clear" at bounding box center [543, 136] width 16 height 16
type Cake "Biscoff Cheese Cake (Pc)"
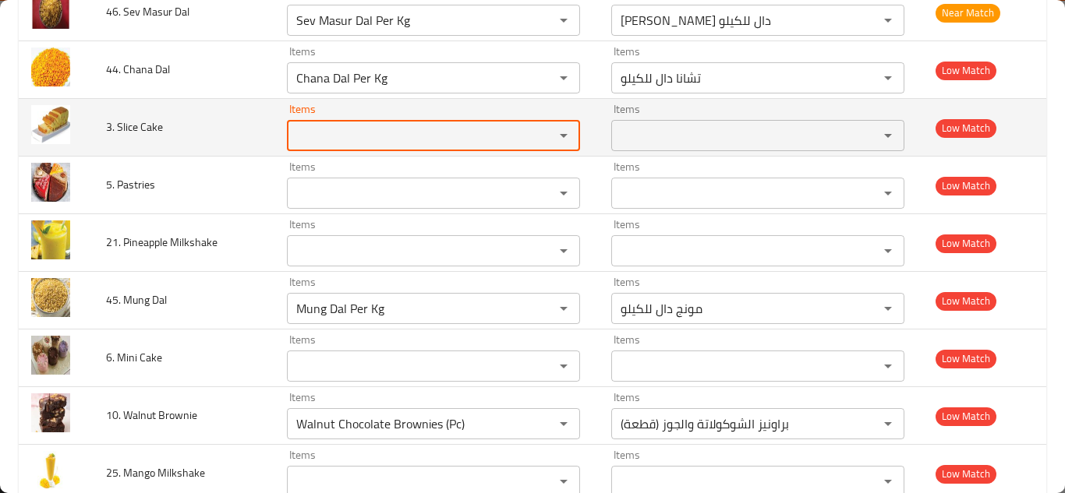
click at [253, 103] on td "3. Slice Cake" at bounding box center [184, 128] width 181 height 58
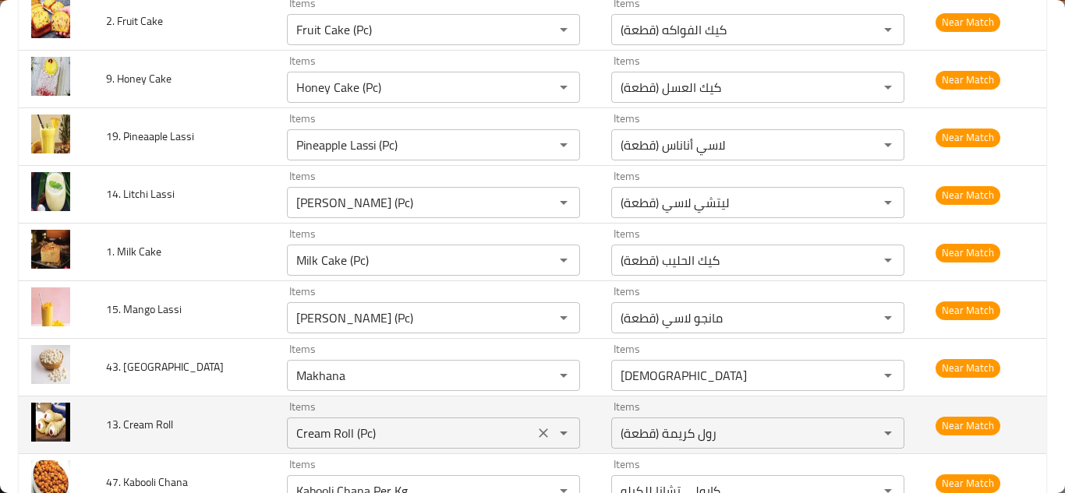
scroll to position [1650, 0]
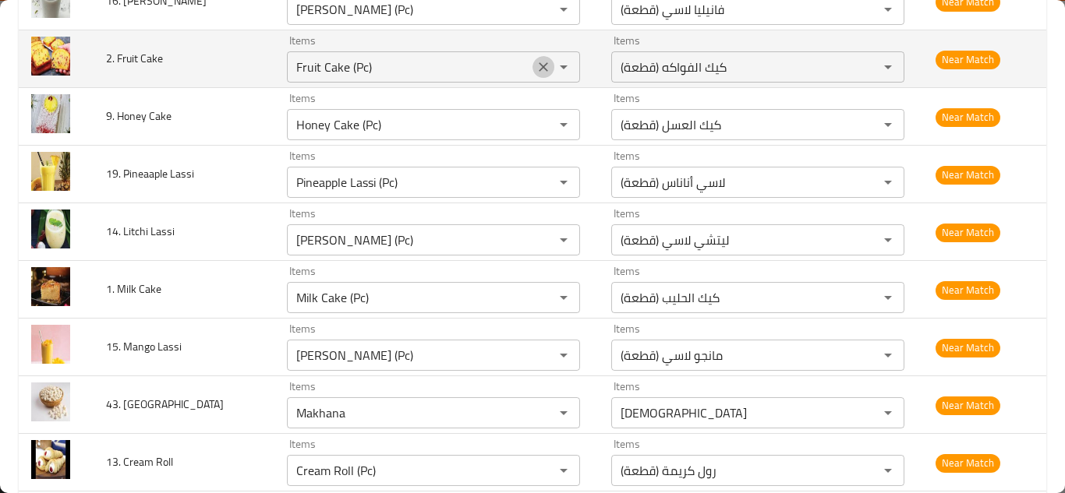
click at [538, 62] on icon "Clear" at bounding box center [543, 67] width 16 height 16
type Cake "Biscoff Cheese Cake (Pc)"
drag, startPoint x: 115, startPoint y: 58, endPoint x: 168, endPoint y: 56, distance: 52.2
click at [168, 57] on td "2. Fruit Cake" at bounding box center [184, 59] width 181 height 58
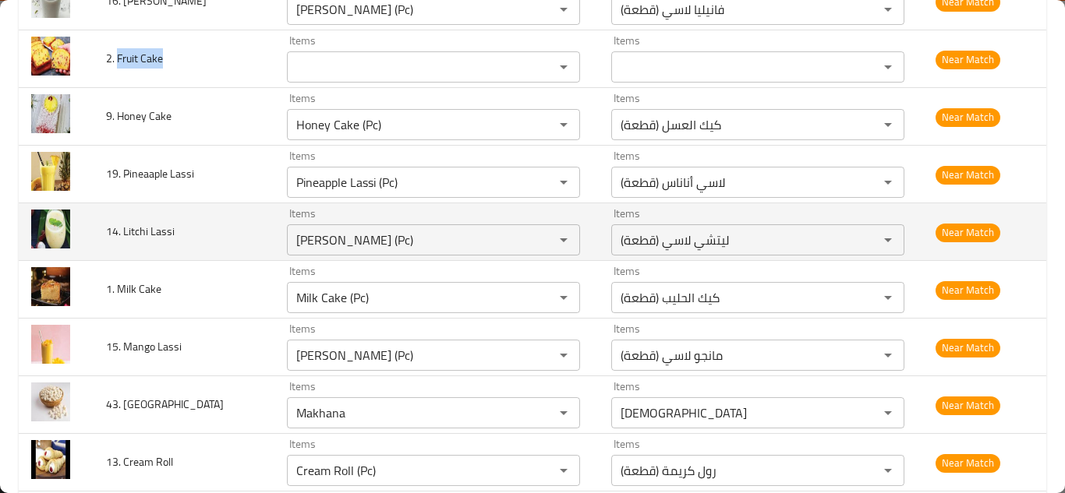
copy span "Fruit Cake"
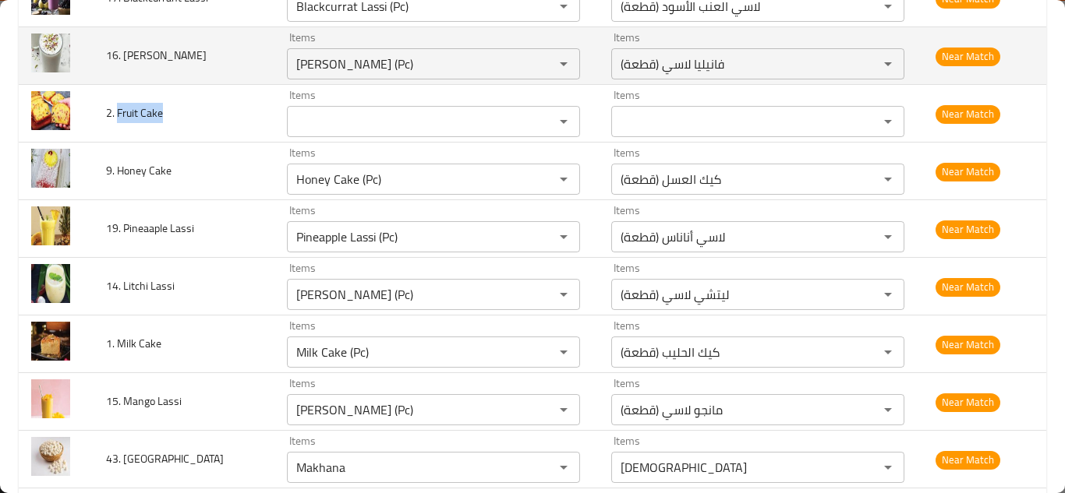
scroll to position [1572, 0]
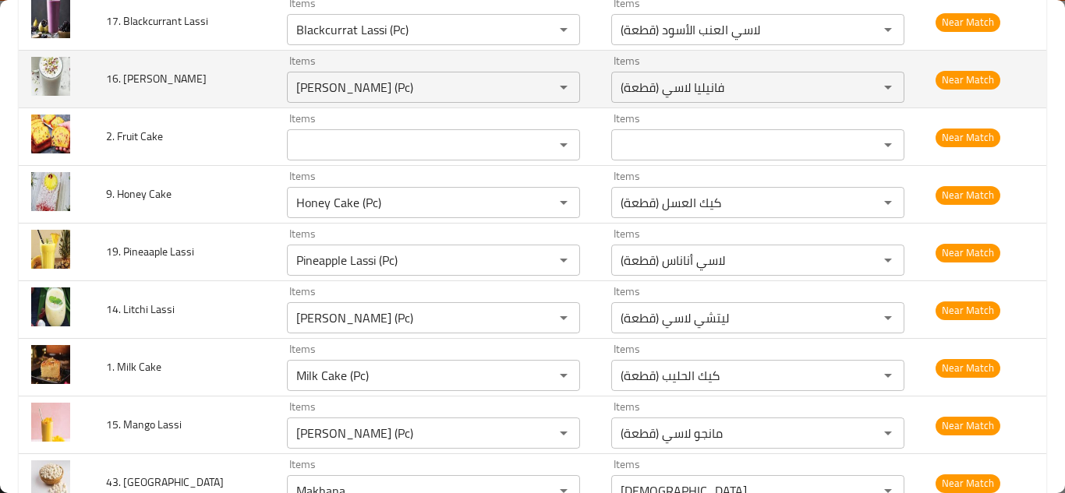
click at [218, 76] on td "16. Vanilla Lassi" at bounding box center [184, 80] width 181 height 58
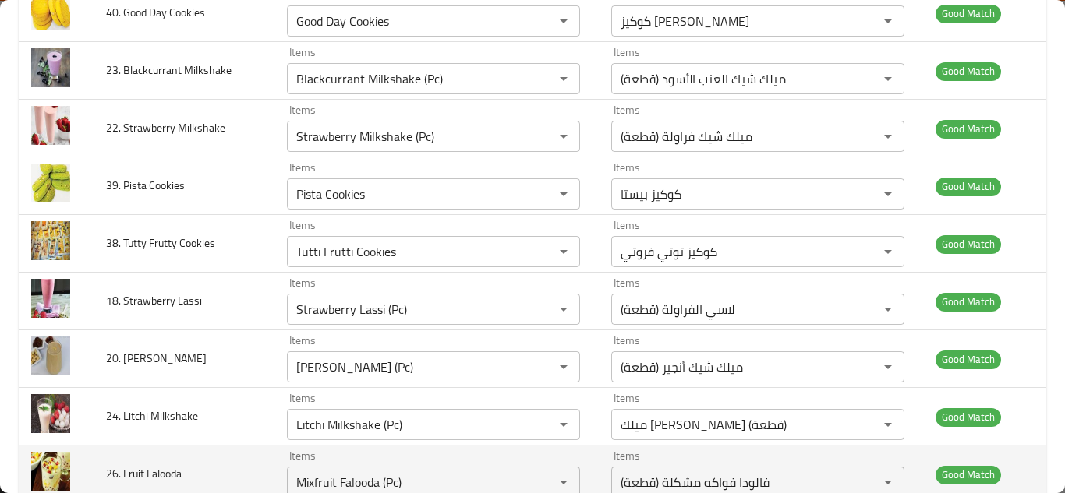
scroll to position [793, 0]
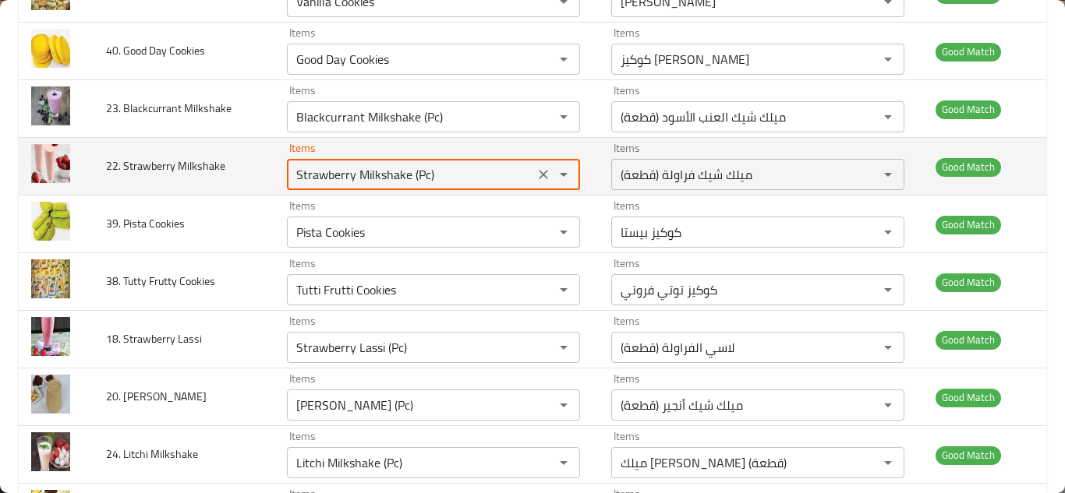
click at [381, 171] on Milkshake "Strawberry Milkshake (Pc)" at bounding box center [411, 175] width 238 height 22
click at [539, 177] on icon "Clear" at bounding box center [543, 174] width 9 height 9
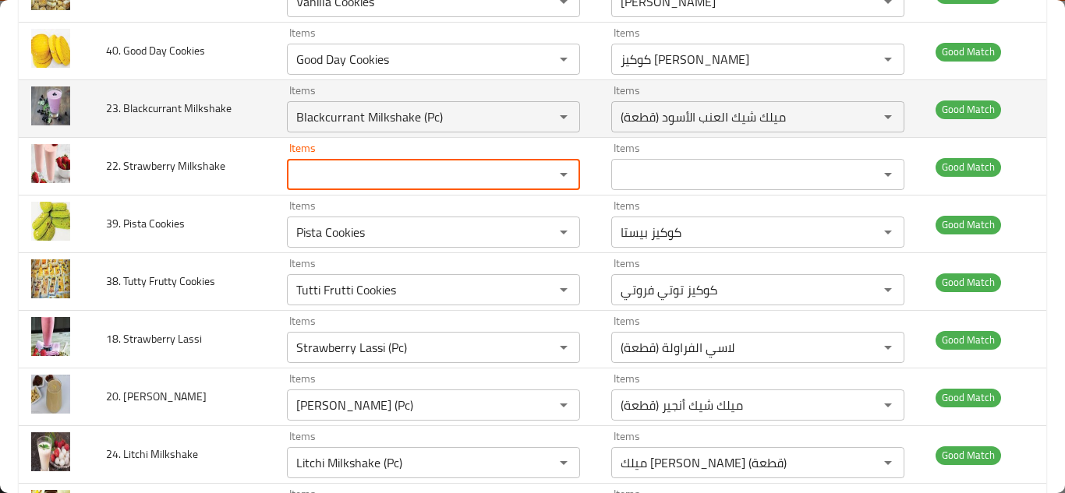
click at [270, 105] on td "23. Blackcurrant Milkshake" at bounding box center [184, 109] width 181 height 58
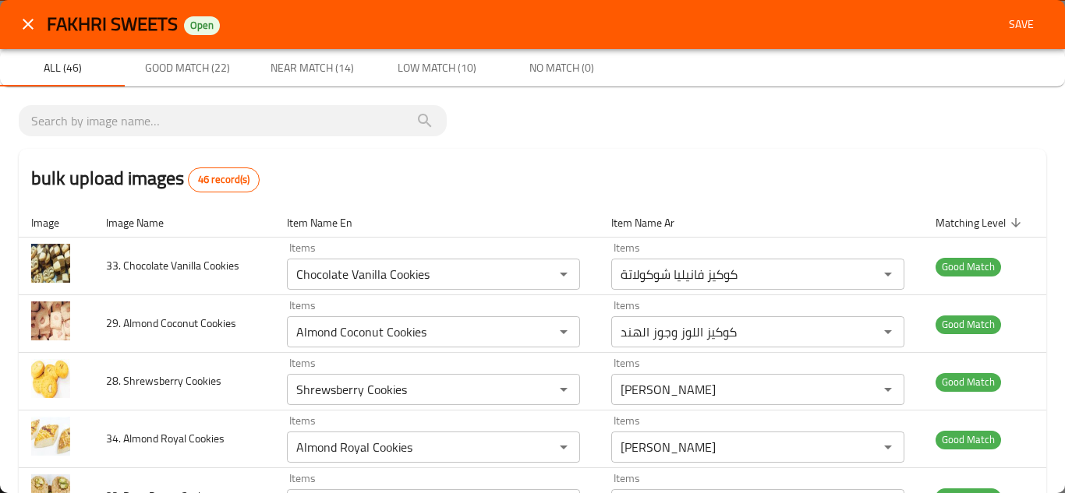
scroll to position [0, 0]
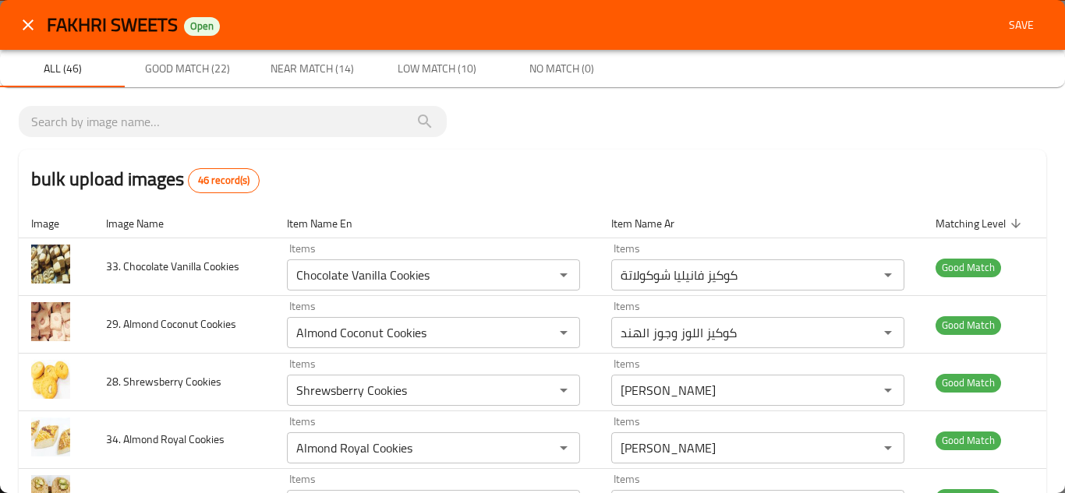
click at [1013, 16] on span "Save" at bounding box center [1020, 25] width 37 height 19
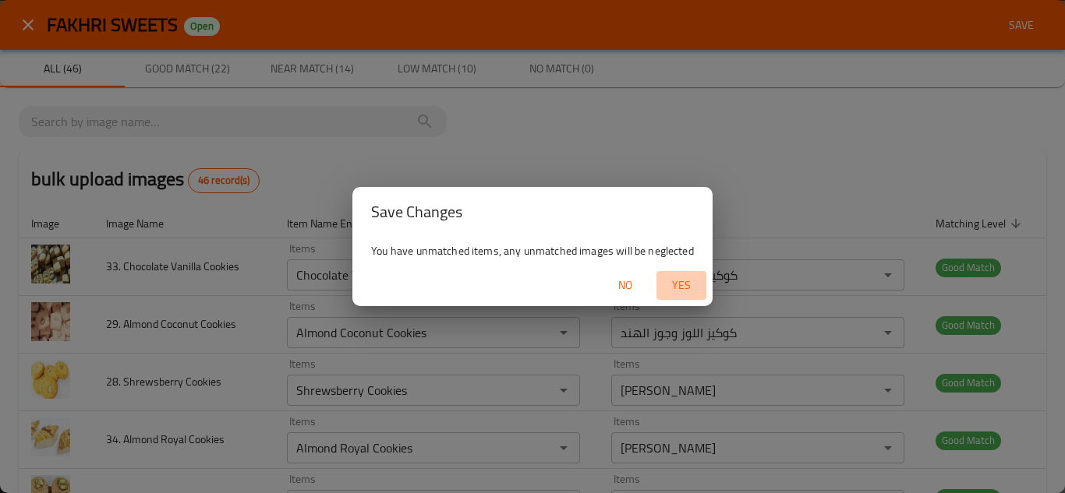
click at [677, 282] on span "Yes" at bounding box center [681, 285] width 37 height 19
type Cake "Biscoff Cheese Cake (Pc)"
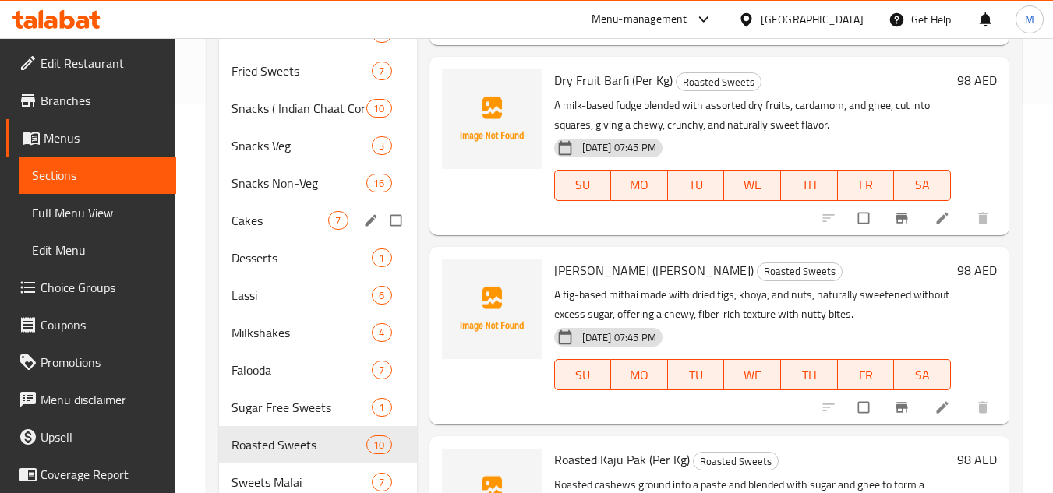
scroll to position [779, 0]
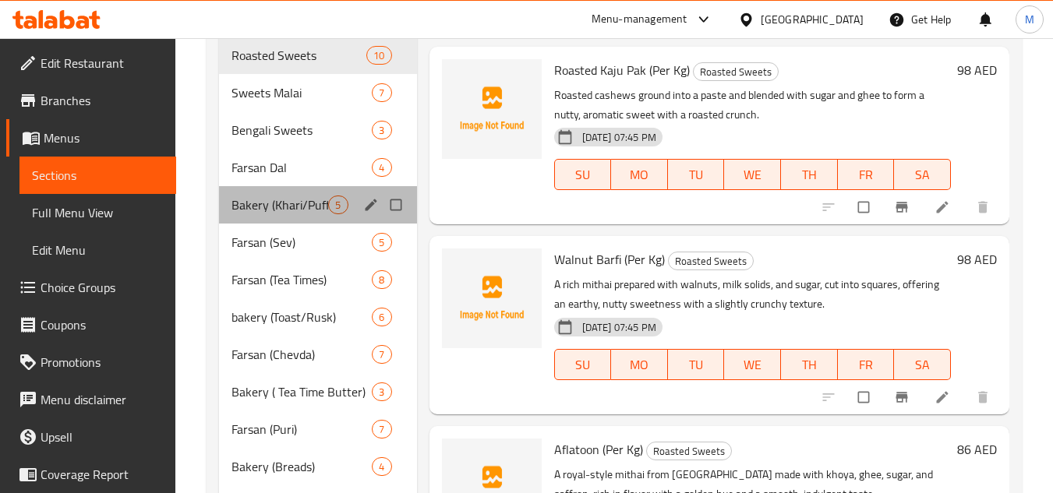
click at [250, 193] on div "Bakery (Khari/Puffs) 5" at bounding box center [317, 204] width 197 height 37
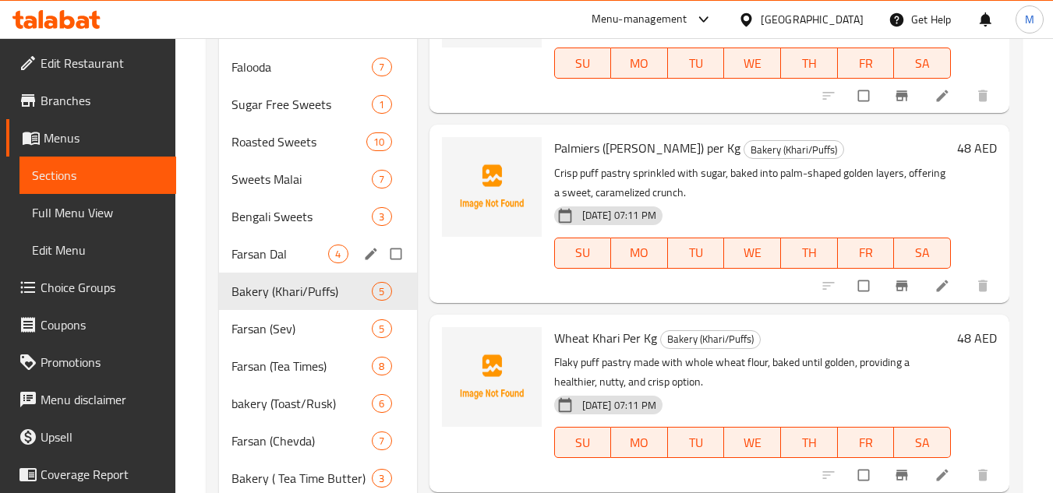
scroll to position [624, 0]
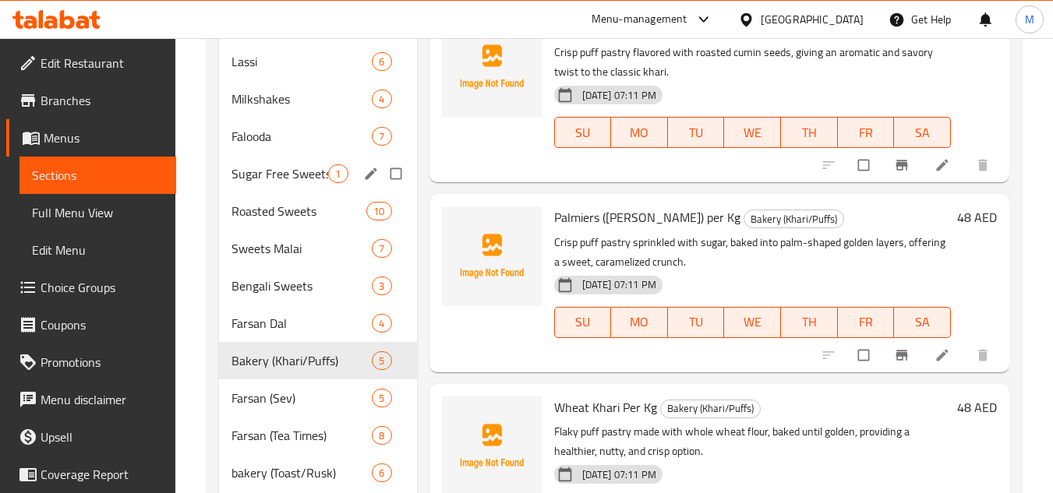
click at [264, 186] on div "Sugar Free Sweets 1" at bounding box center [317, 173] width 197 height 37
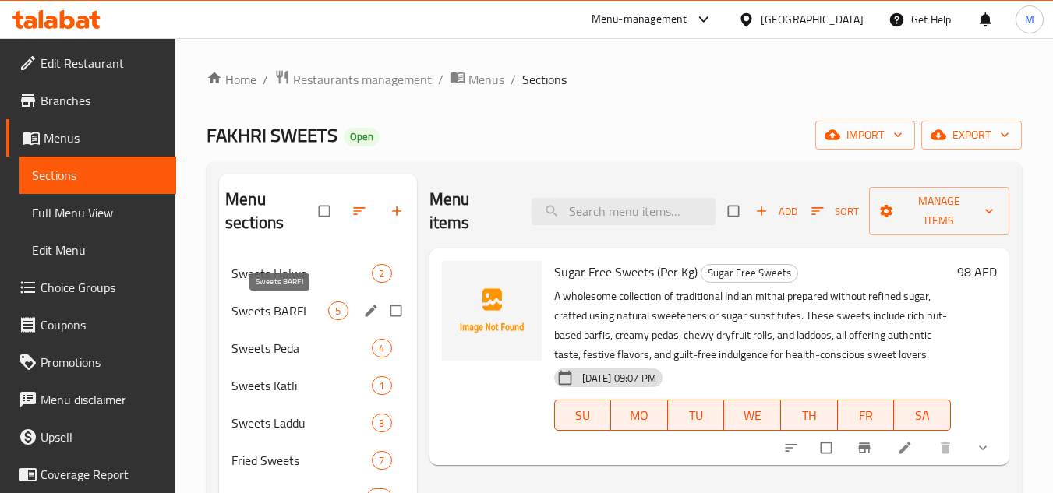
click at [263, 306] on span "Sweets BARFI" at bounding box center [279, 311] width 97 height 19
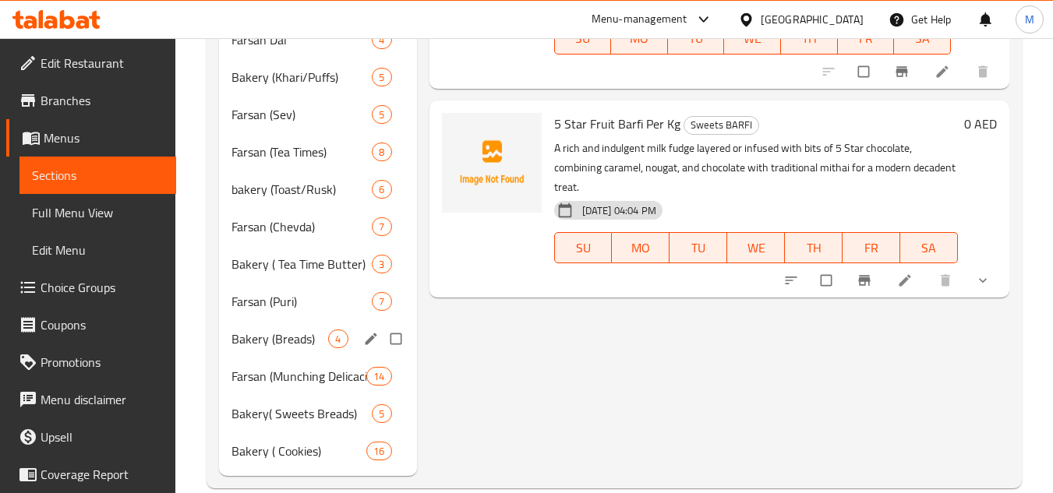
scroll to position [934, 0]
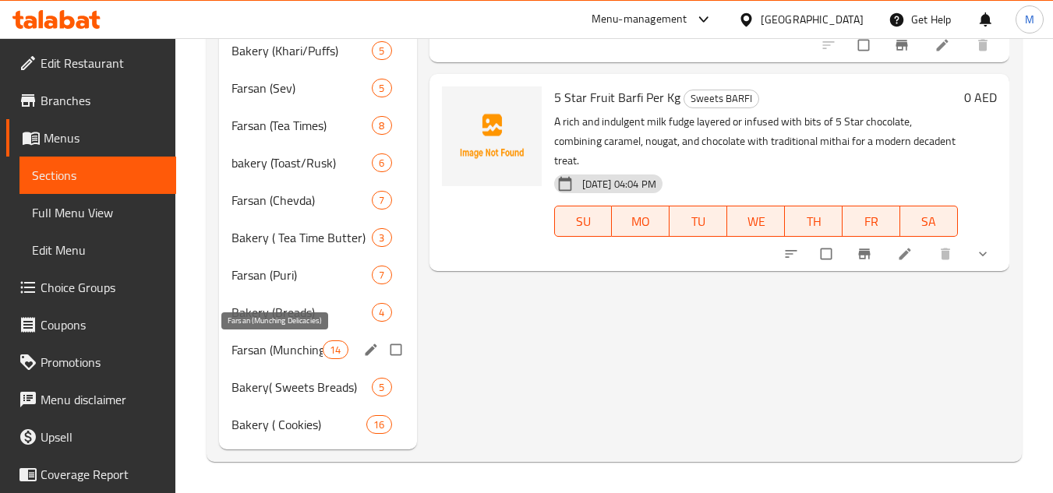
click at [249, 347] on span "Farsan (Munching Delicacies)" at bounding box center [276, 350] width 91 height 19
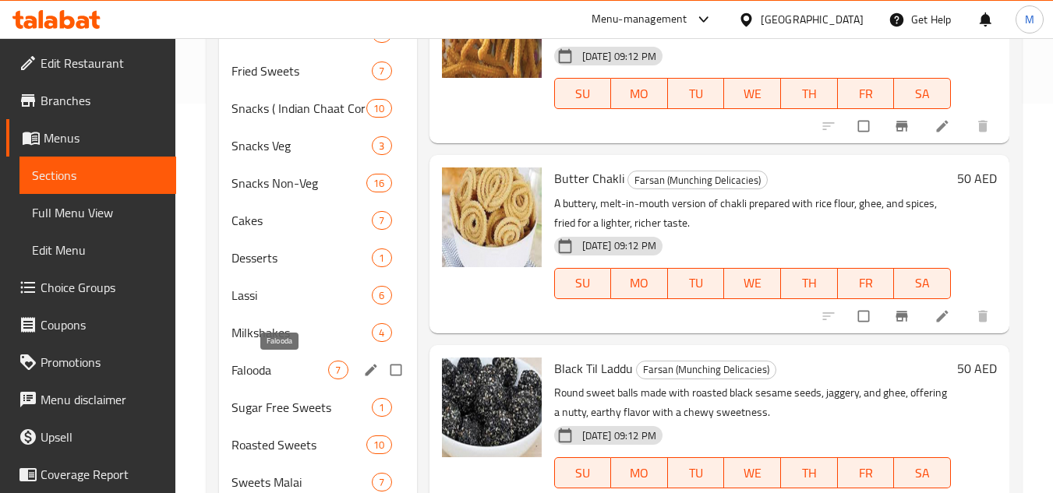
scroll to position [779, 0]
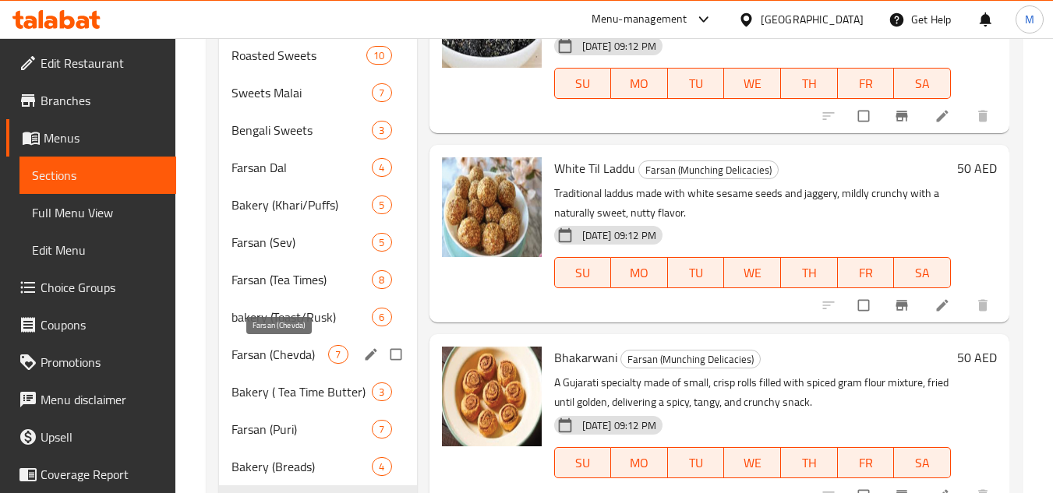
click at [274, 355] on span "Farsan (Chevda)" at bounding box center [279, 354] width 97 height 19
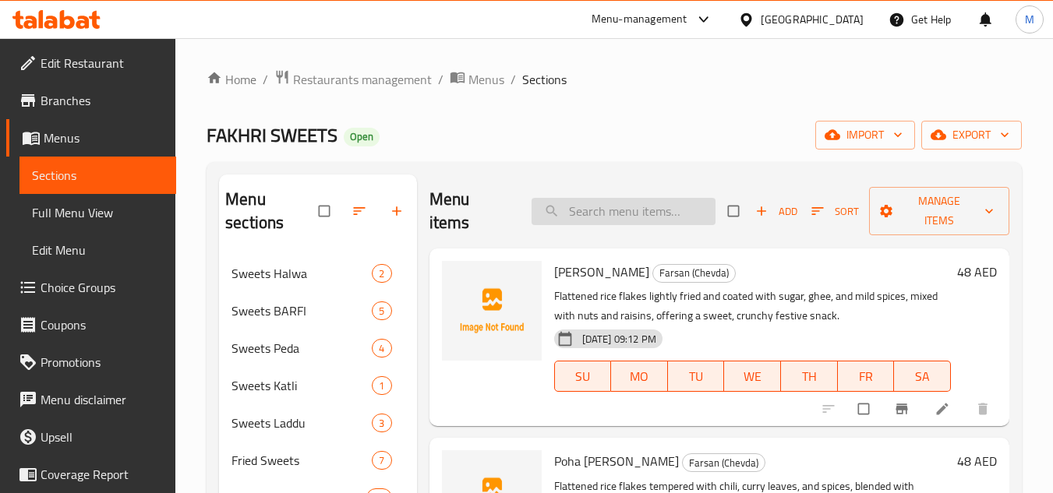
click at [559, 198] on input "search" at bounding box center [624, 211] width 184 height 27
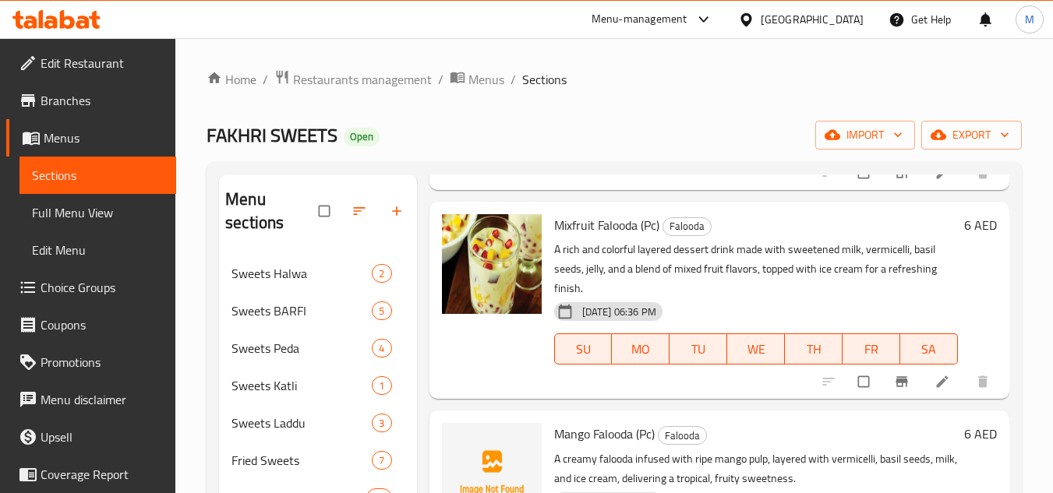
scroll to position [2182, 0]
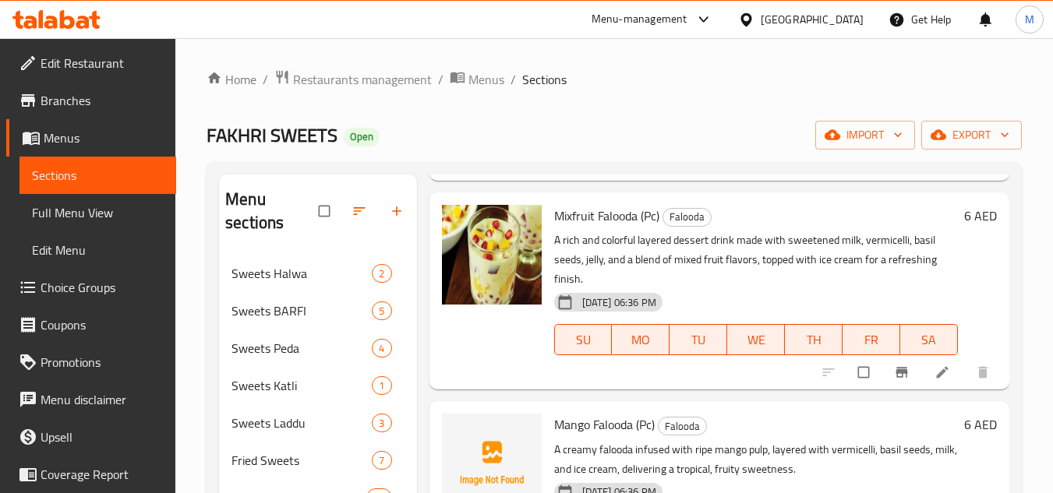
type input "fruit"
drag, startPoint x: 558, startPoint y: 211, endPoint x: 637, endPoint y: 211, distance: 78.7
click at [637, 211] on span "Mixfruit Falooda (Pc)" at bounding box center [606, 215] width 105 height 23
copy span "Mixfruit Falooda"
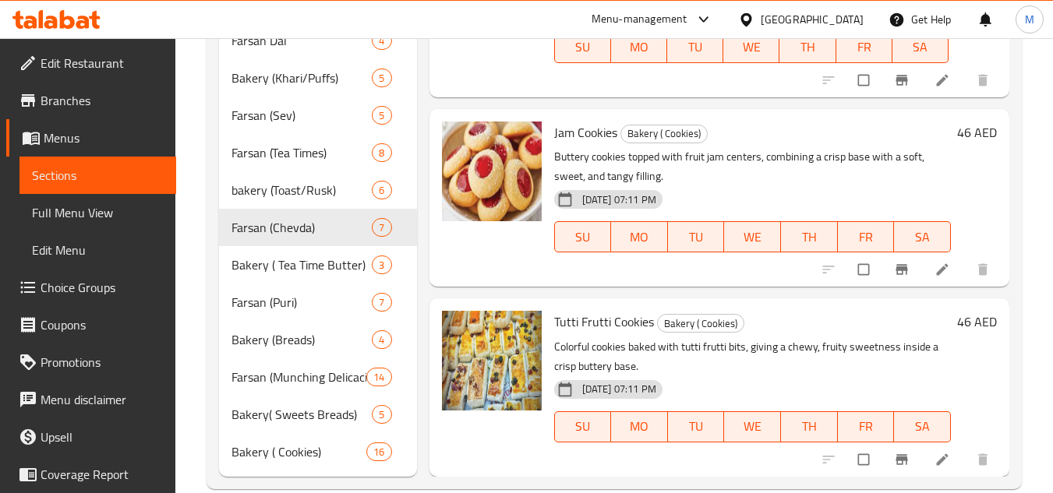
scroll to position [934, 0]
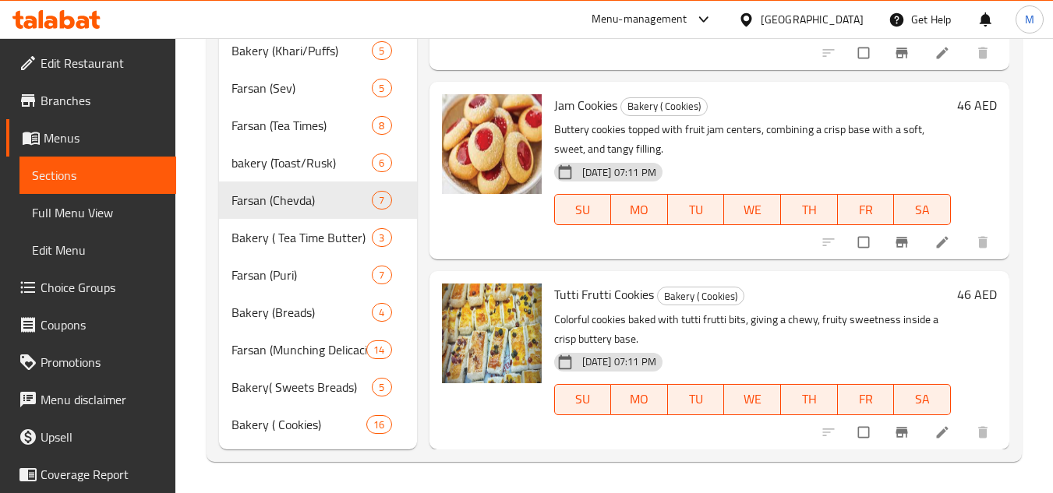
click at [856, 132] on p "Buttery cookies topped with fruit jam centers, combining a crisp base with a so…" at bounding box center [752, 139] width 397 height 39
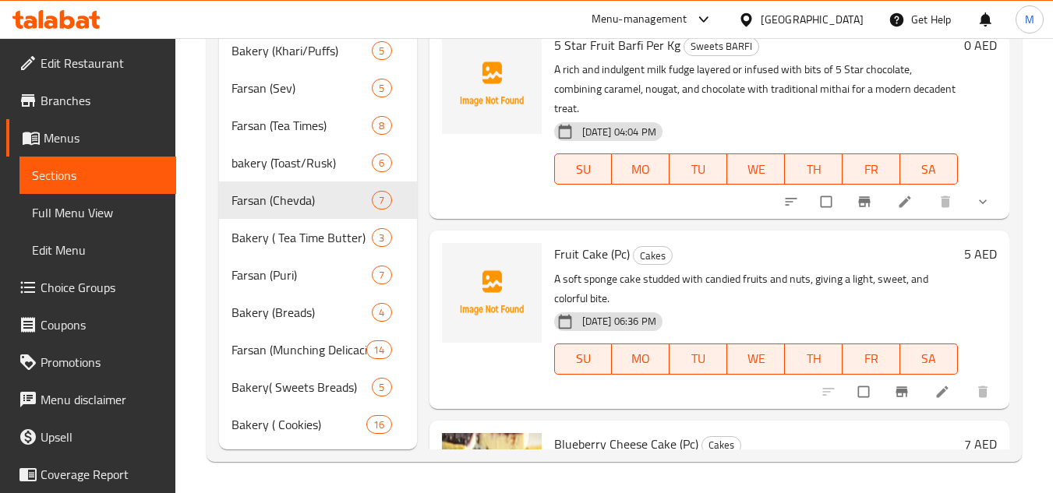
scroll to position [56, 0]
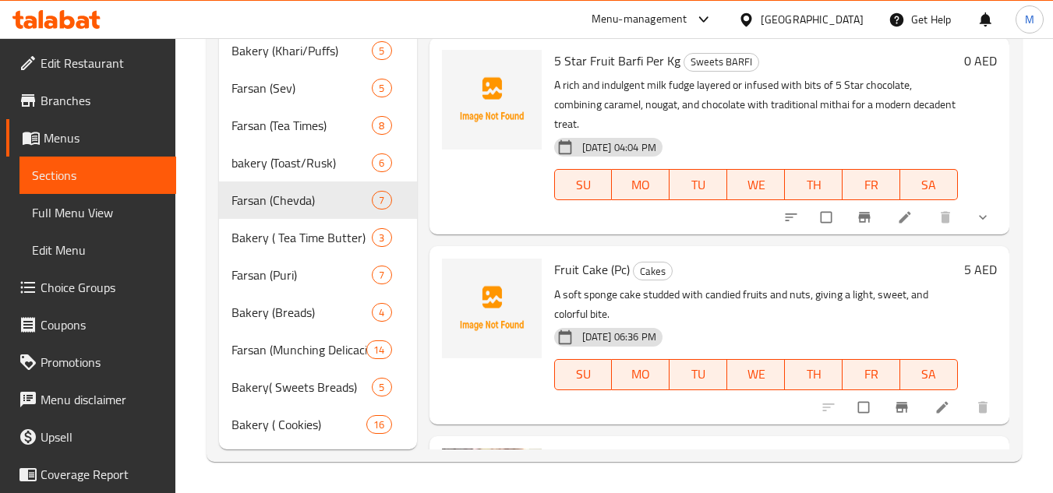
click at [573, 267] on span "Fruit Cake (Pc)" at bounding box center [592, 269] width 76 height 23
copy h6 "Fruit Cake (Pc)"
click at [118, 213] on span "Full Menu View" at bounding box center [98, 212] width 132 height 19
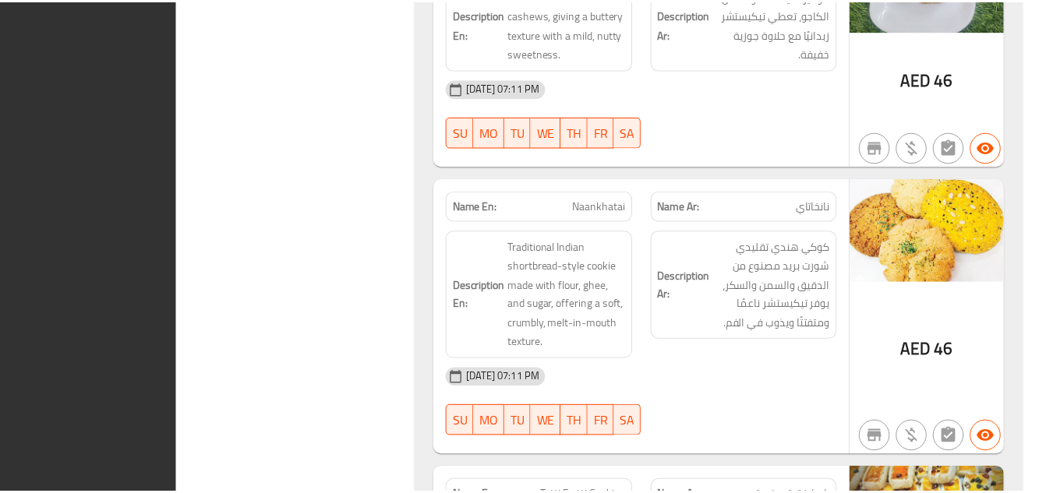
scroll to position [58887, 0]
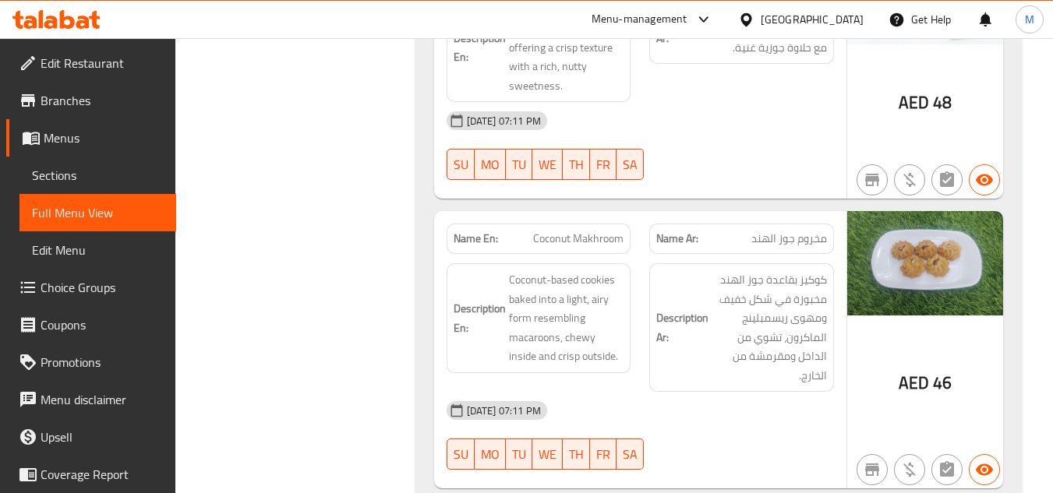
click at [75, 23] on icon at bounding box center [56, 19] width 88 height 19
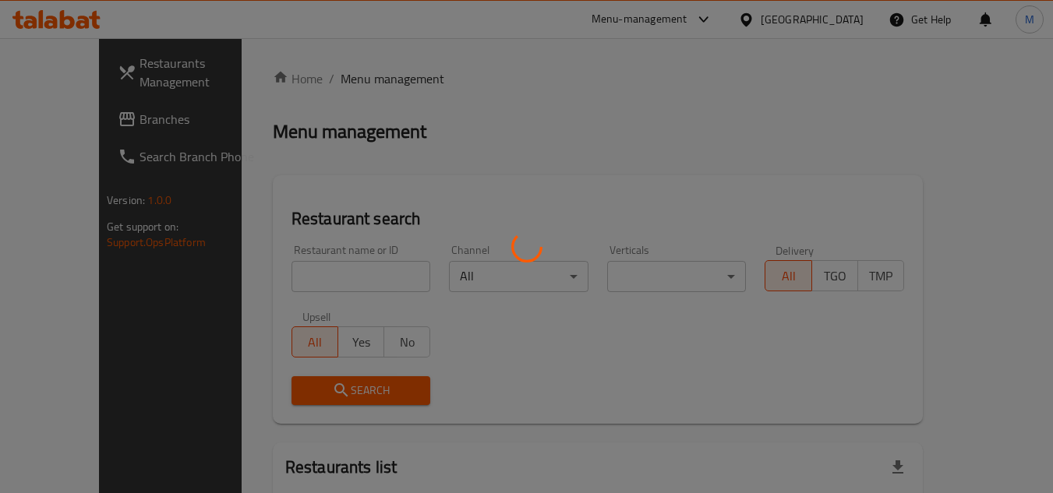
scroll to position [1, 0]
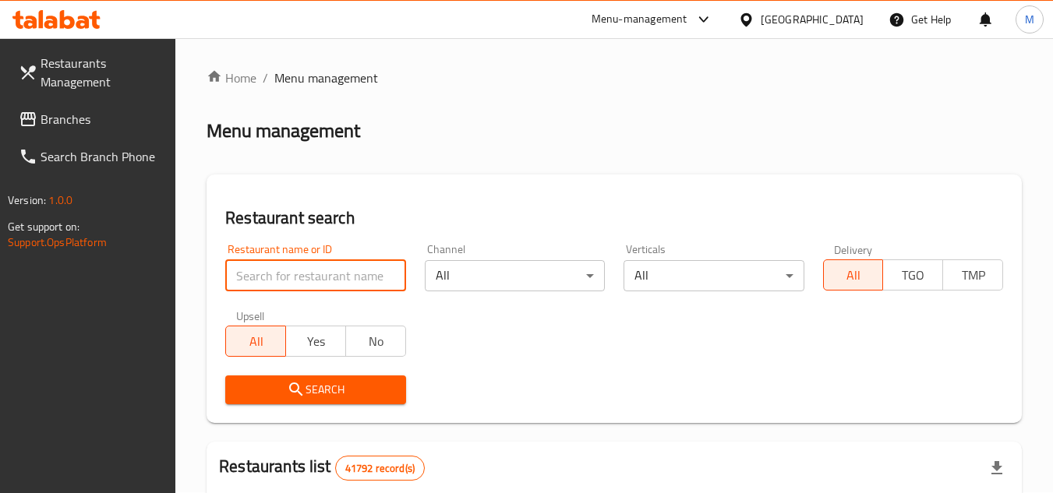
click at [380, 267] on input "search" at bounding box center [315, 275] width 180 height 31
paste input "[PERSON_NAME] And Sweet"
type input "[PERSON_NAME] And Sweet"
click button "Search" at bounding box center [315, 390] width 180 height 29
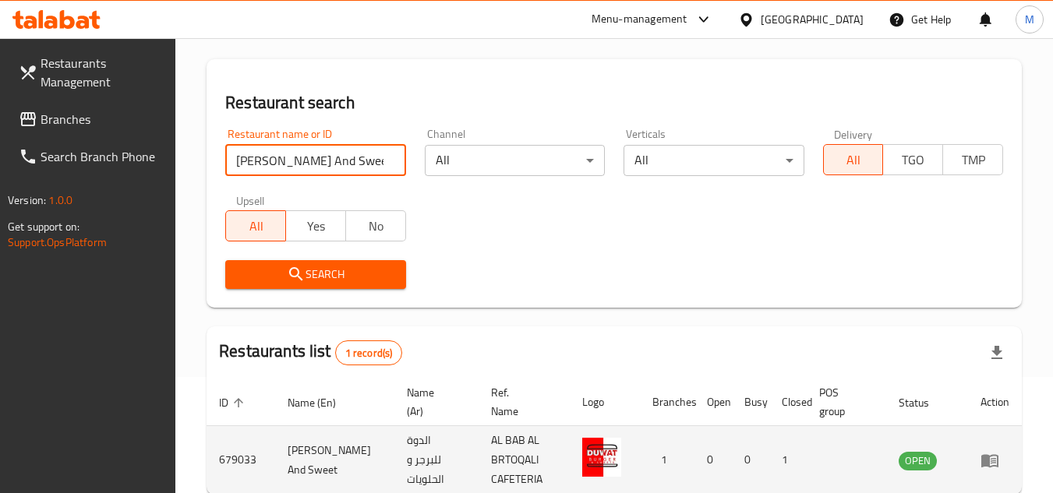
scroll to position [202, 0]
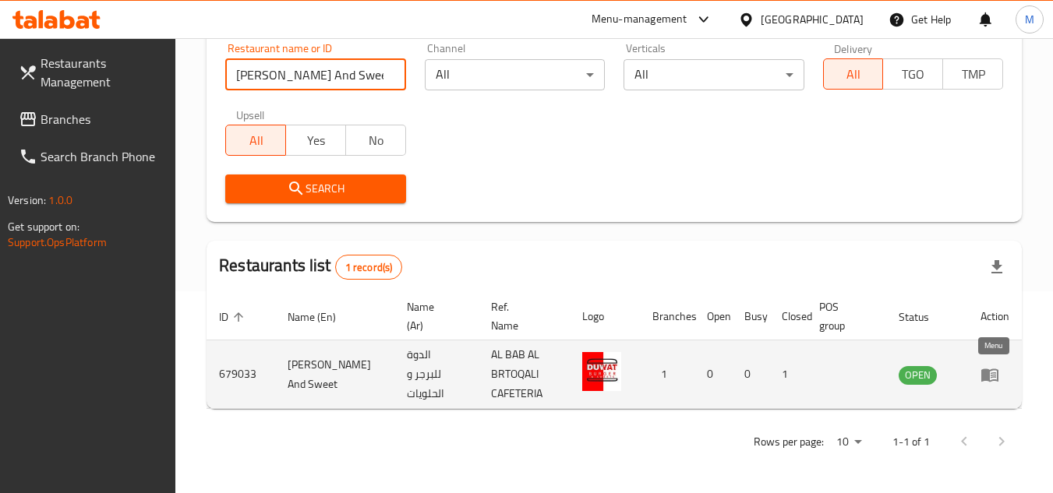
click at [996, 373] on icon "enhanced table" at bounding box center [990, 375] width 19 height 19
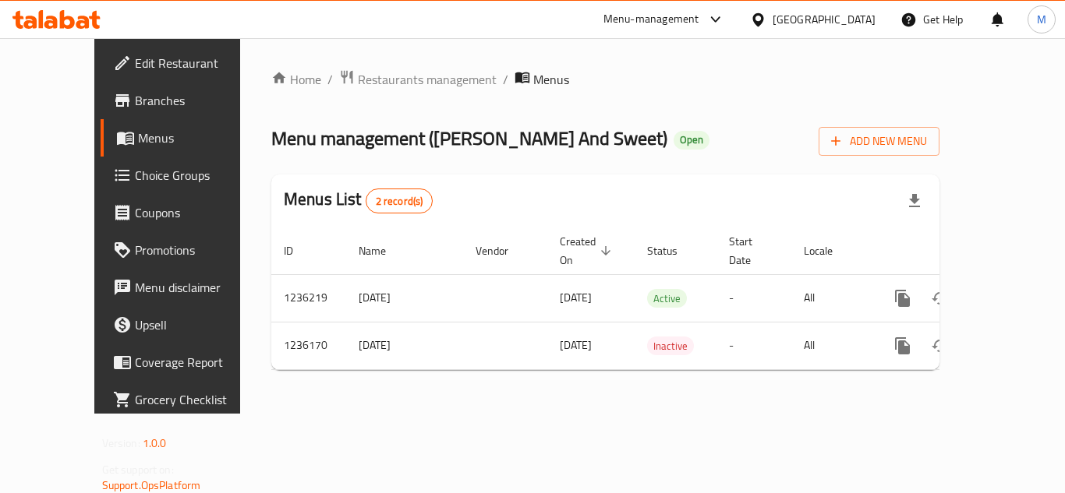
click at [135, 54] on span "Edit Restaurant" at bounding box center [197, 63] width 125 height 19
